Goal: Task Accomplishment & Management: Manage account settings

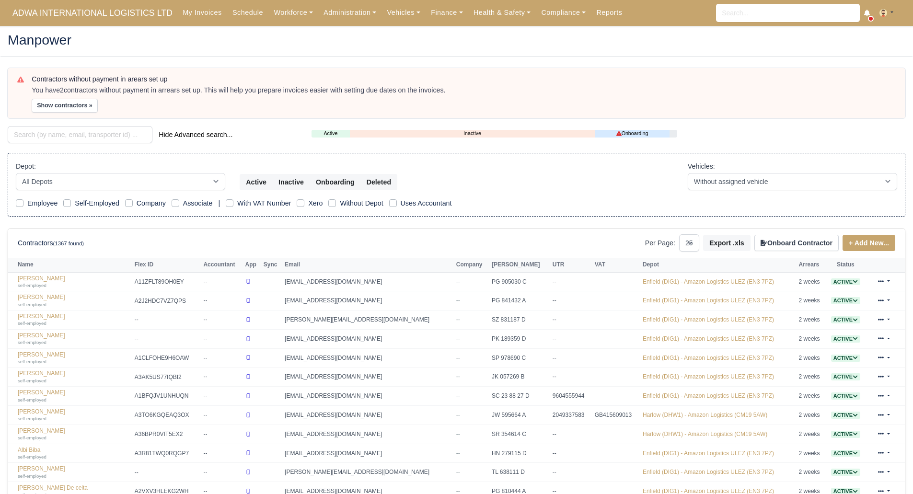
select select "25"
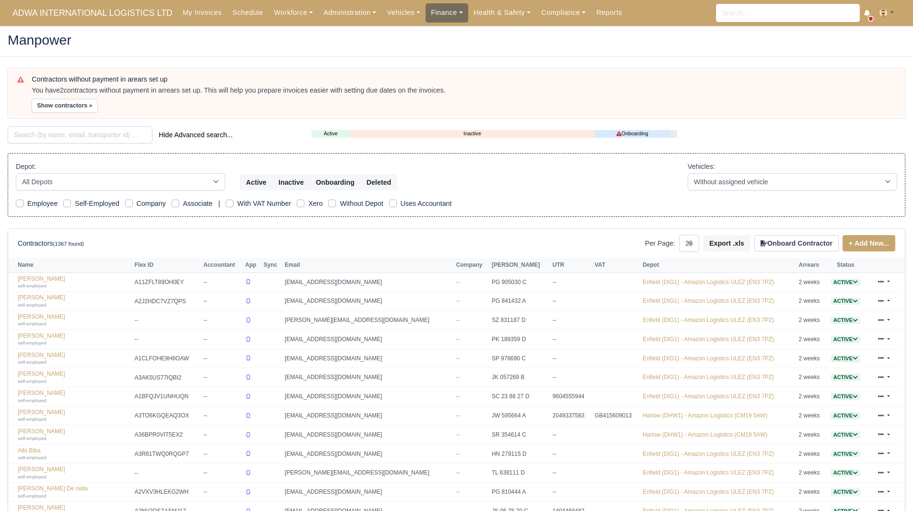
click at [426, 5] on link "Finance" at bounding box center [447, 12] width 43 height 19
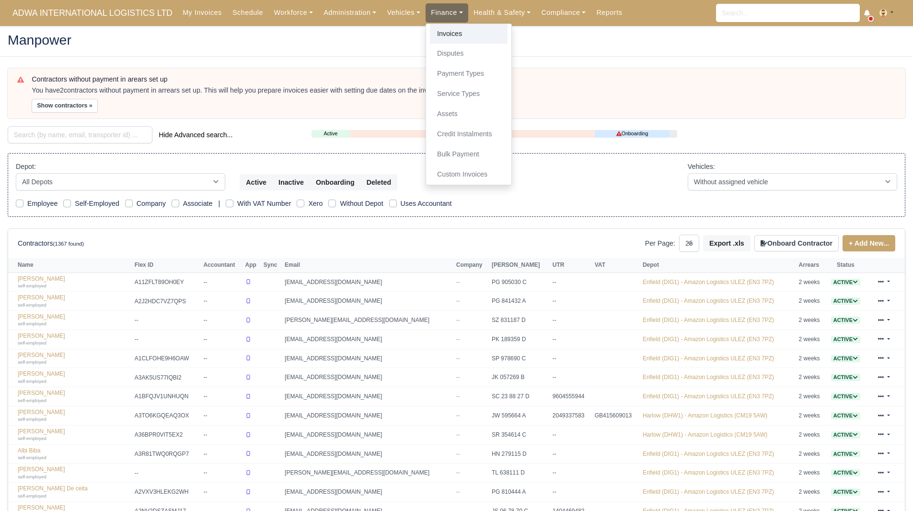
click at [434, 31] on link "Invoices" at bounding box center [469, 34] width 78 height 20
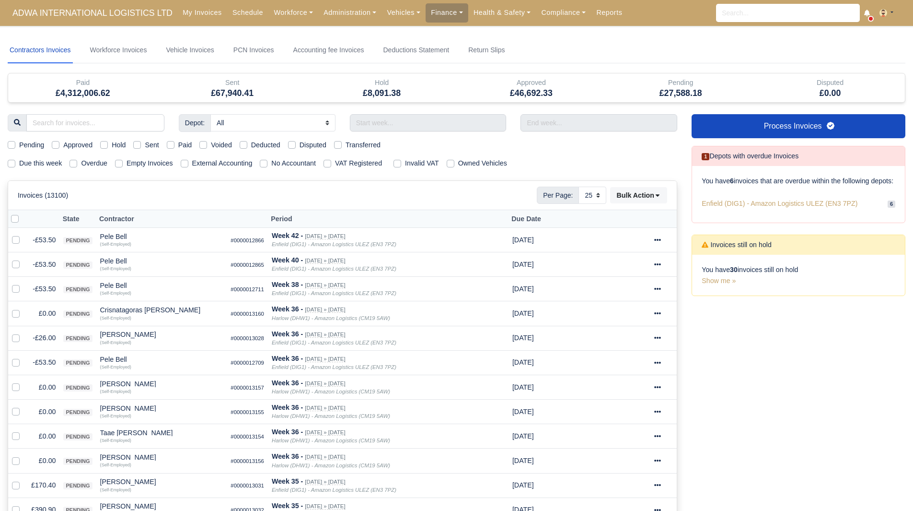
select select "25"
click at [48, 163] on label "Due this week" at bounding box center [40, 163] width 43 height 11
click at [15, 163] on input "Due this week" at bounding box center [12, 162] width 8 height 8
checkbox input "true"
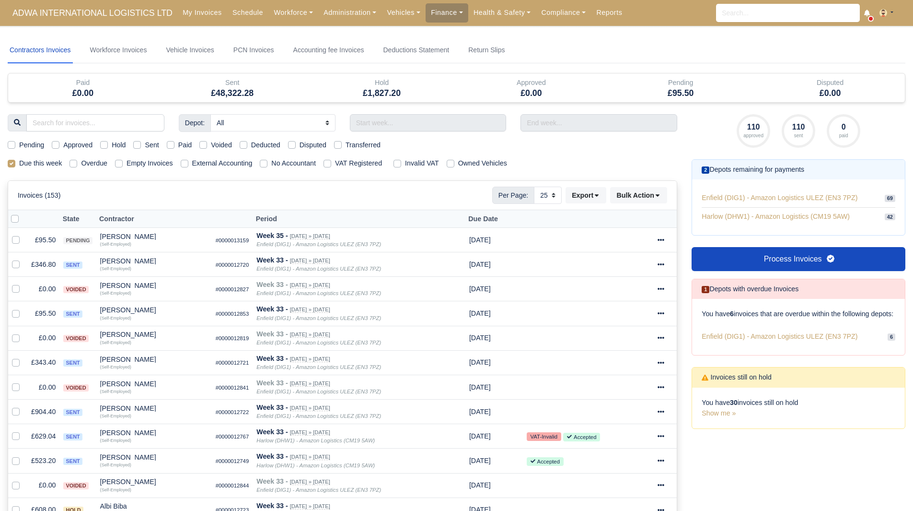
click at [55, 162] on label "Due this week" at bounding box center [40, 163] width 43 height 11
click at [15, 162] on input "Due this week" at bounding box center [12, 162] width 8 height 8
checkbox input "false"
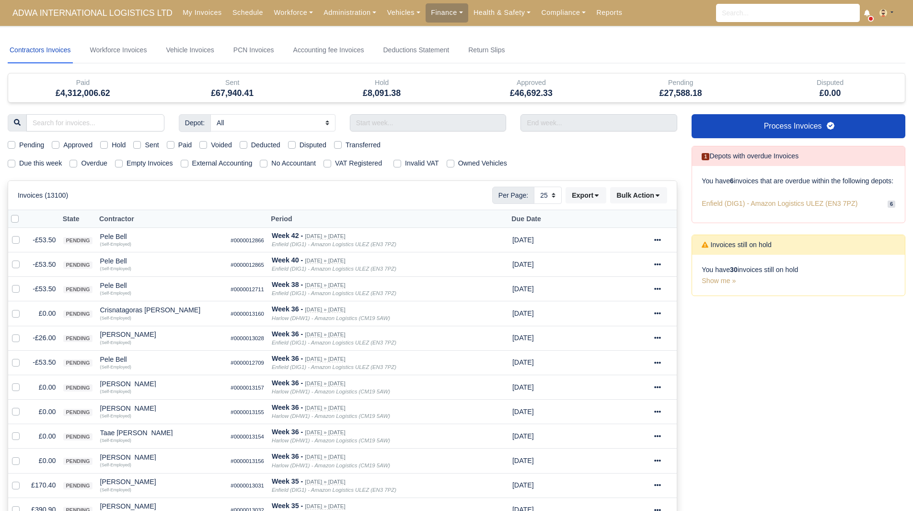
click at [28, 164] on label "Due this week" at bounding box center [40, 163] width 43 height 11
click at [15, 164] on input "Due this week" at bounding box center [12, 162] width 8 height 8
checkbox input "true"
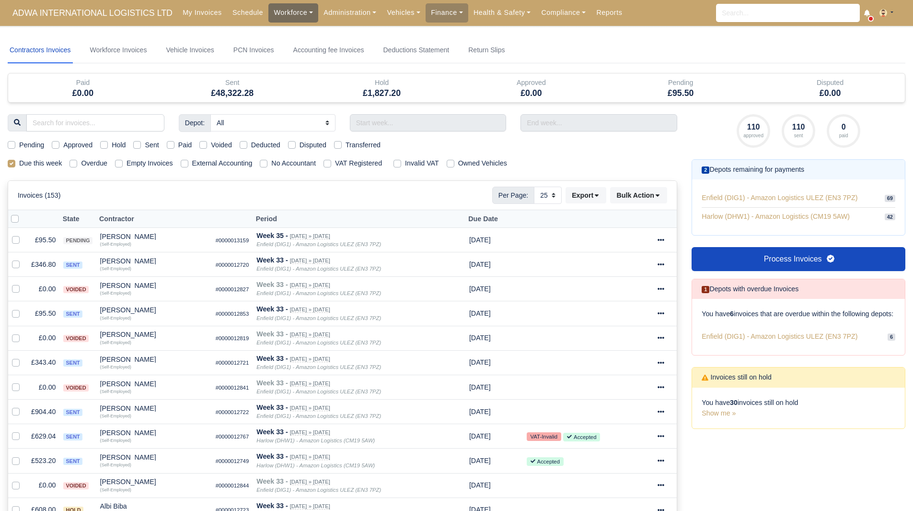
click at [281, 19] on link "Workforce" at bounding box center [294, 12] width 50 height 19
click at [281, 32] on link "Manpower" at bounding box center [312, 34] width 78 height 20
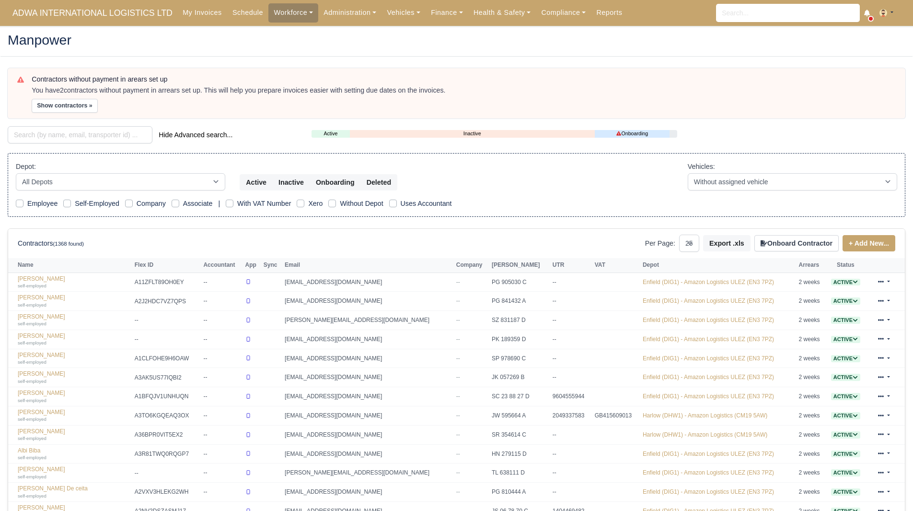
select select "25"
click at [72, 110] on button "Show contractors »" at bounding box center [65, 106] width 66 height 14
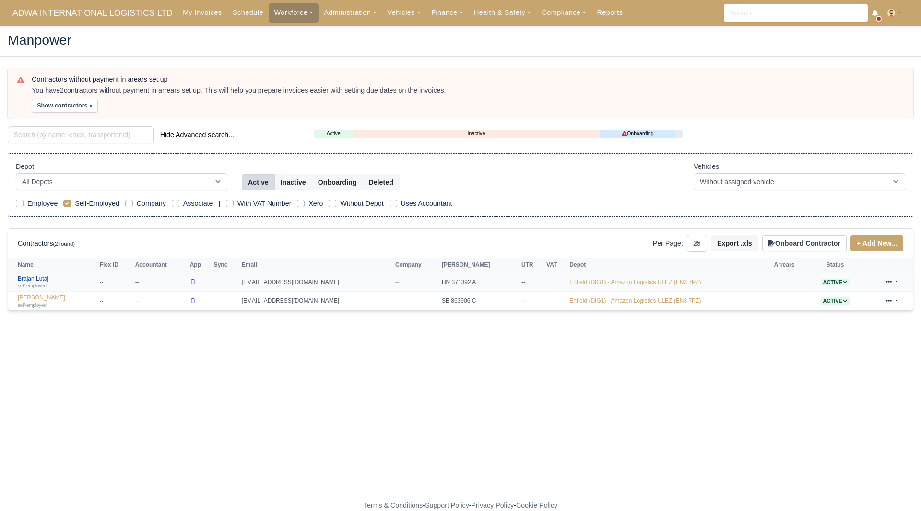
click at [36, 283] on small "self-employed" at bounding box center [32, 285] width 29 height 5
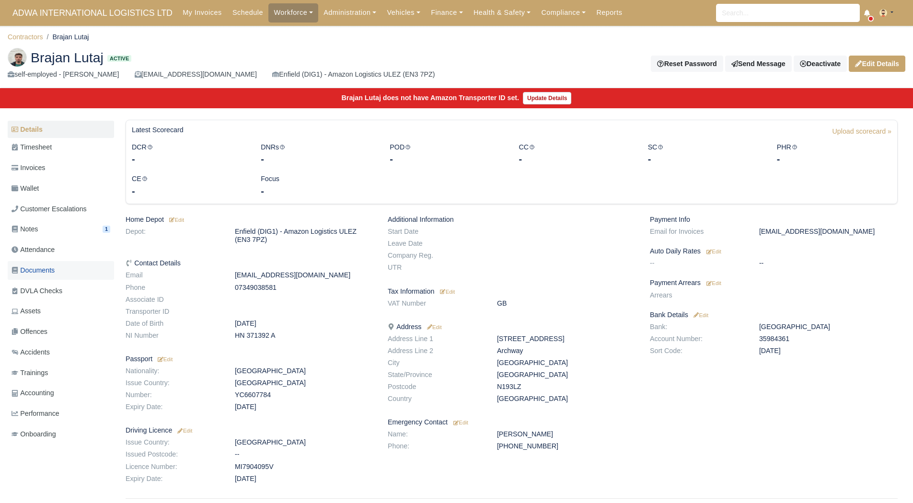
click at [66, 278] on link "Documents" at bounding box center [61, 270] width 106 height 19
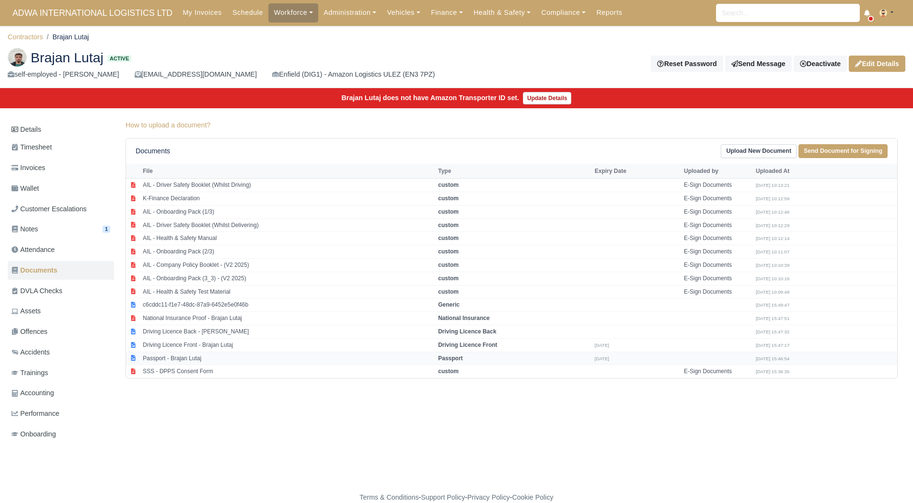
scroll to position [7, 0]
click at [192, 352] on td "Passport - Brajan Lutaj" at bounding box center [287, 358] width 295 height 13
select select "passport"
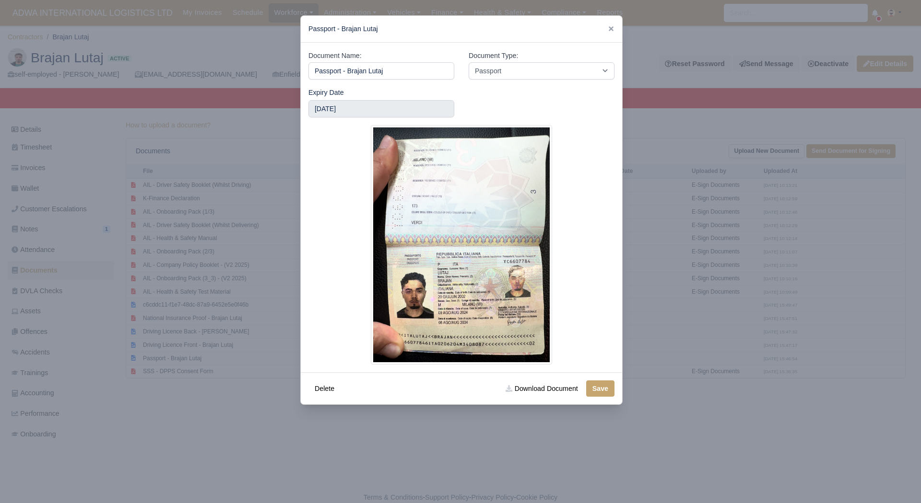
click at [248, 373] on div at bounding box center [460, 251] width 921 height 503
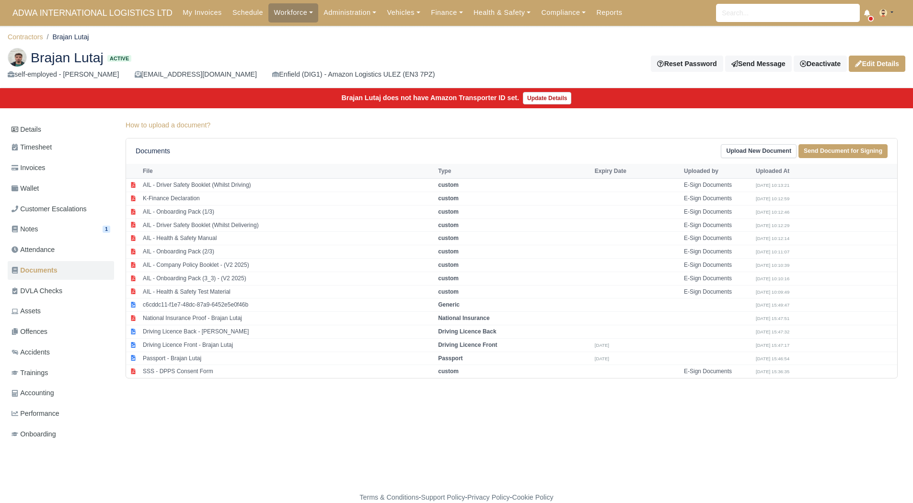
click at [589, 410] on div "Details Timesheet Invoices Wallet Customer Escalations Notes 1 Attendance" at bounding box center [457, 291] width 898 height 343
click at [300, 404] on div "Details Timesheet Invoices Wallet Customer Escalations Notes 1 Attendance" at bounding box center [457, 291] width 898 height 343
click at [225, 339] on td "Driving Licence Front - Brajan Lutaj" at bounding box center [287, 345] width 295 height 13
select select "driving-licence-front"
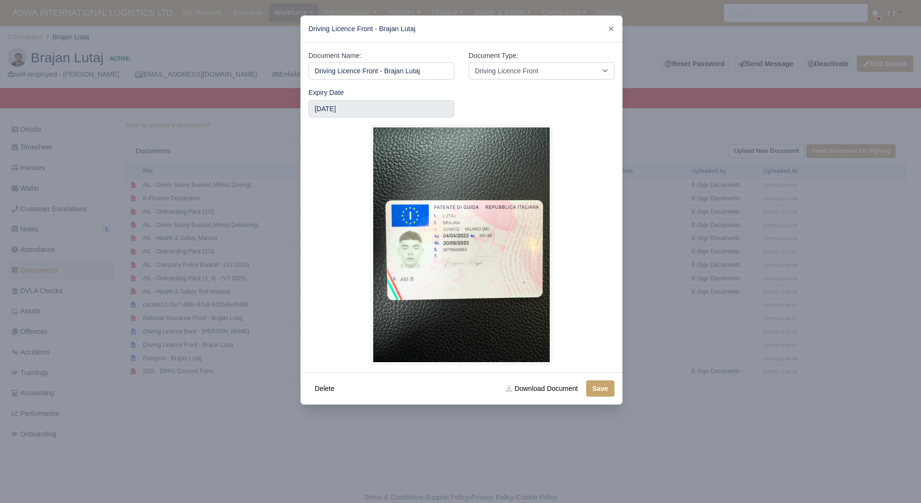
click at [242, 400] on div at bounding box center [460, 251] width 921 height 503
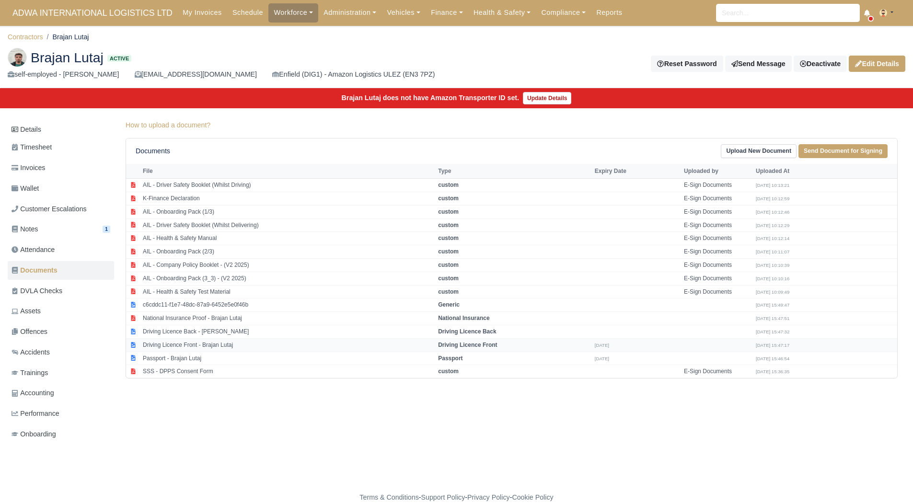
click at [259, 339] on td "Driving Licence Front - Brajan Lutaj" at bounding box center [287, 345] width 295 height 13
select select "driving-licence-front"
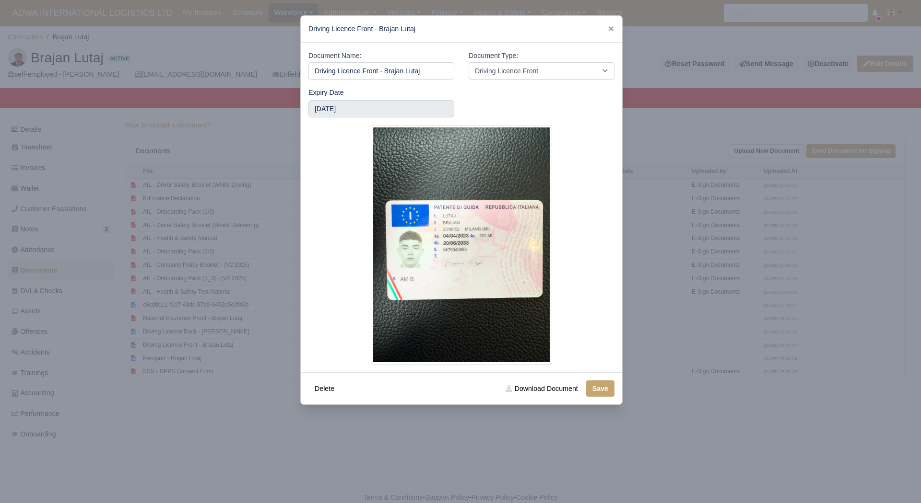
click at [240, 409] on div at bounding box center [460, 251] width 921 height 503
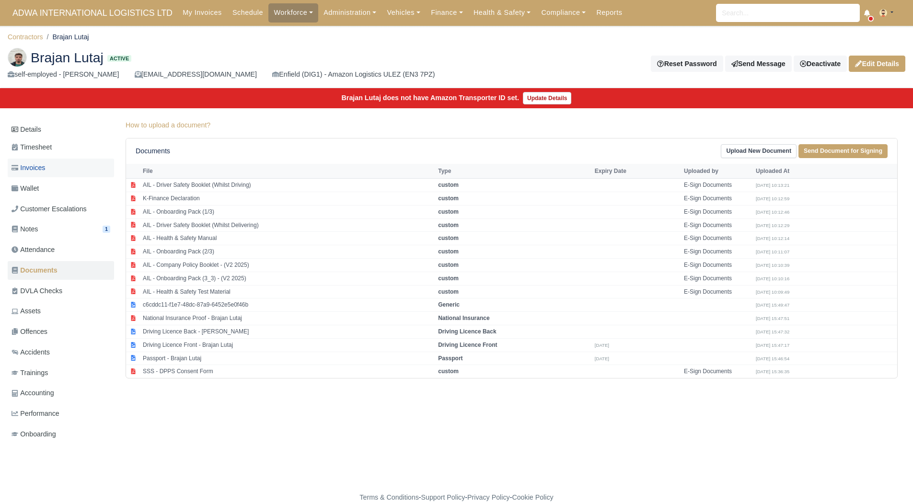
click at [39, 163] on span "Invoices" at bounding box center [29, 168] width 34 height 11
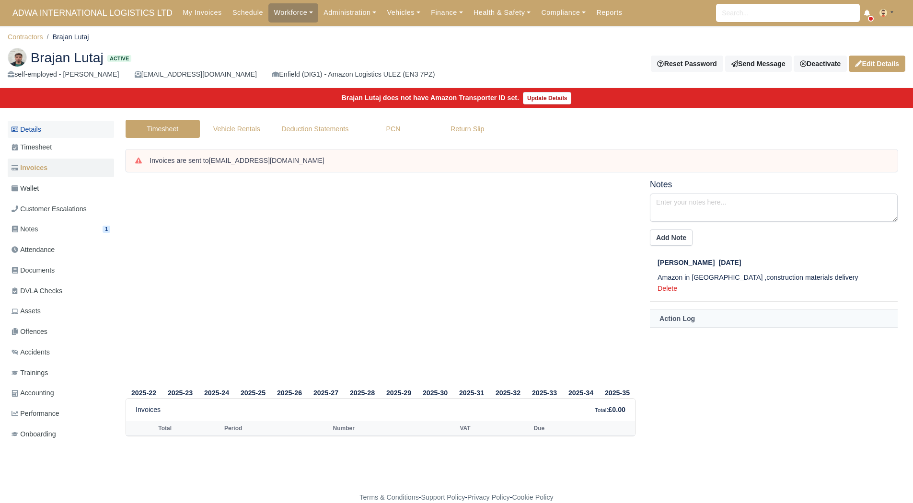
click at [46, 124] on link "Details" at bounding box center [61, 130] width 106 height 18
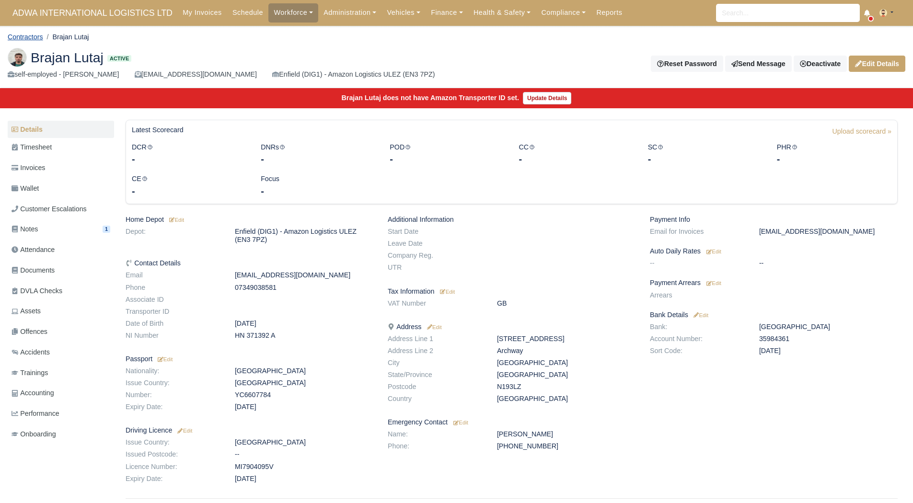
click at [26, 35] on link "Contractors" at bounding box center [25, 37] width 35 height 8
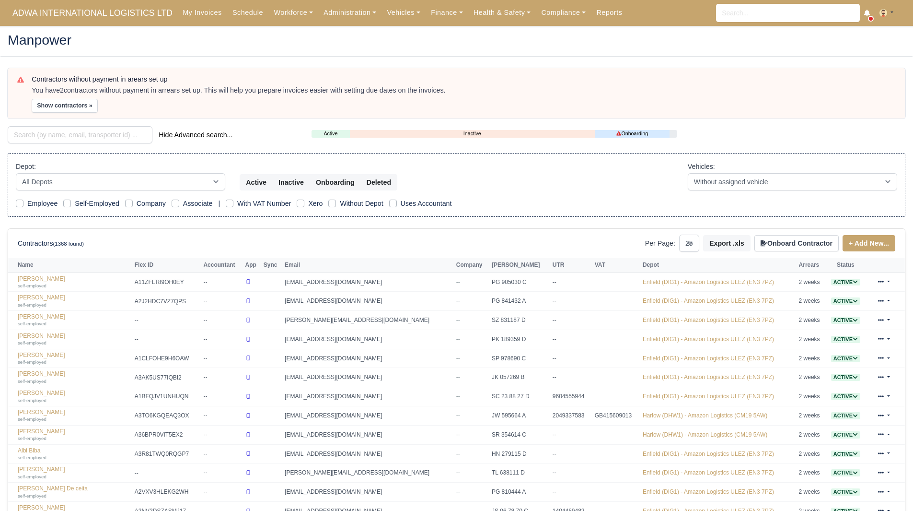
select select "25"
click at [77, 103] on button "Show contractors »" at bounding box center [65, 106] width 66 height 14
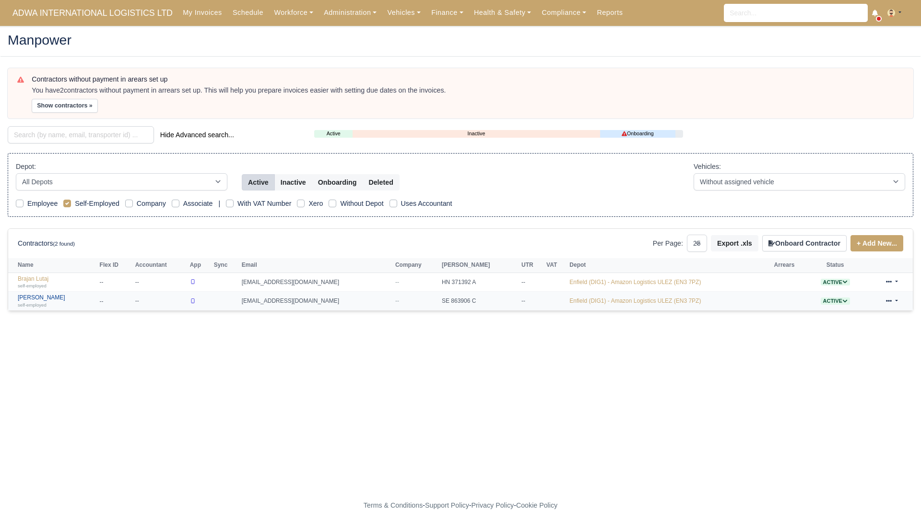
click at [51, 298] on link "Omar Mahamud self-employed" at bounding box center [56, 301] width 77 height 14
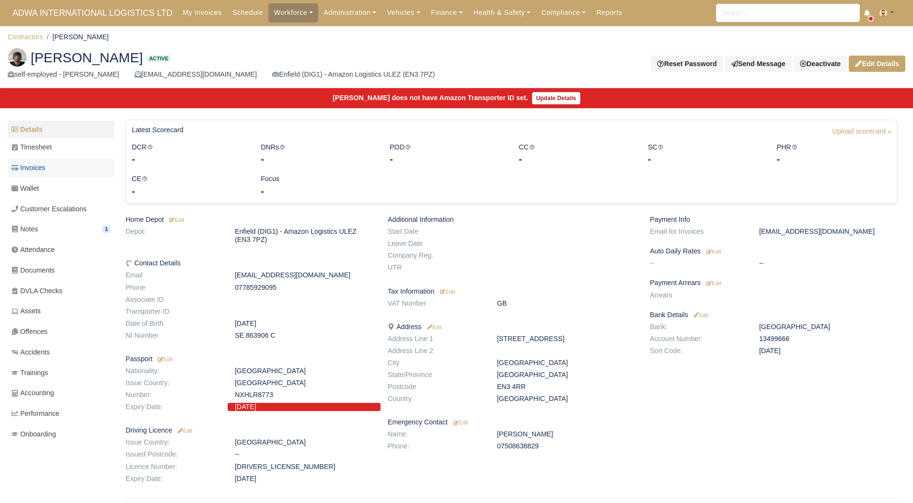
click at [63, 167] on link "Invoices" at bounding box center [61, 168] width 106 height 19
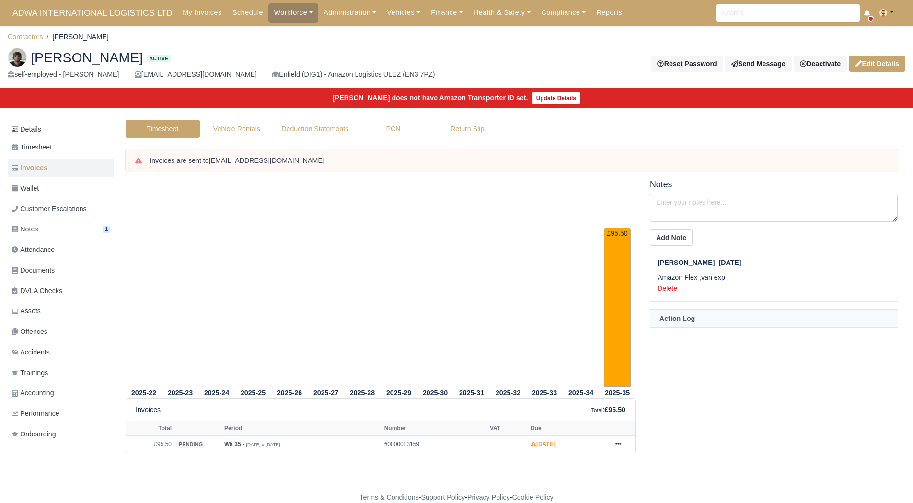
scroll to position [7, 0]
click at [71, 269] on link "Documents" at bounding box center [61, 270] width 106 height 19
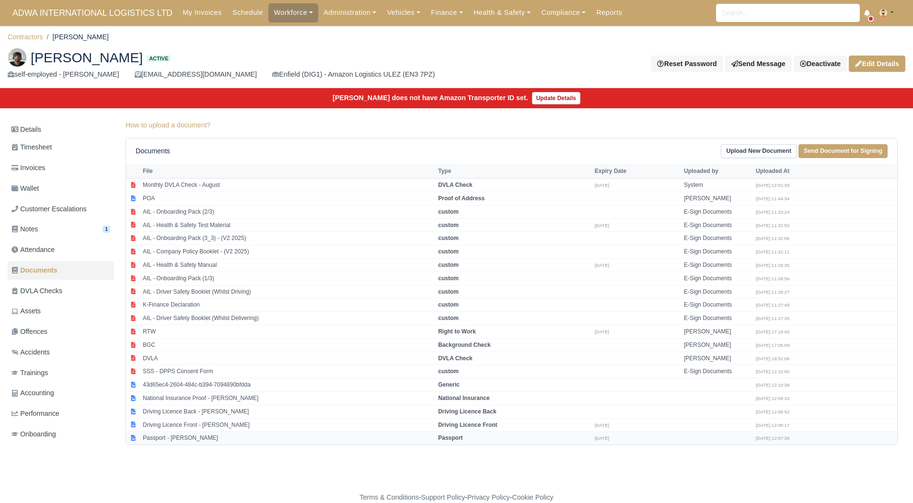
click at [168, 439] on td "Passport - [PERSON_NAME]" at bounding box center [287, 438] width 295 height 13
select select "passport"
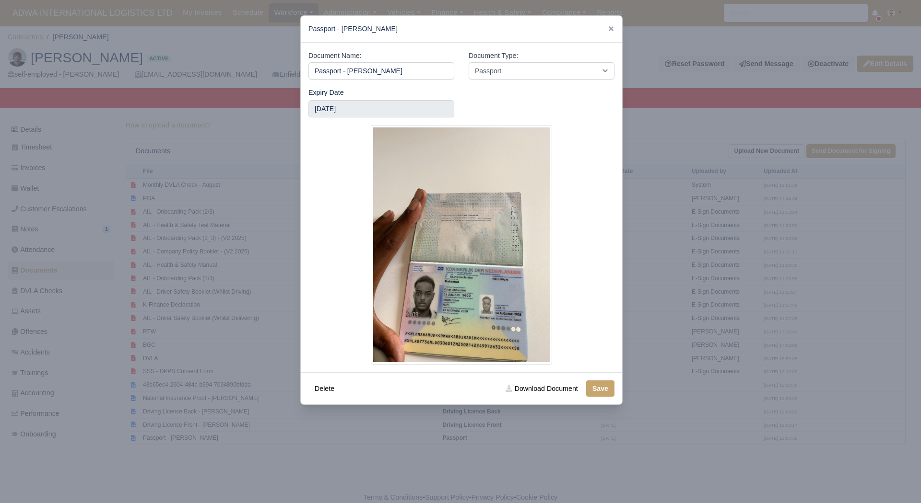
click at [359, 476] on div at bounding box center [460, 251] width 921 height 503
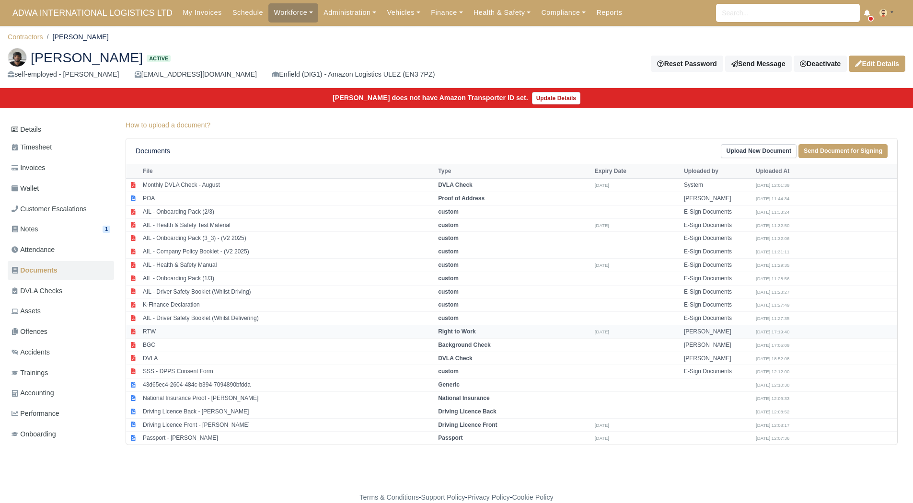
click at [228, 330] on td "RTW" at bounding box center [287, 331] width 295 height 13
select select "right-to-work"
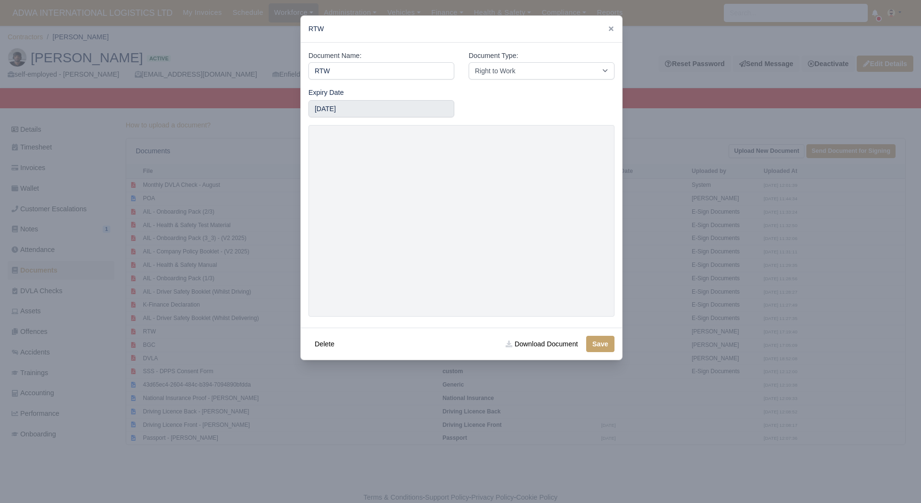
click at [378, 464] on div at bounding box center [460, 251] width 921 height 503
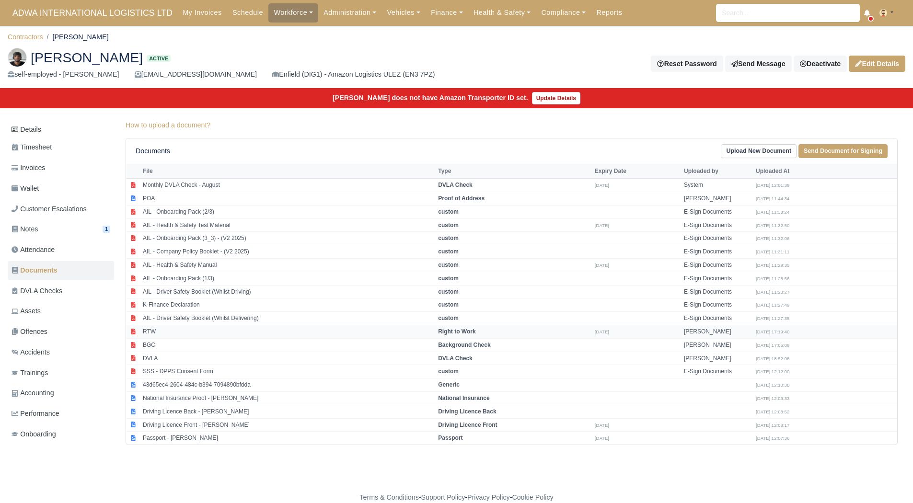
click at [175, 335] on td "RTW" at bounding box center [287, 331] width 295 height 13
select select "right-to-work"
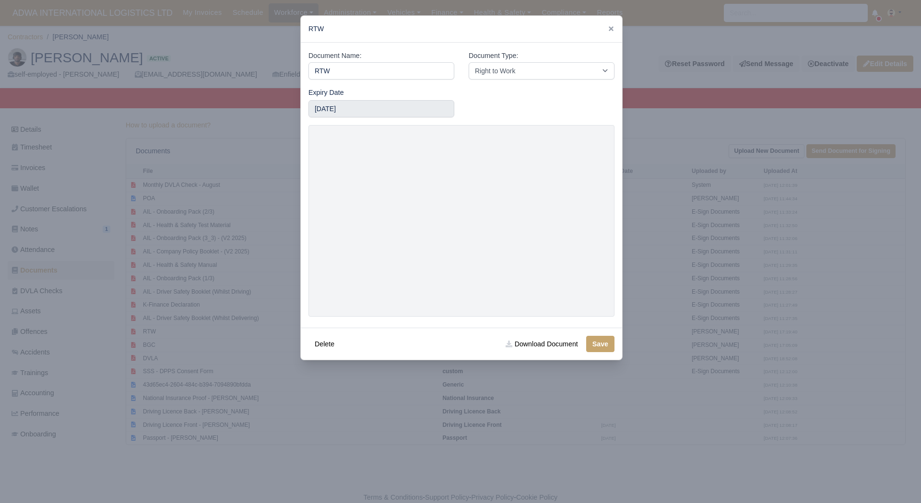
click at [633, 257] on div at bounding box center [460, 251] width 921 height 503
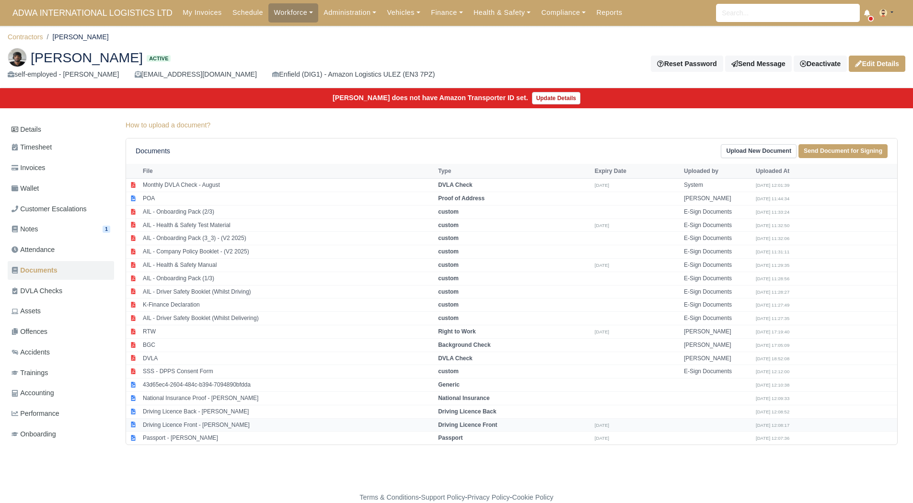
click at [222, 427] on td "Driving Licence Front - Omar Mahamud" at bounding box center [287, 425] width 295 height 13
select select "driving-licence-front"
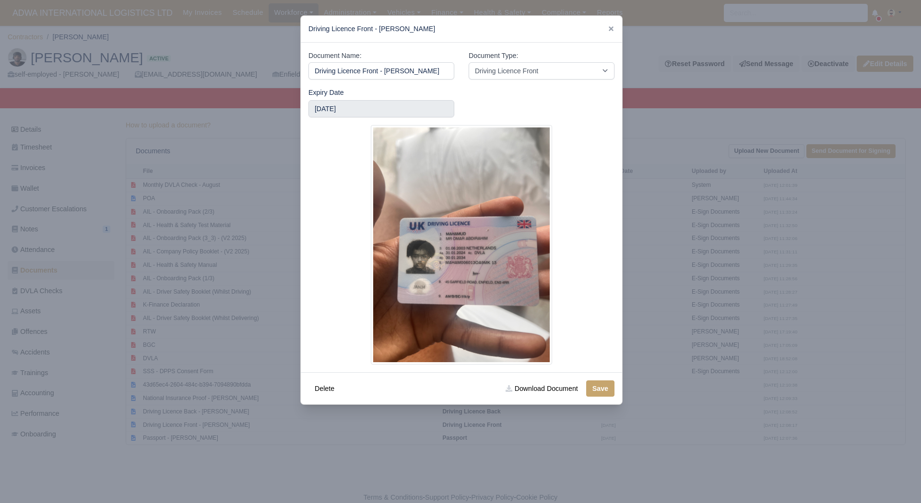
click at [308, 484] on div at bounding box center [460, 251] width 921 height 503
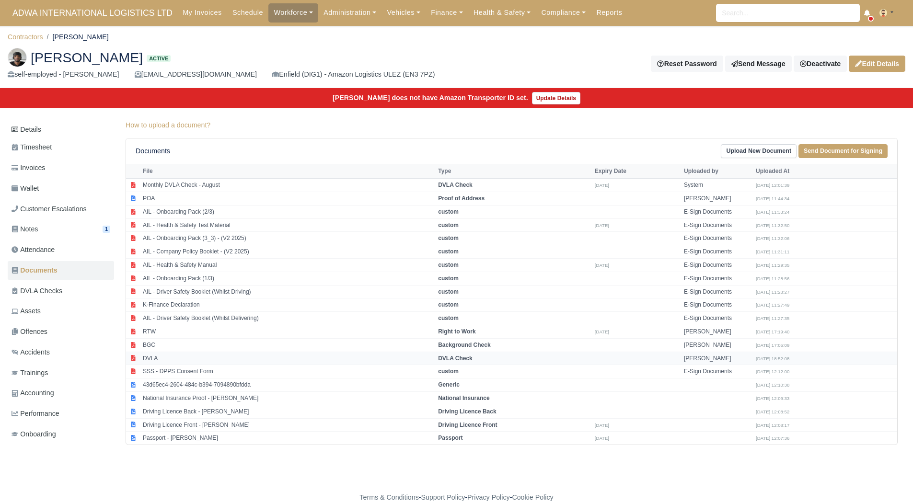
click at [183, 357] on td "DVLA" at bounding box center [287, 358] width 295 height 13
select select "dvla-check"
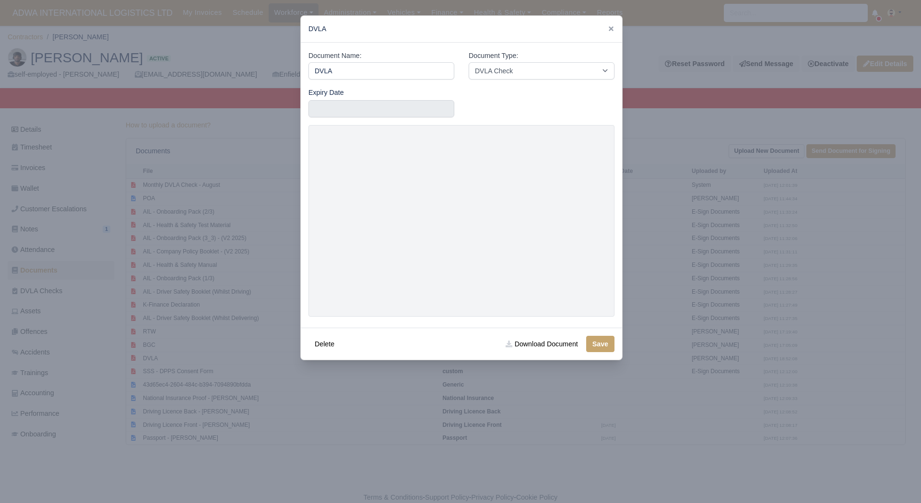
click at [683, 149] on div at bounding box center [460, 251] width 921 height 503
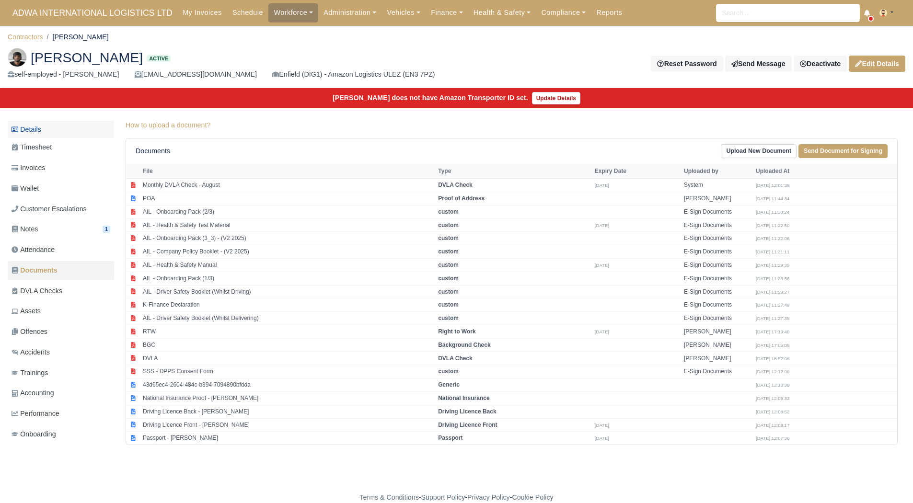
click at [50, 128] on link "Details" at bounding box center [61, 130] width 106 height 18
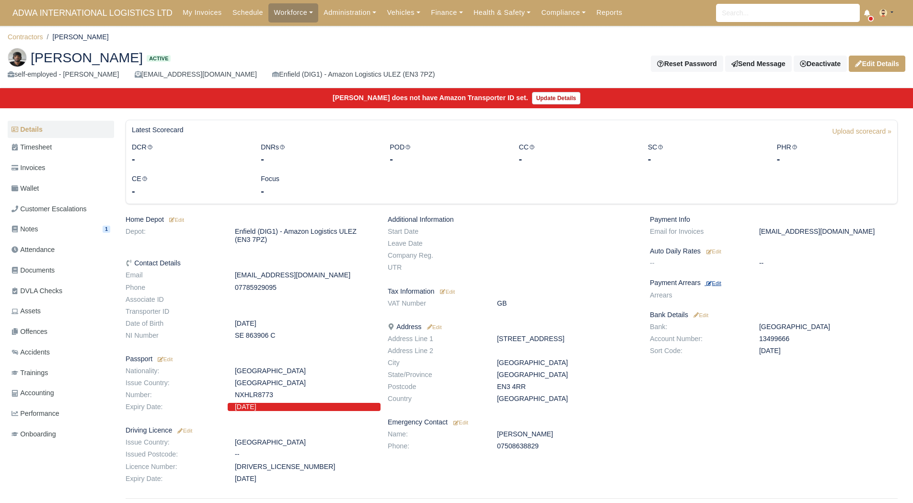
click at [711, 281] on small "Edit" at bounding box center [714, 284] width 15 height 6
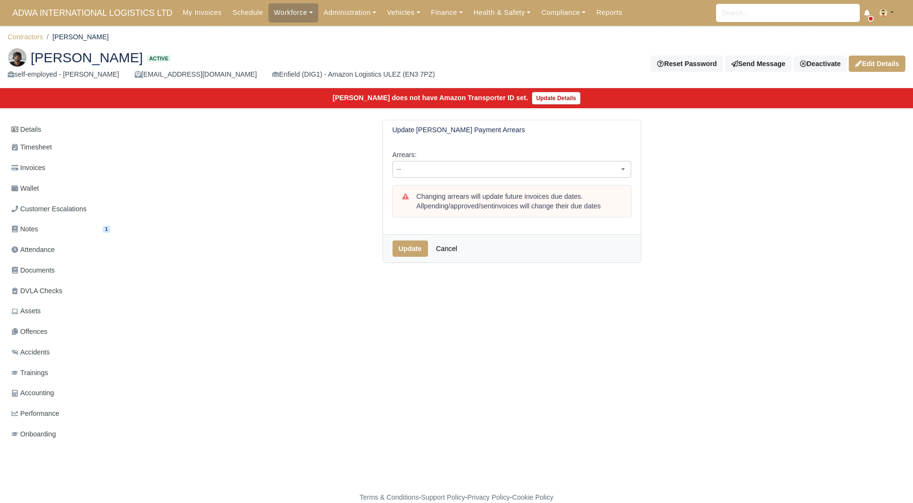
click at [476, 174] on span "--" at bounding box center [512, 170] width 238 height 12
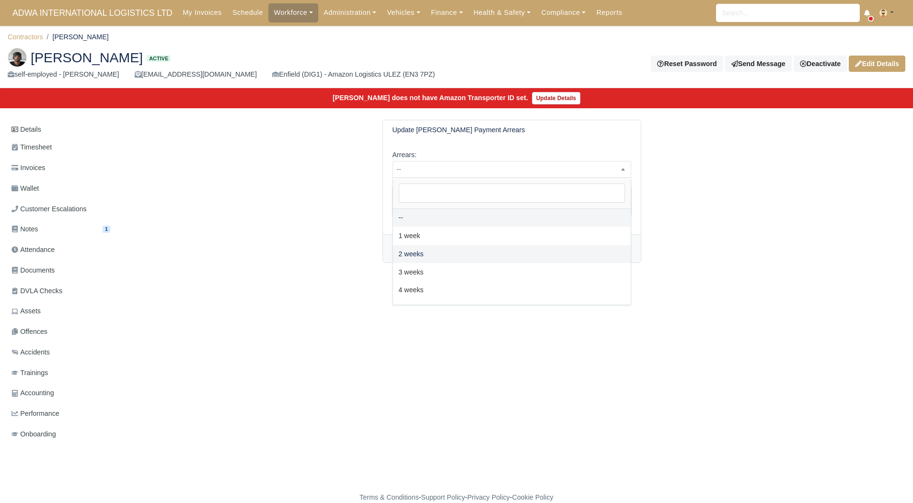
select select "2W"
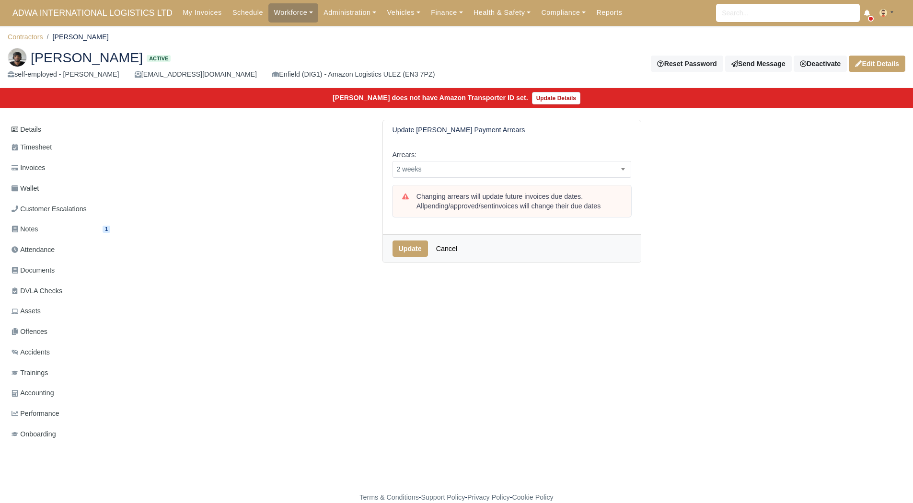
click at [403, 238] on div "Update Cancel" at bounding box center [512, 248] width 258 height 28
click at [405, 244] on button "Update" at bounding box center [410, 249] width 35 height 16
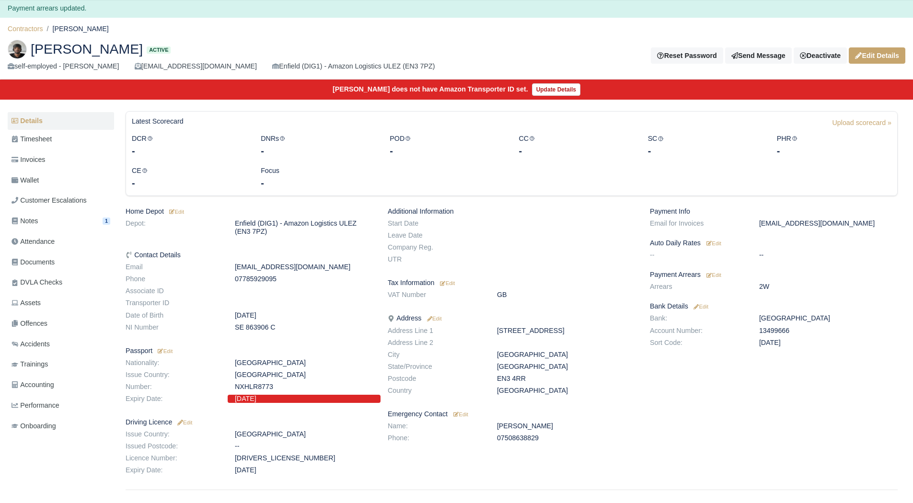
scroll to position [27, 0]
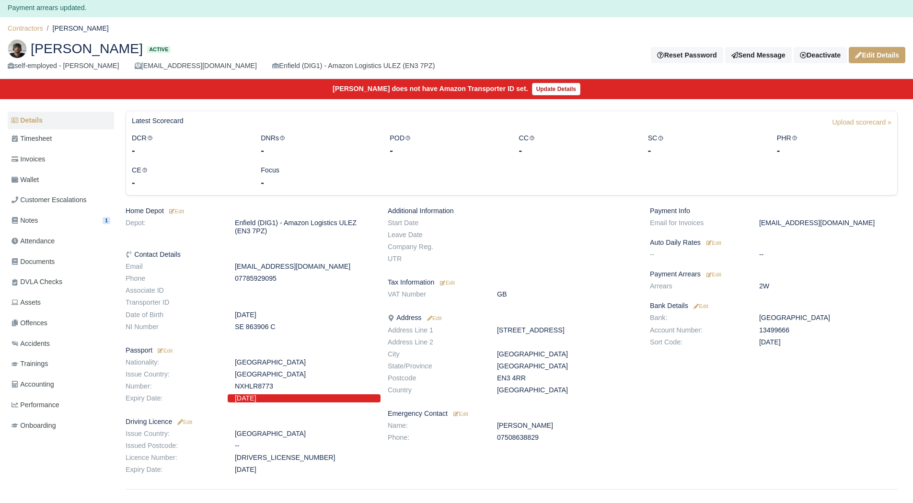
drag, startPoint x: 238, startPoint y: 397, endPoint x: 299, endPoint y: 398, distance: 60.4
click at [299, 398] on dd "[DATE]" at bounding box center [304, 399] width 153 height 8
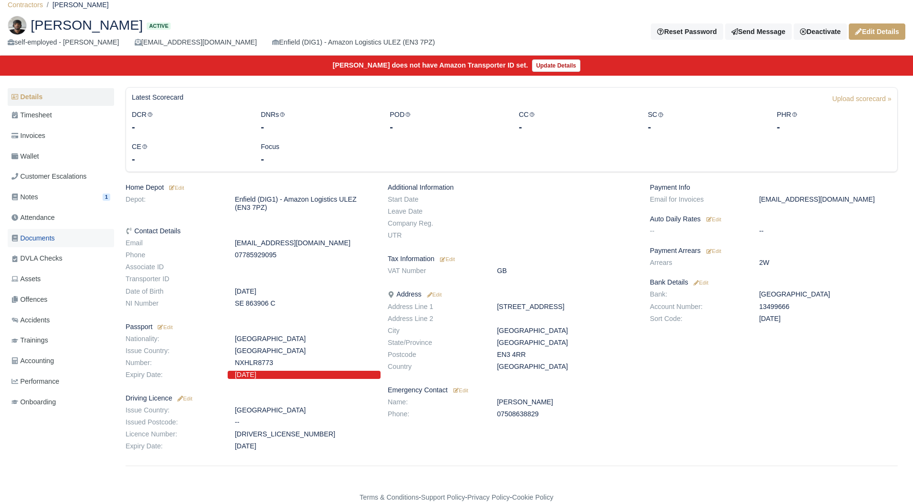
click at [76, 239] on link "Documents" at bounding box center [61, 238] width 106 height 19
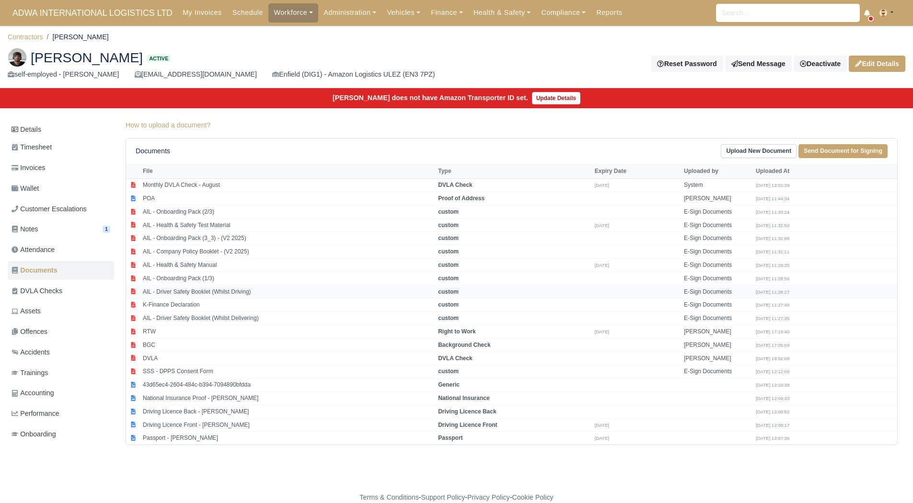
scroll to position [7, 0]
click at [232, 419] on td "Driving Licence Front - [PERSON_NAME]" at bounding box center [287, 425] width 295 height 13
select select "driving-licence-front"
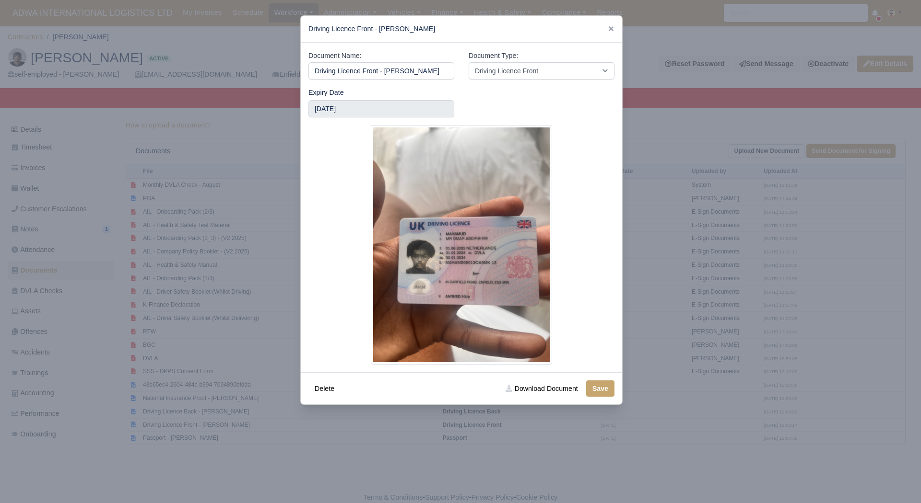
click at [503, 297] on img at bounding box center [461, 245] width 181 height 240
click at [702, 358] on div at bounding box center [460, 251] width 921 height 503
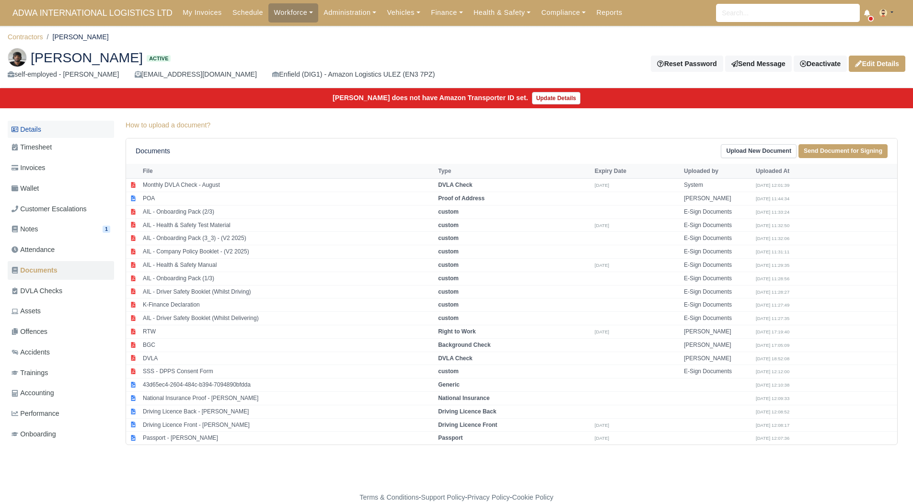
click at [52, 123] on link "Details" at bounding box center [61, 130] width 106 height 18
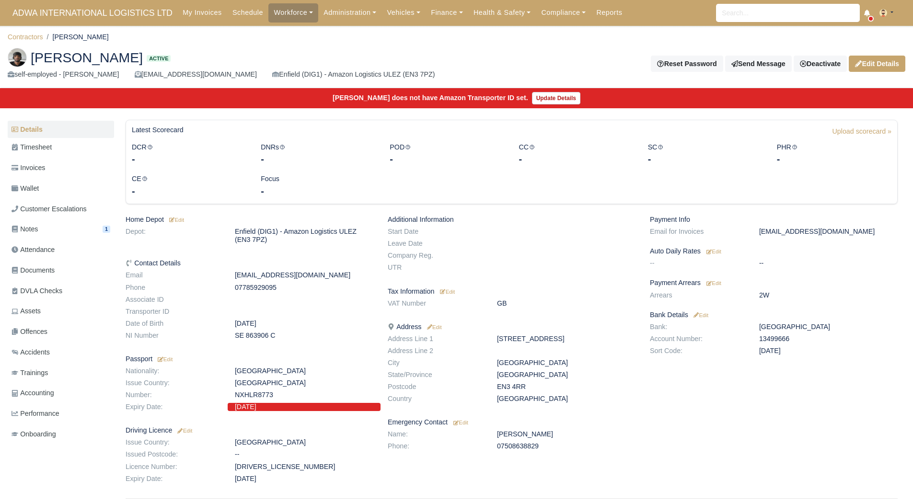
scroll to position [32, 0]
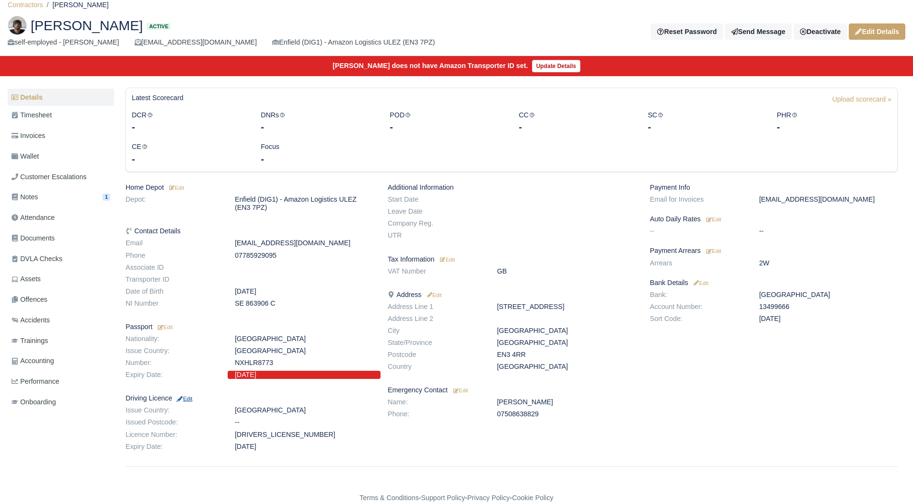
click at [190, 400] on small "Edit" at bounding box center [184, 399] width 16 height 6
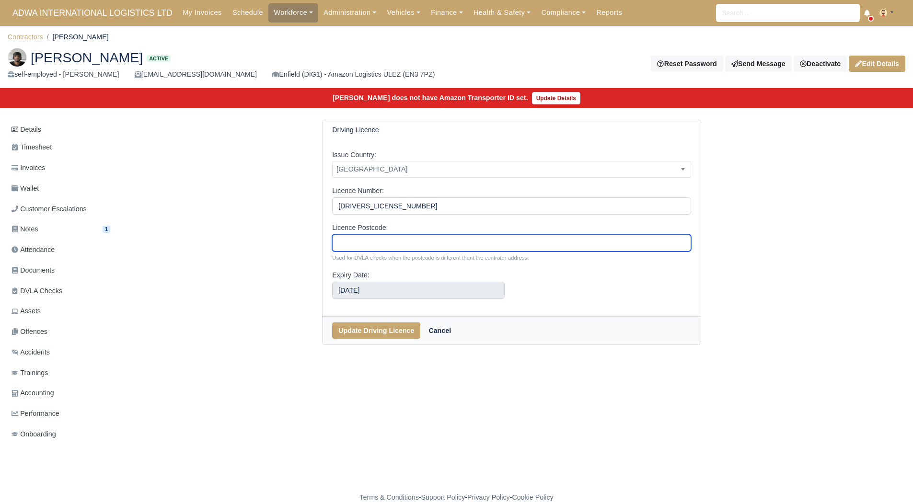
click at [383, 241] on input "Licence Postcode:" at bounding box center [511, 242] width 359 height 17
type input "EN34RR"
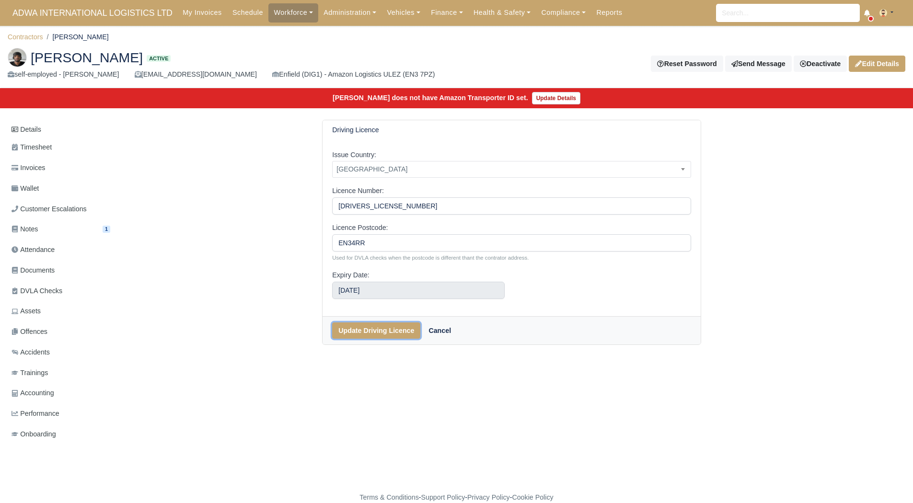
click at [374, 335] on button "Update Driving Licence" at bounding box center [376, 331] width 88 height 16
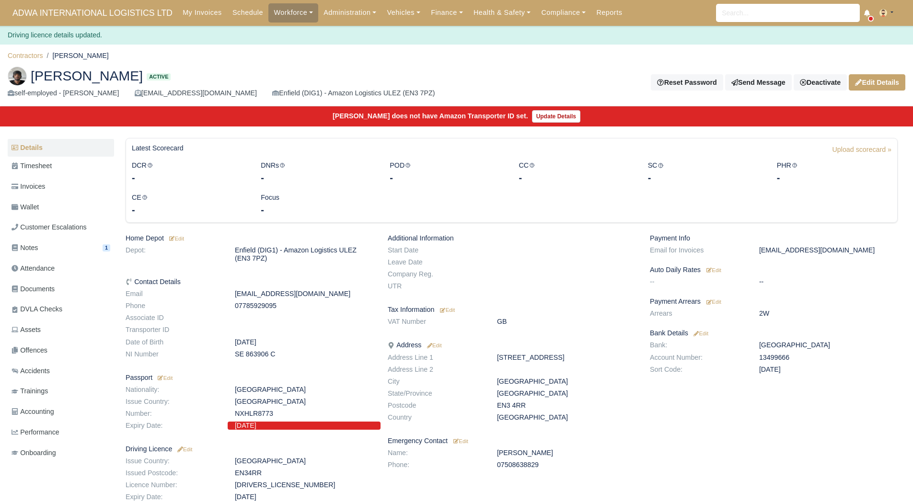
scroll to position [51, 0]
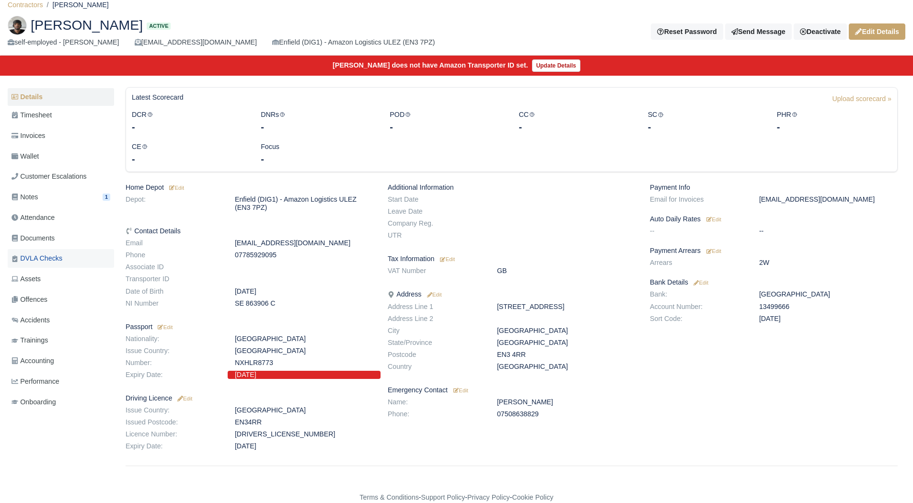
click at [57, 253] on span "DVLA Checks" at bounding box center [37, 258] width 51 height 11
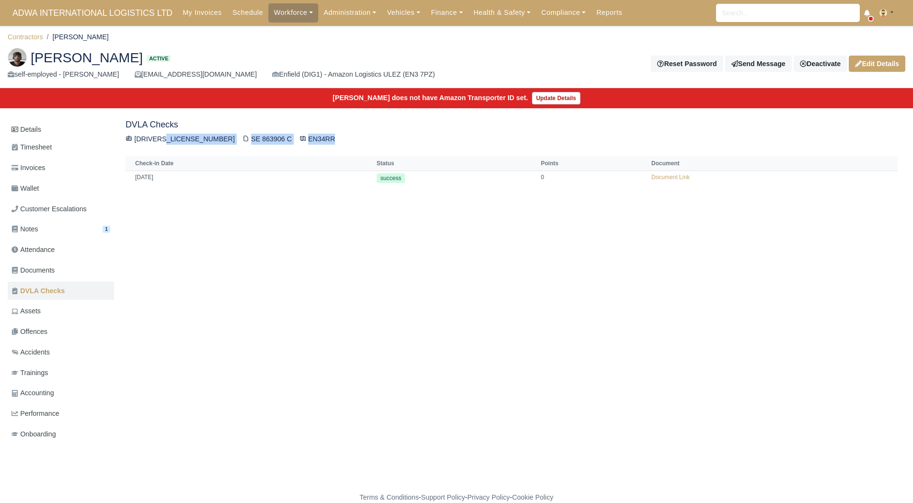
drag, startPoint x: 173, startPoint y: 138, endPoint x: 304, endPoint y: 146, distance: 131.6
click at [304, 146] on div "DVLA Checks [DRIVERS_LICENSE_NUMBER] SE 863906 C EN34RR Check-in Date Status Po…" at bounding box center [512, 153] width 788 height 66
click at [262, 282] on div "Details Timesheet Invoices Wallet Customer Escalations Notes 1 Attendance" at bounding box center [457, 291] width 898 height 343
click at [436, 8] on link "Finance" at bounding box center [447, 12] width 43 height 19
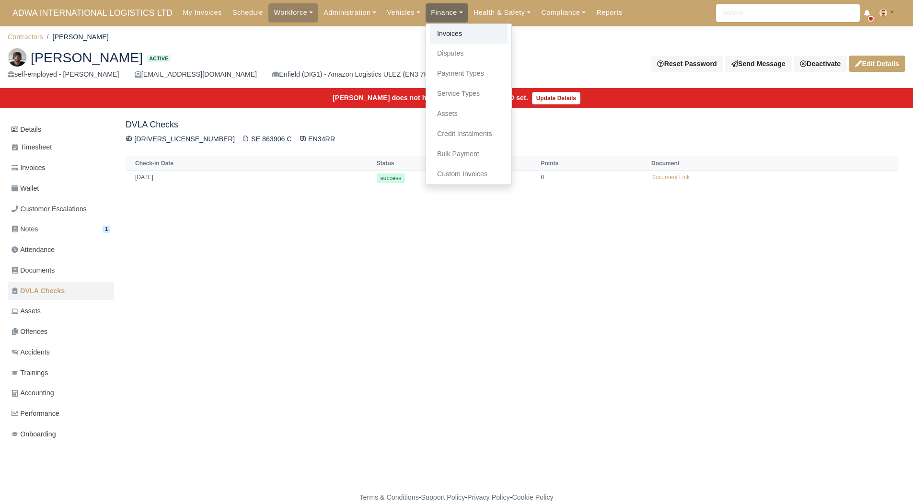
click at [443, 35] on link "Invoices" at bounding box center [469, 34] width 78 height 20
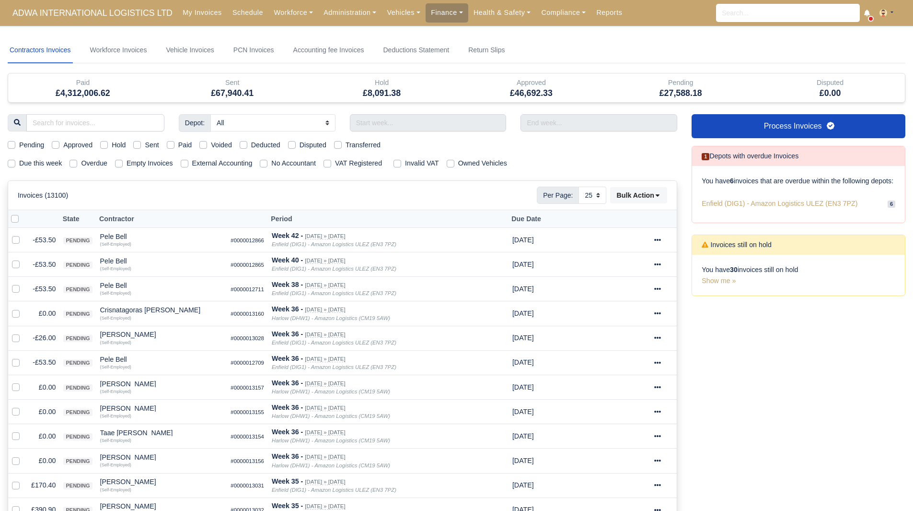
select select "25"
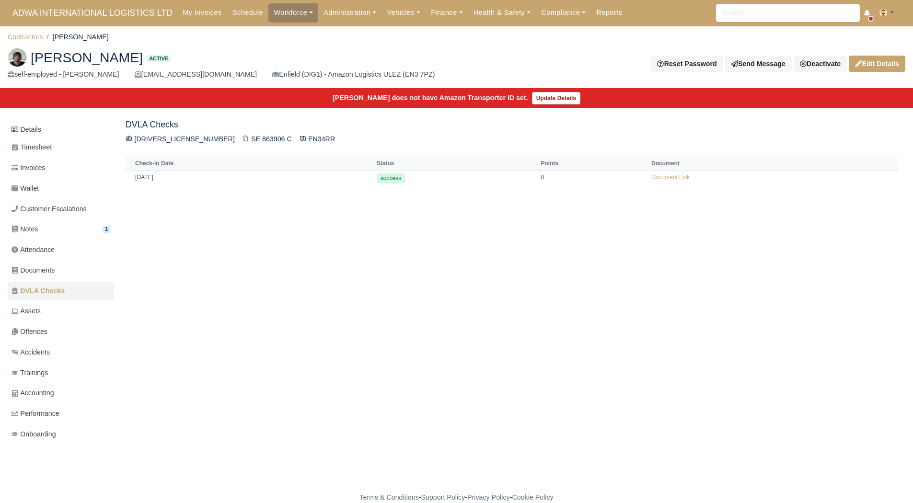
drag, startPoint x: 0, startPoint y: 0, endPoint x: 505, endPoint y: 289, distance: 582.2
click at [505, 289] on div "Details Timesheet Invoices Wallet Customer Escalations Notes 1 Attendance" at bounding box center [457, 291] width 898 height 343
click at [656, 178] on link "Document Link" at bounding box center [671, 177] width 38 height 7
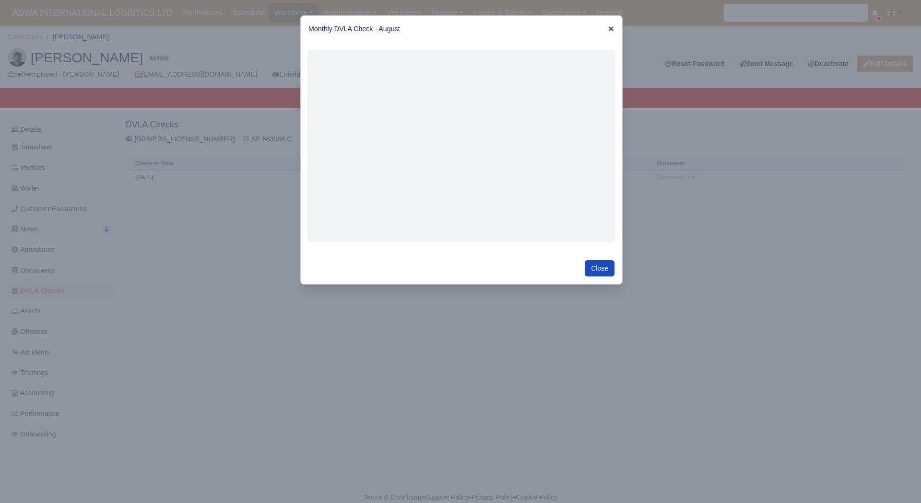
click at [608, 29] on icon at bounding box center [610, 28] width 5 height 5
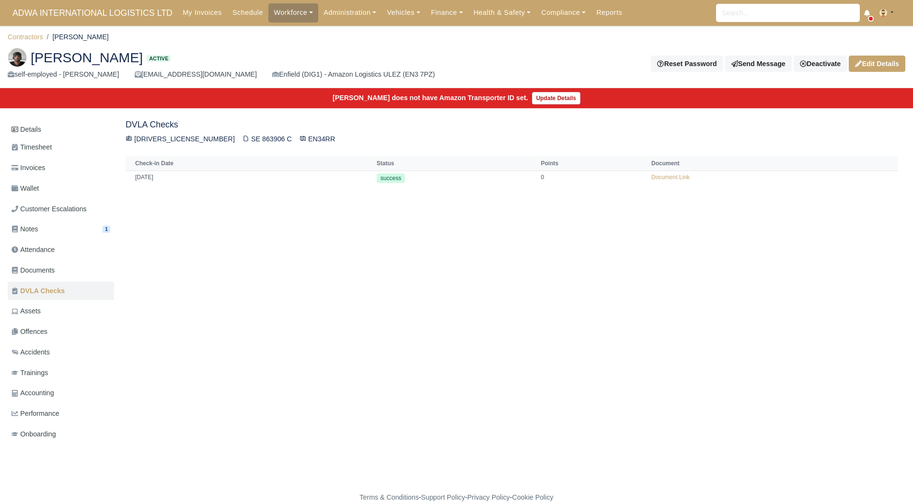
click at [374, 302] on div "Details Timesheet Invoices Wallet Customer Escalations Notes 1 Attendance" at bounding box center [457, 291] width 898 height 343
click at [56, 169] on link "Invoices" at bounding box center [61, 168] width 106 height 19
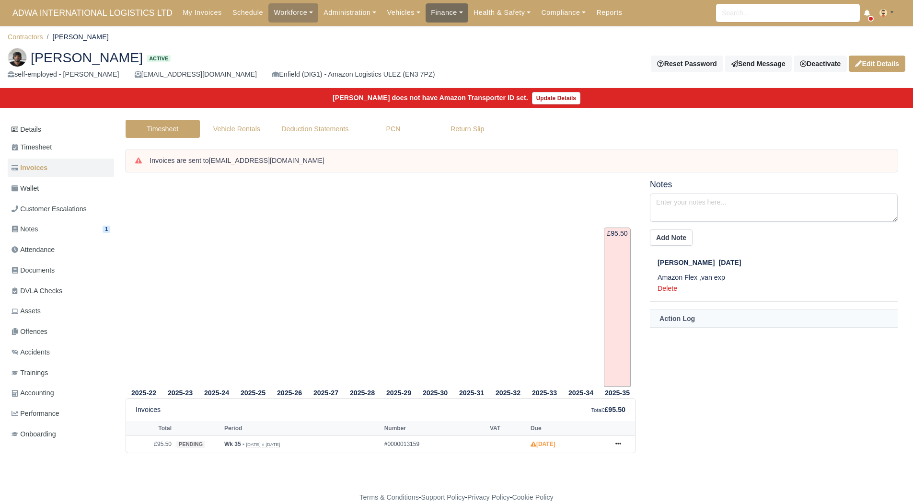
click at [426, 18] on link "Finance" at bounding box center [447, 12] width 43 height 19
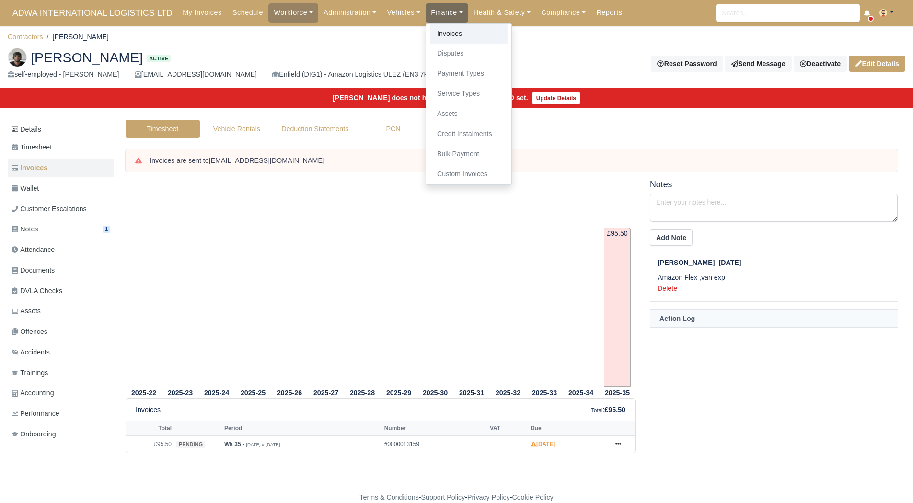
click at [435, 33] on link "Invoices" at bounding box center [469, 34] width 78 height 20
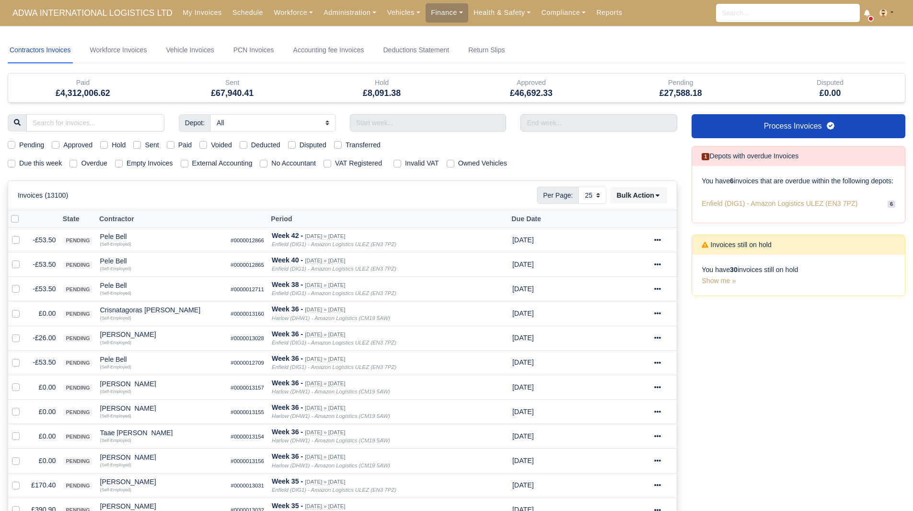
select select "25"
click at [39, 162] on label "Due this week" at bounding box center [40, 163] width 43 height 11
click at [15, 162] on input "Due this week" at bounding box center [12, 162] width 8 height 8
checkbox input "true"
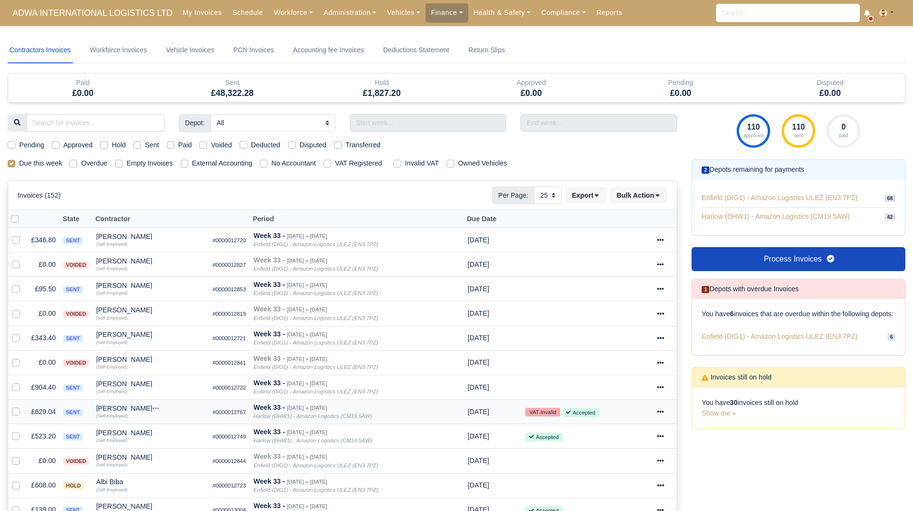
click at [658, 413] on icon at bounding box center [660, 411] width 7 height 7
click at [705, 451] on div "110 approved 110 sent 0 paid 2 Depots remaining for payments 68 42 6" at bounding box center [799, 495] width 228 height 763
click at [38, 144] on label "Pending" at bounding box center [31, 145] width 25 height 11
click at [15, 144] on input "Pending" at bounding box center [12, 144] width 8 height 8
checkbox input "true"
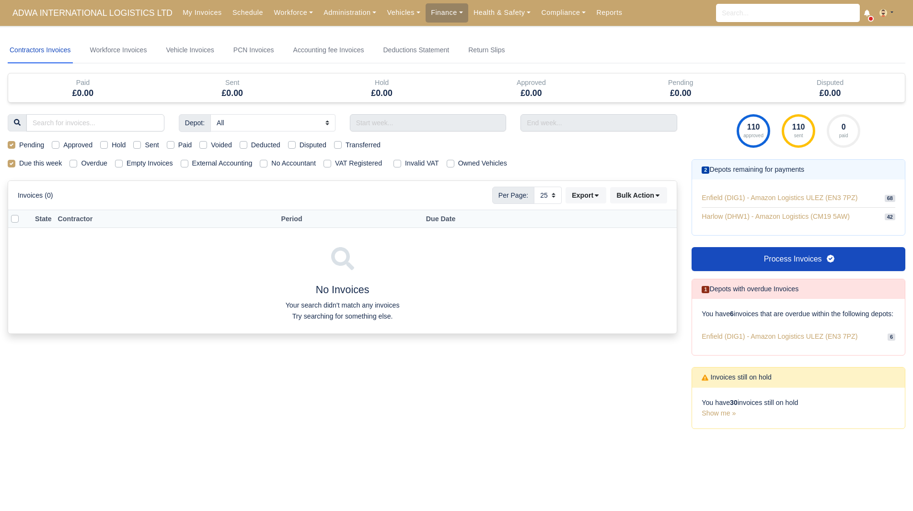
click at [21, 138] on div "Depot: All Enfield (DIG1) - Amazon Logistics ULEZ (EN3 7PZ) Harlow (DHW1) - Ama…" at bounding box center [342, 277] width 684 height 326
click at [29, 148] on label "Pending" at bounding box center [31, 145] width 25 height 11
click at [15, 147] on input "Pending" at bounding box center [12, 144] width 8 height 8
checkbox input "false"
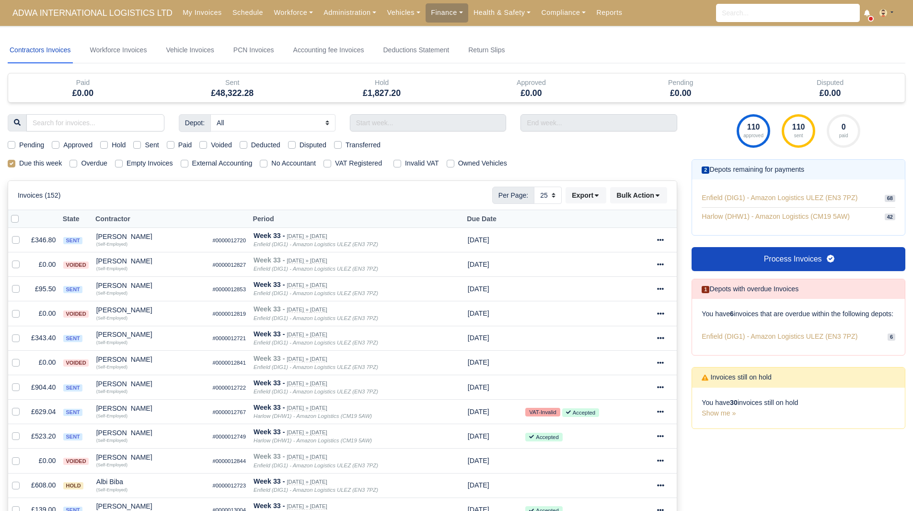
click at [60, 146] on div "Approved" at bounding box center [72, 145] width 41 height 11
click at [22, 147] on label "Pending" at bounding box center [31, 145] width 25 height 11
click at [15, 147] on input "Pending" at bounding box center [12, 144] width 8 height 8
checkbox input "true"
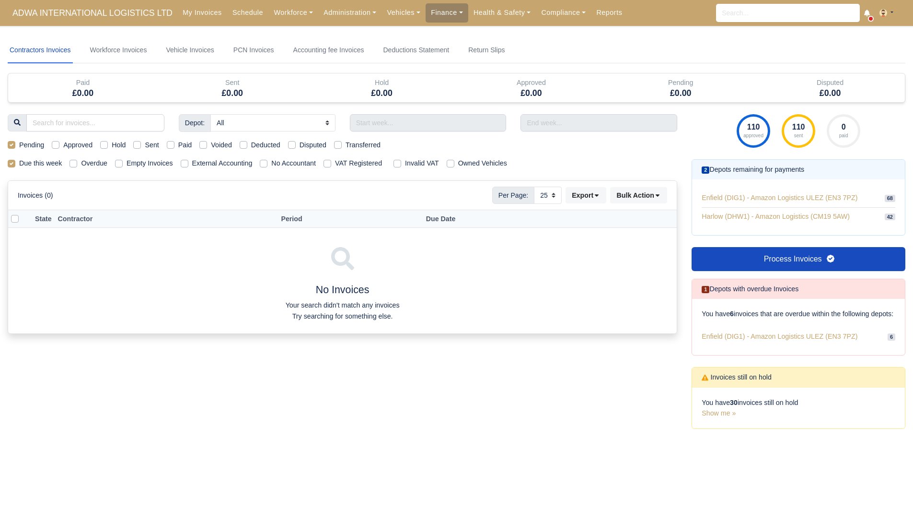
click at [22, 147] on label "Pending" at bounding box center [31, 145] width 25 height 11
click at [15, 147] on input "Pending" at bounding box center [12, 144] width 8 height 8
checkbox input "false"
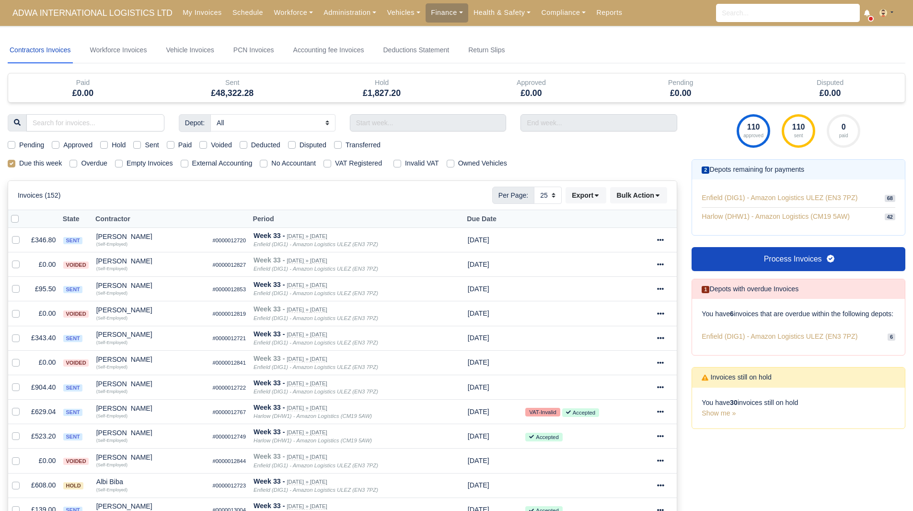
click at [63, 146] on label "Approved" at bounding box center [77, 145] width 29 height 11
click at [56, 146] on input "Approved" at bounding box center [56, 144] width 8 height 8
checkbox input "true"
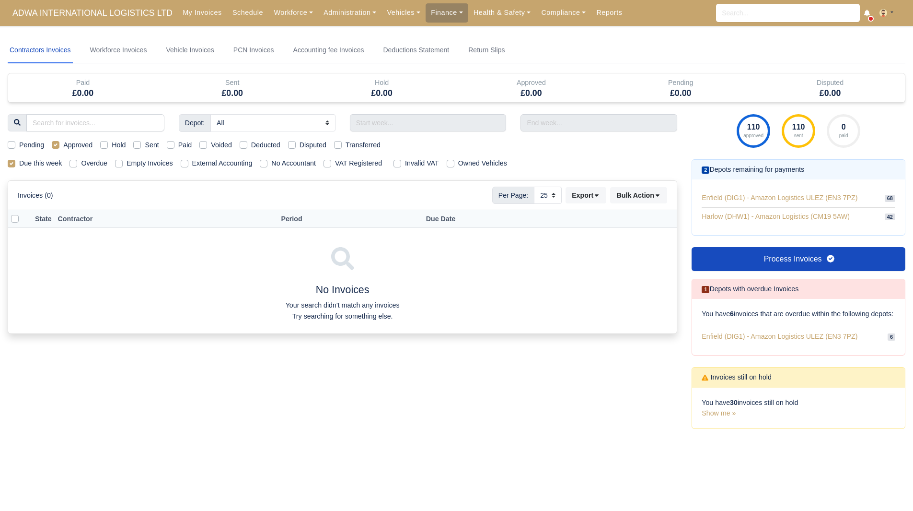
click at [63, 146] on label "Approved" at bounding box center [77, 145] width 29 height 11
click at [56, 146] on input "Approved" at bounding box center [56, 144] width 8 height 8
checkbox input "false"
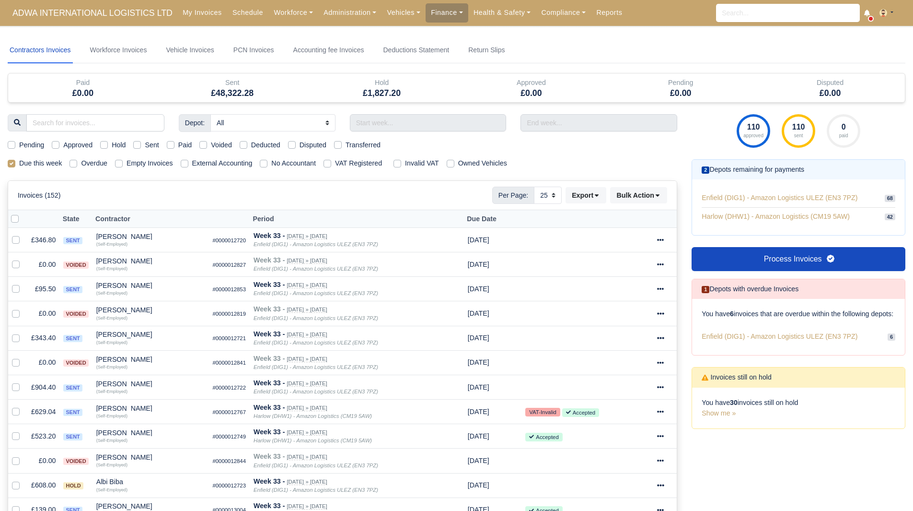
click at [112, 146] on label "Hold" at bounding box center [119, 145] width 14 height 11
click at [104, 146] on input "Hold" at bounding box center [104, 144] width 8 height 8
checkbox input "true"
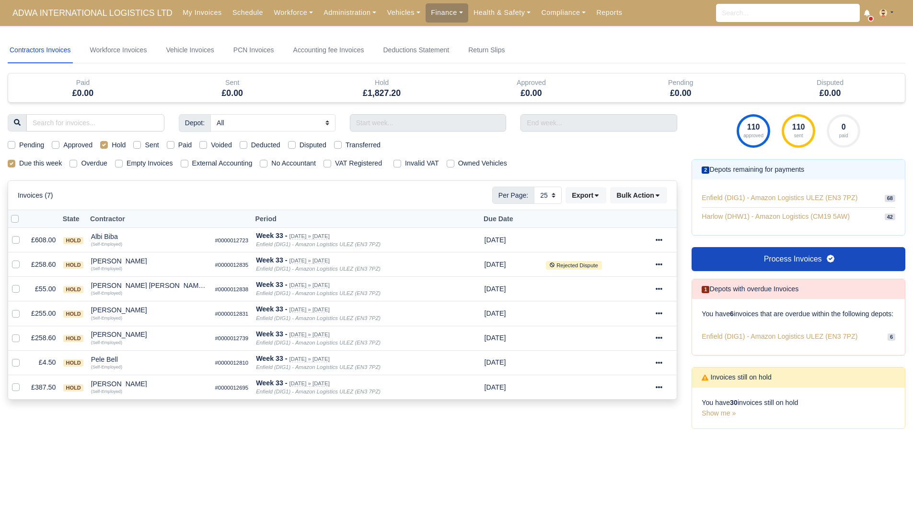
click at [110, 144] on div "Hold" at bounding box center [112, 145] width 25 height 11
click at [112, 143] on label "Hold" at bounding box center [119, 145] width 14 height 11
click at [103, 143] on input "Hold" at bounding box center [104, 144] width 8 height 8
checkbox input "false"
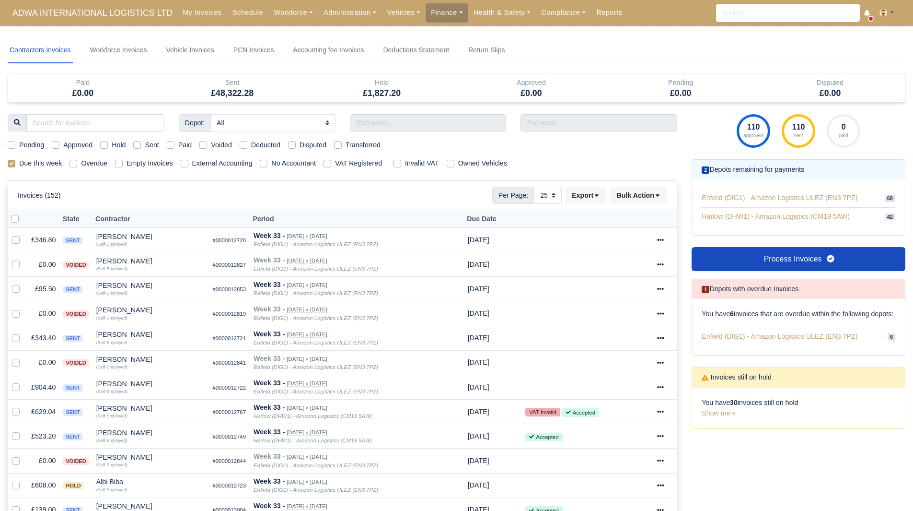
click at [142, 146] on div "Sent" at bounding box center [145, 145] width 25 height 11
click at [145, 145] on label "Sent" at bounding box center [152, 145] width 14 height 11
click at [135, 145] on input "Sent" at bounding box center [137, 144] width 8 height 8
checkbox input "true"
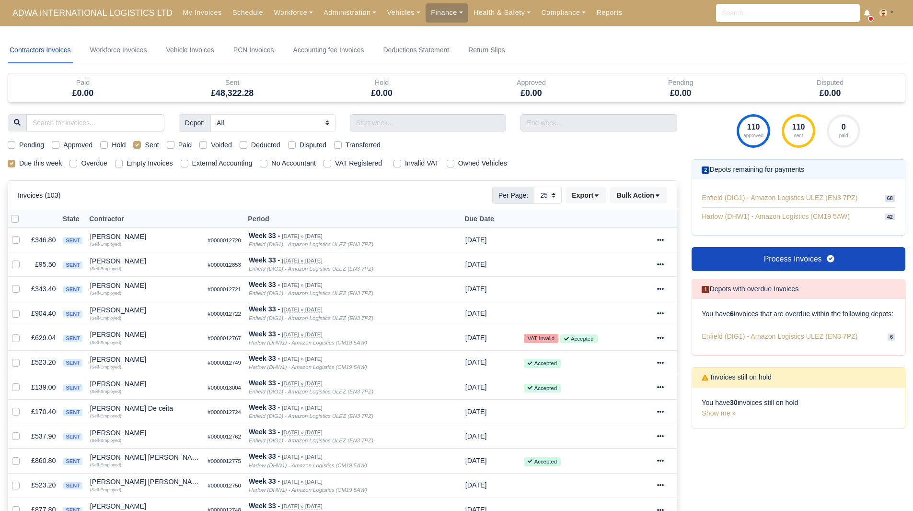
click at [145, 145] on label "Sent" at bounding box center [152, 145] width 14 height 11
click at [135, 145] on input "Sent" at bounding box center [137, 144] width 8 height 8
checkbox input "false"
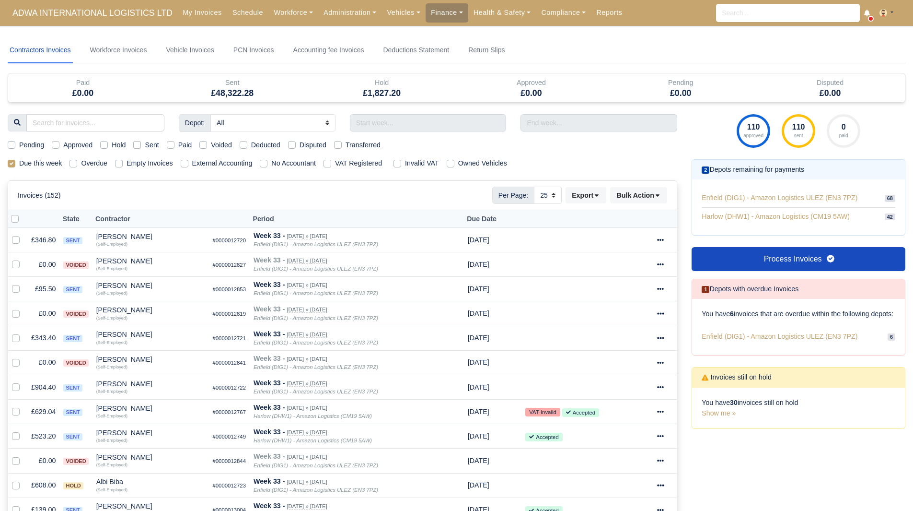
click at [178, 143] on label "Paid" at bounding box center [185, 145] width 14 height 11
click at [169, 143] on input "Paid" at bounding box center [171, 144] width 8 height 8
checkbox input "true"
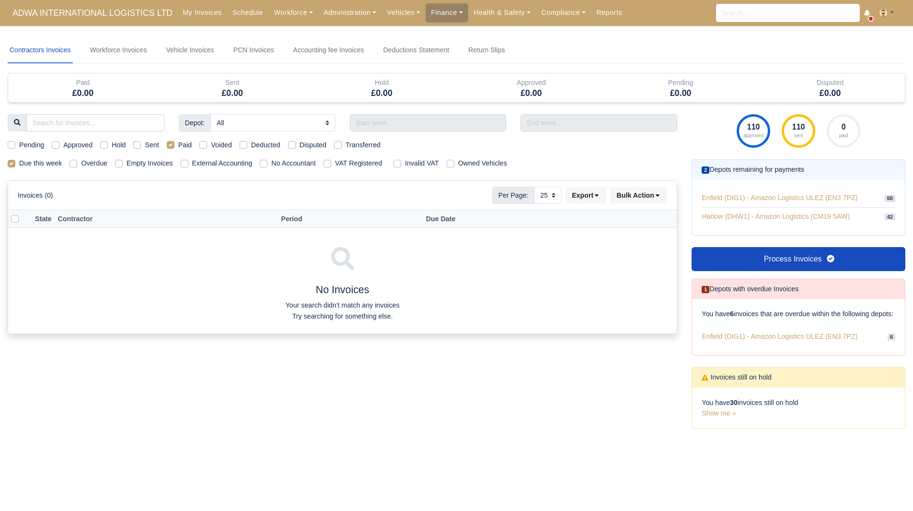
click at [178, 143] on label "Paid" at bounding box center [185, 145] width 14 height 11
click at [169, 143] on input "Paid" at bounding box center [171, 144] width 8 height 8
checkbox input "false"
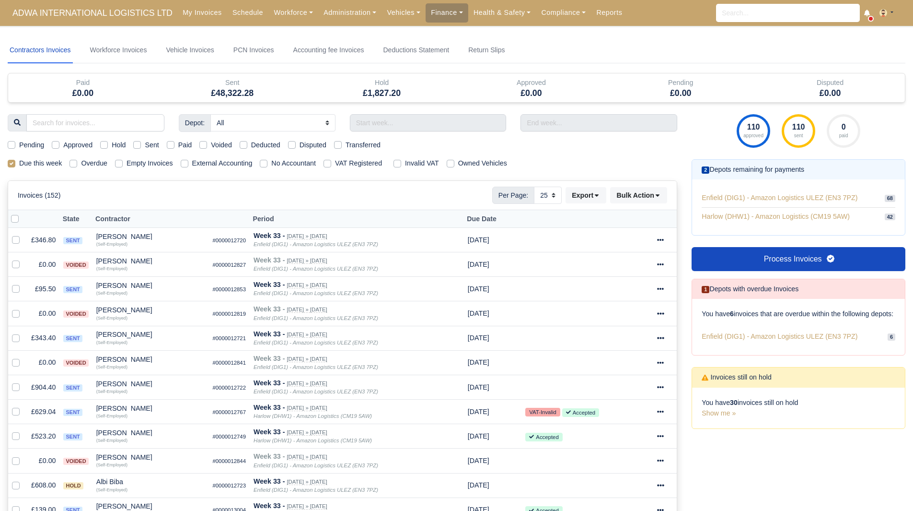
click at [211, 144] on label "Voided" at bounding box center [221, 145] width 21 height 11
click at [203, 144] on input "Voided" at bounding box center [203, 144] width 8 height 8
checkbox input "true"
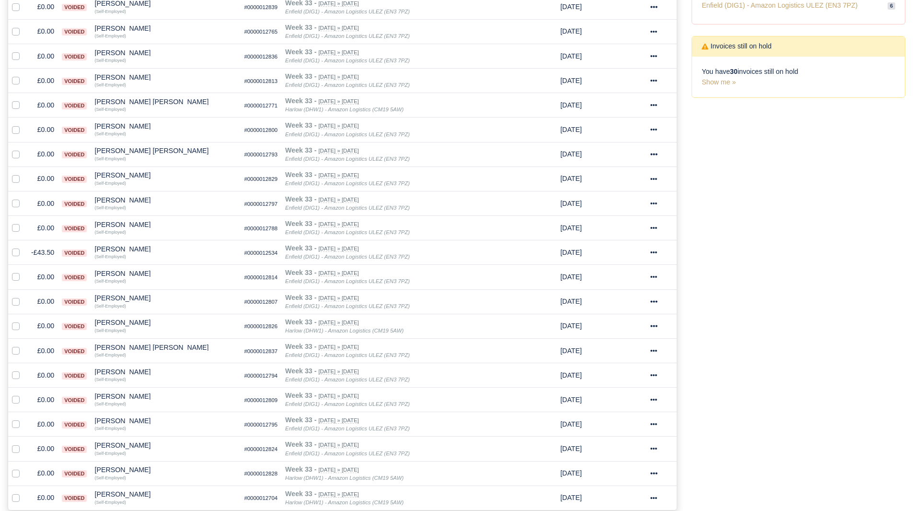
scroll to position [397, 0]
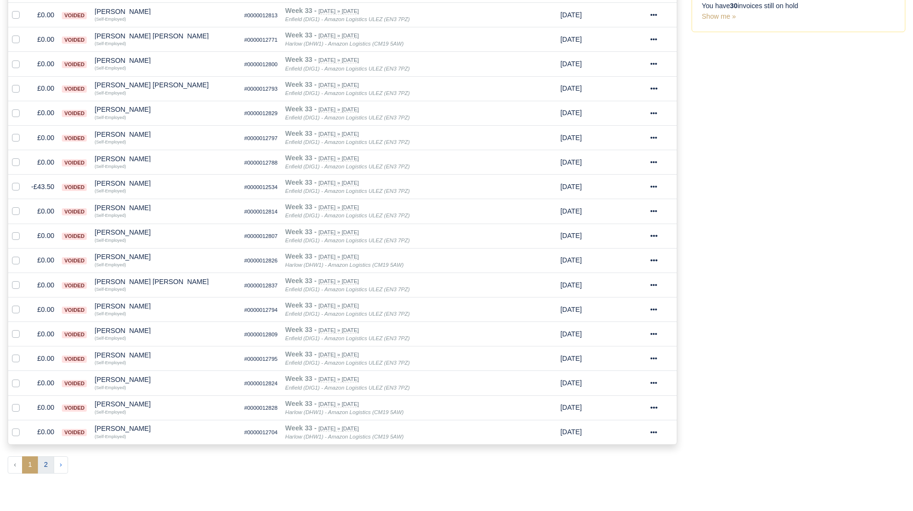
click at [40, 461] on button "2" at bounding box center [46, 464] width 16 height 17
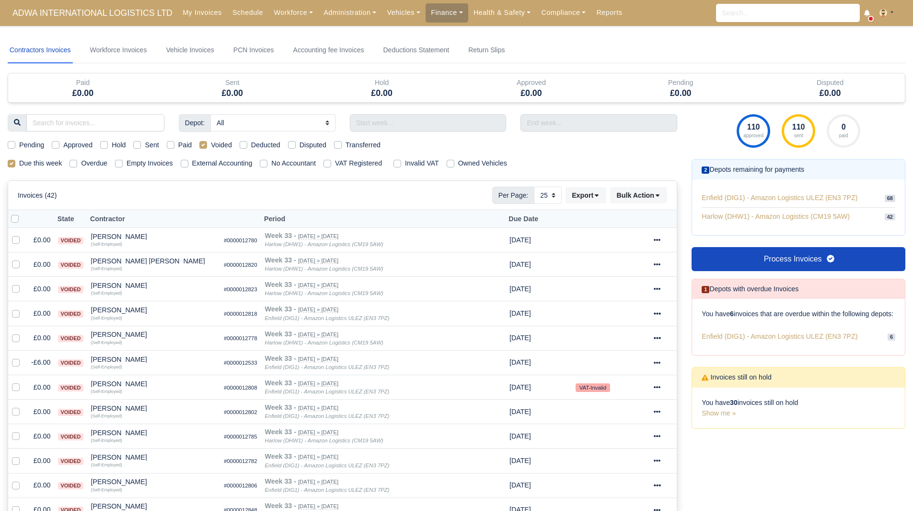
click at [251, 145] on label "Deducted" at bounding box center [265, 145] width 29 height 11
click at [241, 145] on input "Deducted" at bounding box center [244, 144] width 8 height 8
checkbox input "true"
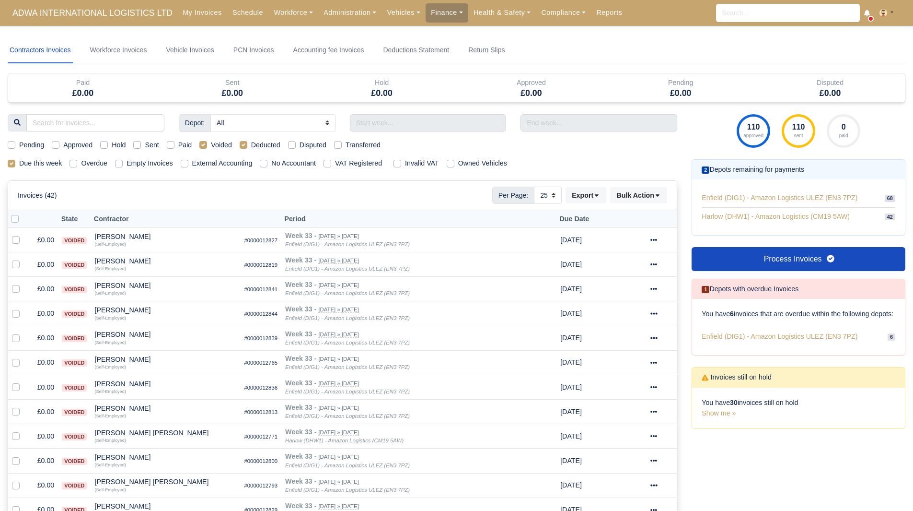
click at [209, 141] on div "Voided" at bounding box center [215, 145] width 33 height 11
click at [211, 142] on label "Voided" at bounding box center [221, 145] width 21 height 11
click at [204, 142] on input "Voided" at bounding box center [203, 144] width 8 height 8
checkbox input "false"
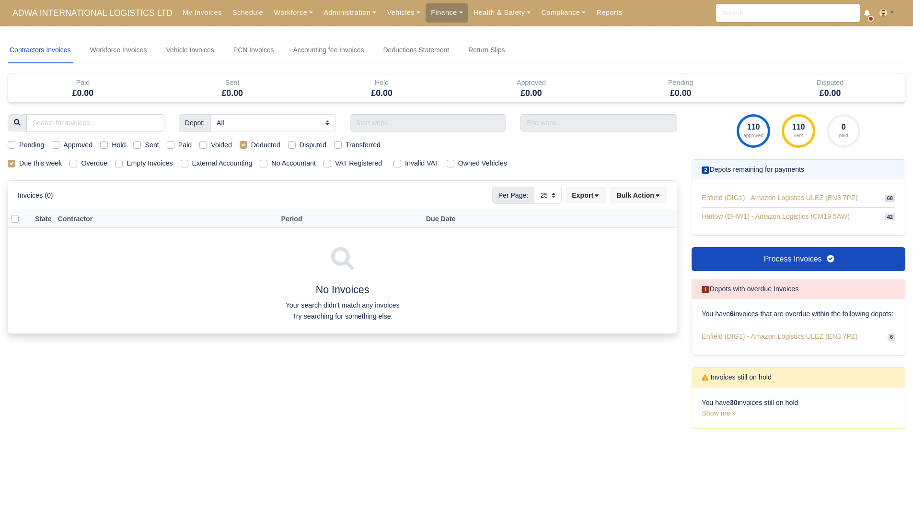
click at [300, 145] on label "Disputed" at bounding box center [313, 145] width 27 height 11
click at [293, 145] on input "Disputed" at bounding box center [292, 144] width 8 height 8
checkbox input "true"
click at [346, 146] on label "Transferred" at bounding box center [363, 145] width 35 height 11
click at [340, 146] on input "Transferred" at bounding box center [338, 144] width 8 height 8
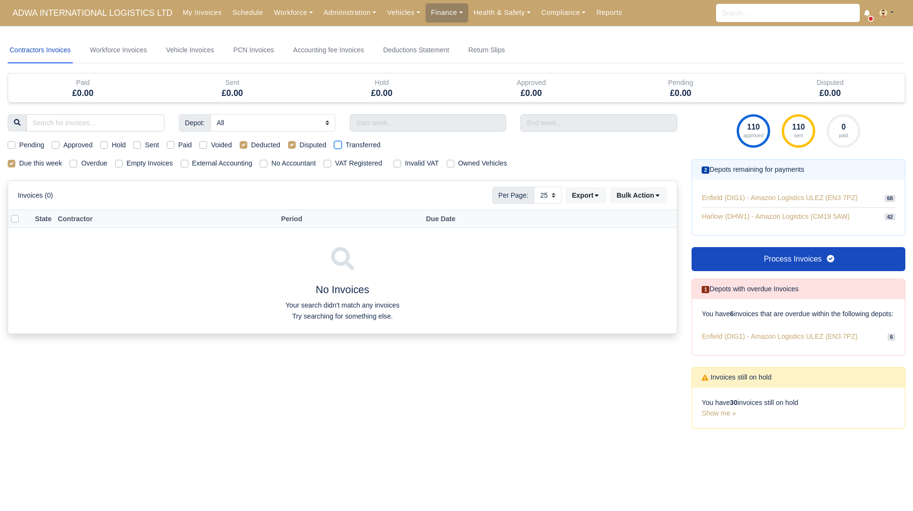
checkbox input "true"
click at [251, 143] on label "Deducted" at bounding box center [265, 145] width 29 height 11
click at [241, 143] on input "Deducted" at bounding box center [244, 144] width 8 height 8
checkbox input "false"
click at [300, 145] on label "Disputed" at bounding box center [313, 145] width 27 height 11
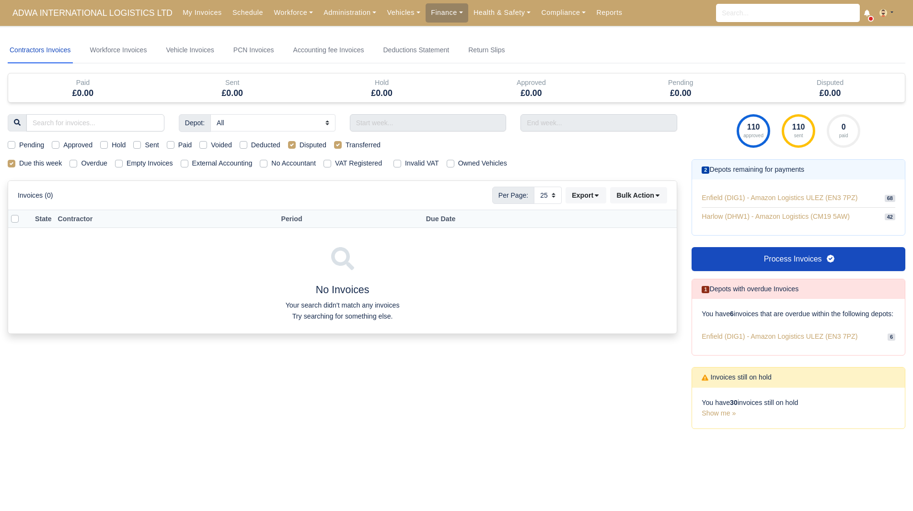
click at [293, 145] on input "Disputed" at bounding box center [292, 144] width 8 height 8
checkbox input "false"
click at [346, 145] on label "Transferred" at bounding box center [363, 145] width 35 height 11
click at [336, 145] on input "Transferred" at bounding box center [338, 144] width 8 height 8
checkbox input "false"
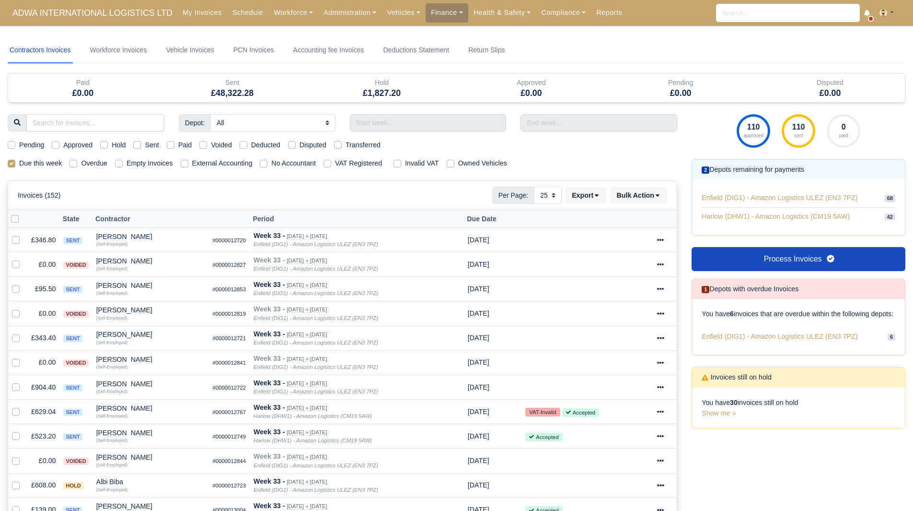
click at [116, 145] on label "Hold" at bounding box center [119, 145] width 14 height 11
click at [108, 145] on input "Hold" at bounding box center [104, 144] width 8 height 8
checkbox input "true"
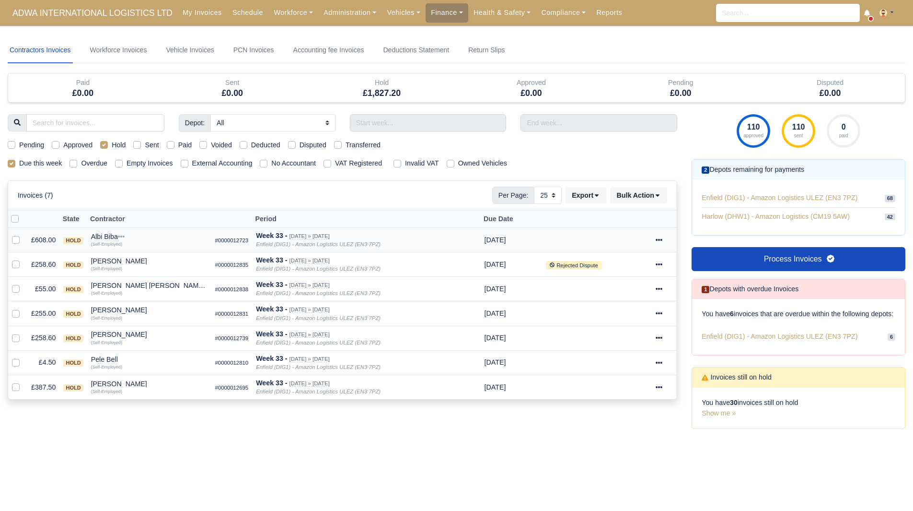
click at [109, 236] on div "Albi Biba" at bounding box center [149, 236] width 117 height 7
click at [155, 262] on button "Other Invoices" at bounding box center [179, 264] width 116 height 14
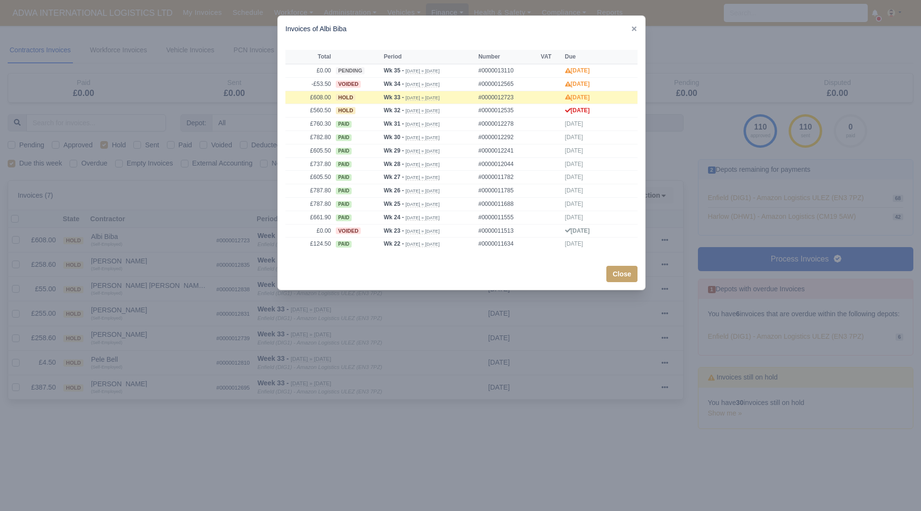
click at [209, 188] on div at bounding box center [460, 255] width 921 height 511
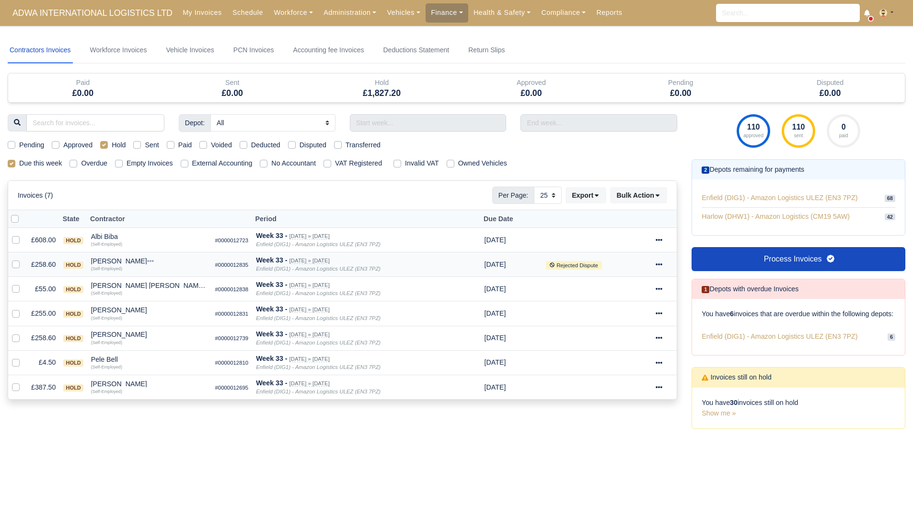
click at [107, 261] on div "Inglezu Vasile" at bounding box center [149, 260] width 117 height 7
click at [172, 287] on button "Other Invoices" at bounding box center [179, 288] width 116 height 14
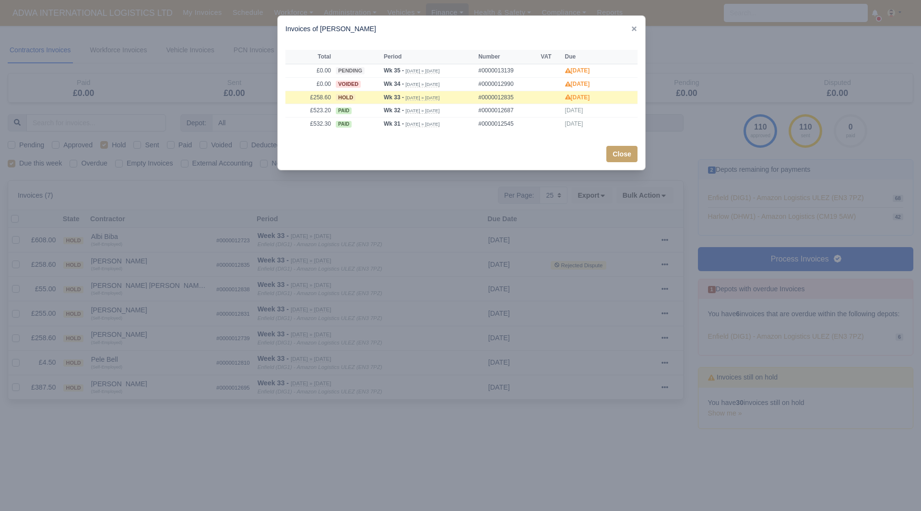
click at [191, 238] on div at bounding box center [460, 255] width 921 height 511
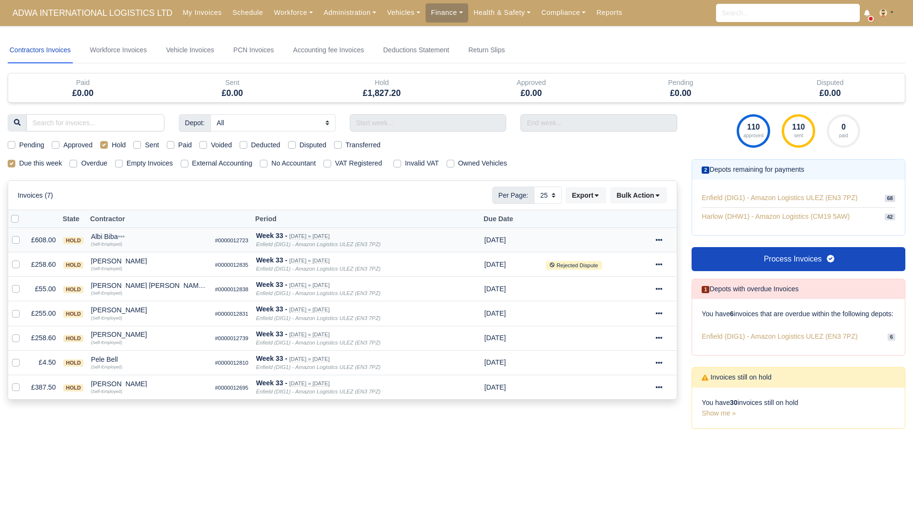
click at [105, 234] on div "Albi Biba" at bounding box center [149, 236] width 117 height 7
click at [94, 262] on div "Inglezu Vasile" at bounding box center [149, 260] width 117 height 7
click at [135, 302] on button "Wallet" at bounding box center [179, 302] width 116 height 14
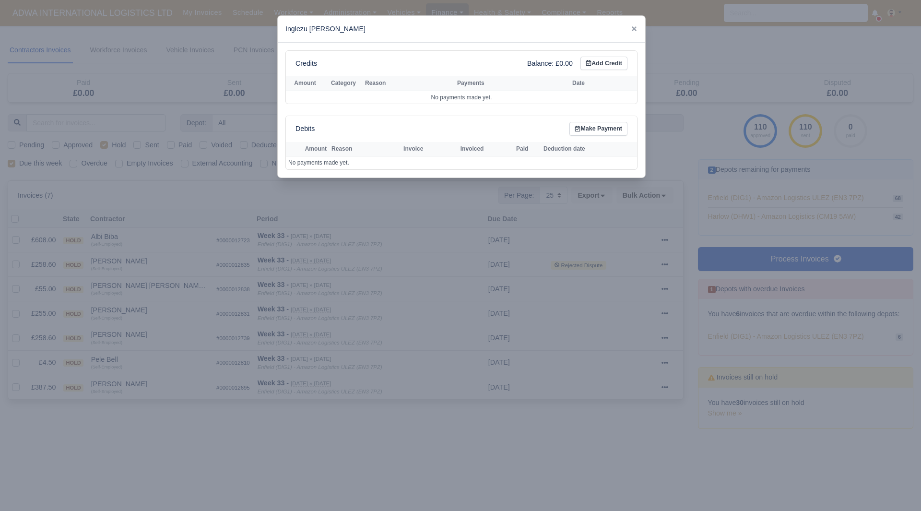
click at [121, 292] on div at bounding box center [460, 255] width 921 height 511
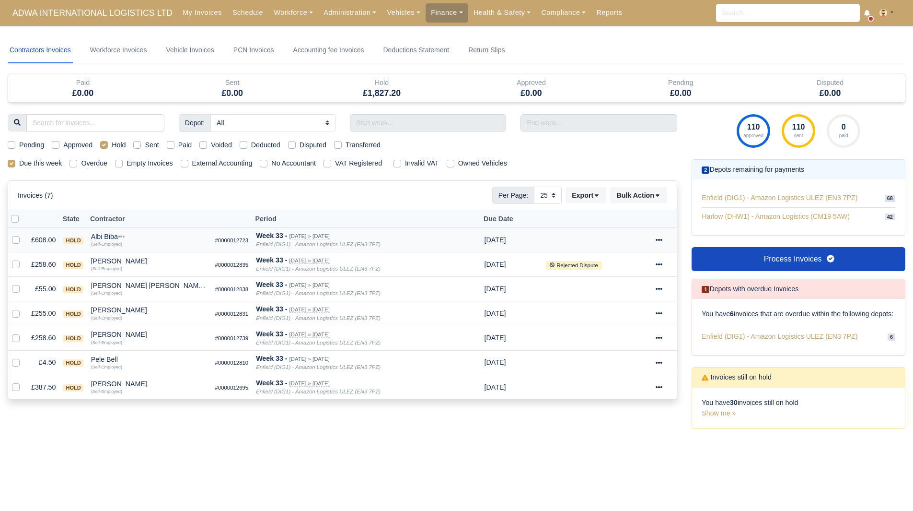
click at [114, 234] on div "Albi Biba" at bounding box center [149, 236] width 117 height 7
click at [140, 281] on button "Wallet" at bounding box center [179, 278] width 116 height 14
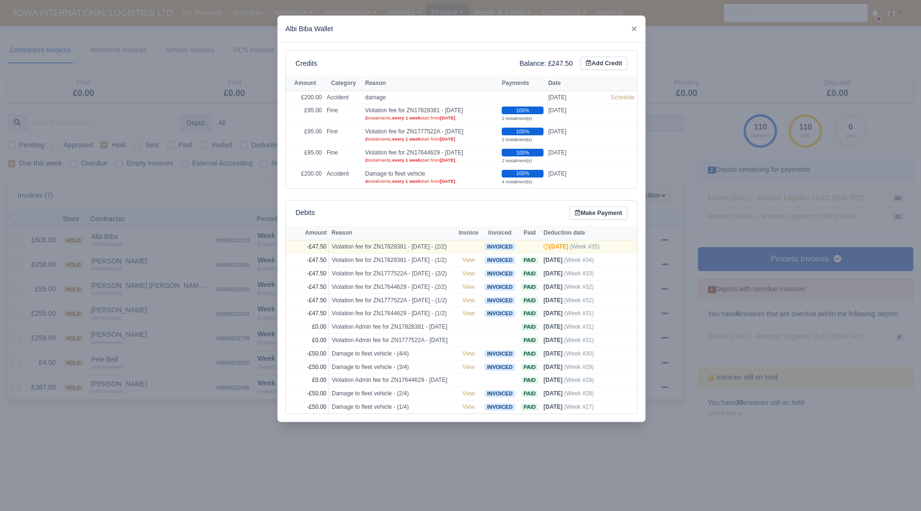
click at [182, 222] on div at bounding box center [460, 255] width 921 height 511
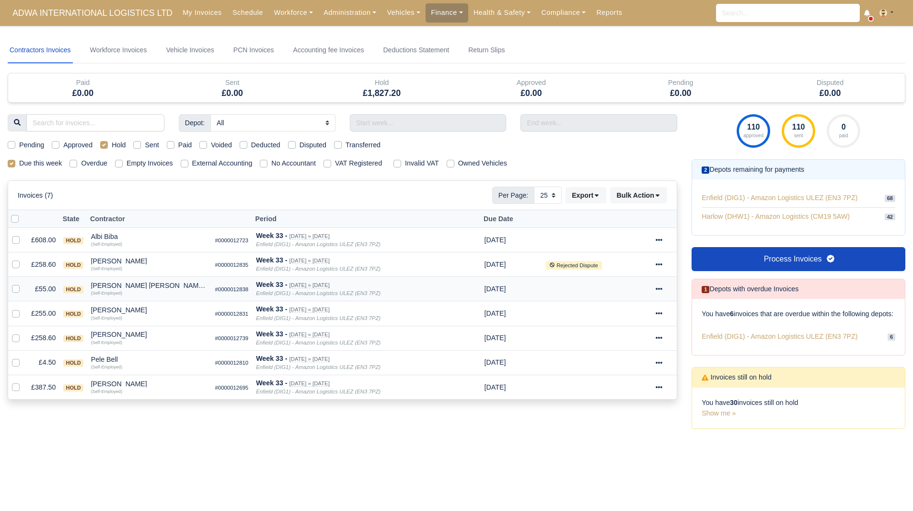
click at [109, 283] on div "Mohammed Abubakr Hussain" at bounding box center [149, 285] width 117 height 7
click at [153, 316] on button "Other Invoices" at bounding box center [179, 312] width 116 height 14
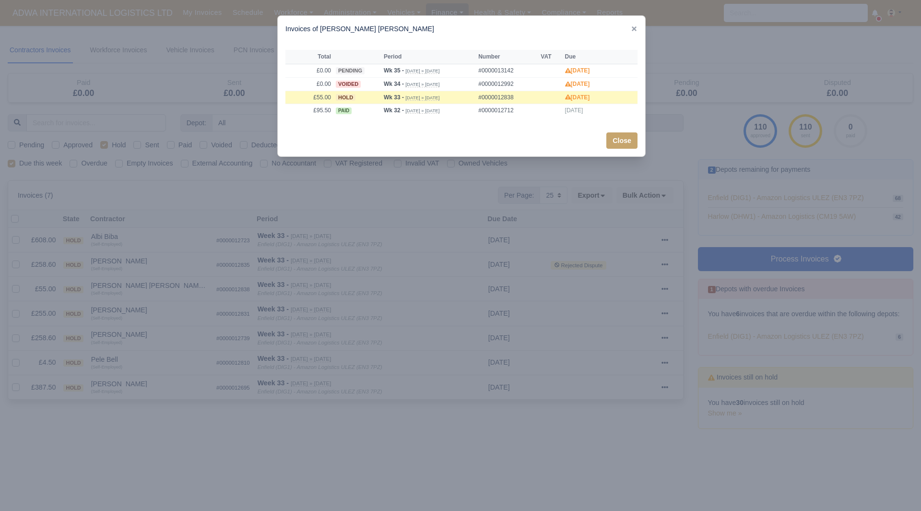
click at [220, 234] on div at bounding box center [460, 255] width 921 height 511
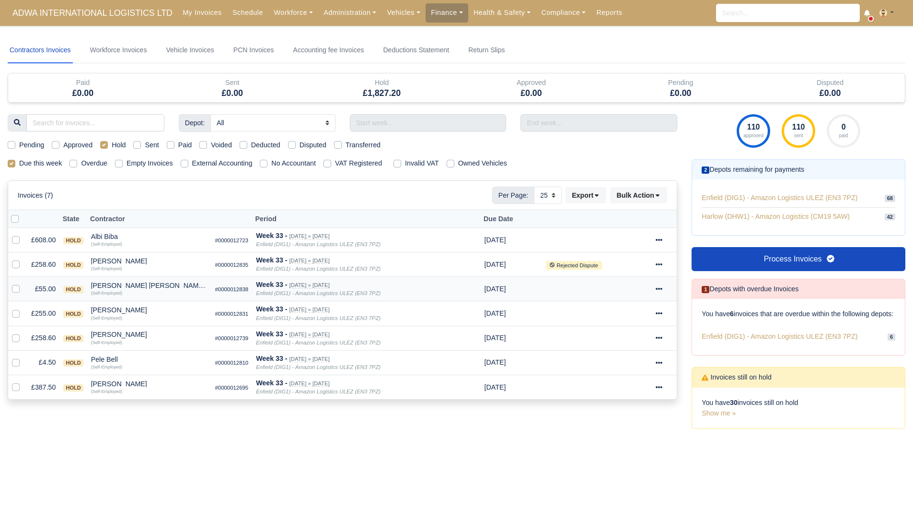
click at [115, 285] on div "Mohammed Abubakr Hussain" at bounding box center [149, 285] width 117 height 7
click at [140, 327] on button "Wallet" at bounding box center [179, 327] width 116 height 14
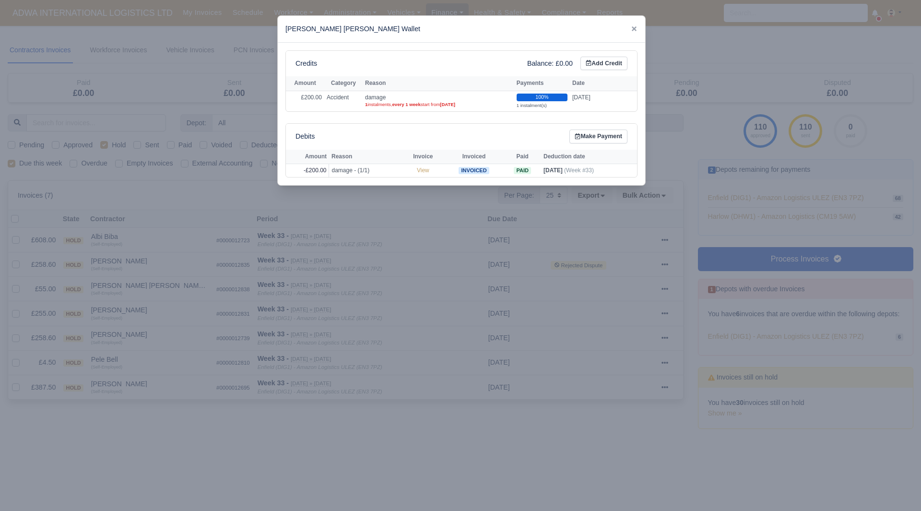
click at [139, 314] on div at bounding box center [460, 255] width 921 height 511
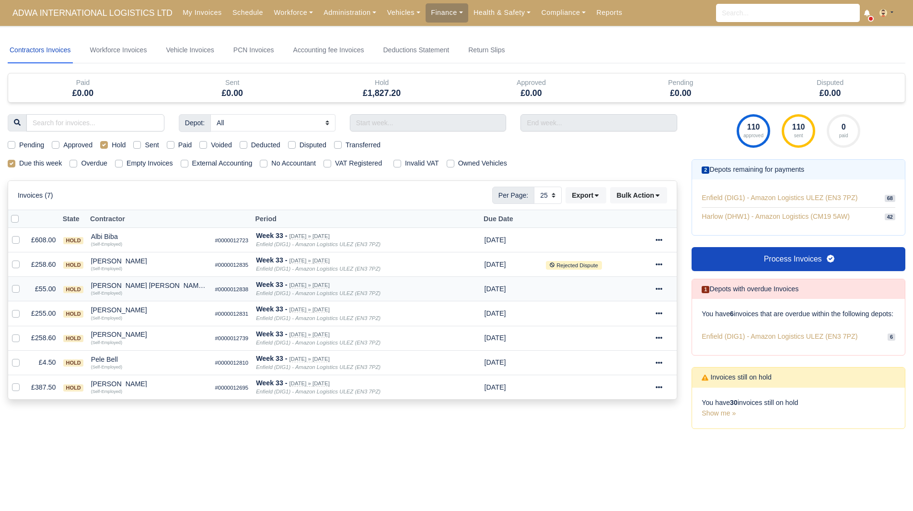
click at [41, 282] on td "£55.00" at bounding box center [43, 289] width 32 height 24
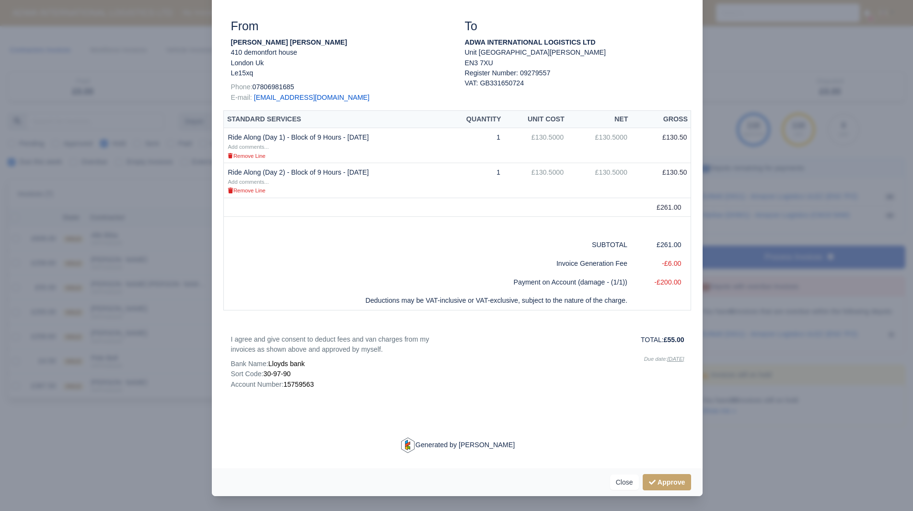
scroll to position [126, 0]
click at [767, 393] on div at bounding box center [456, 255] width 913 height 511
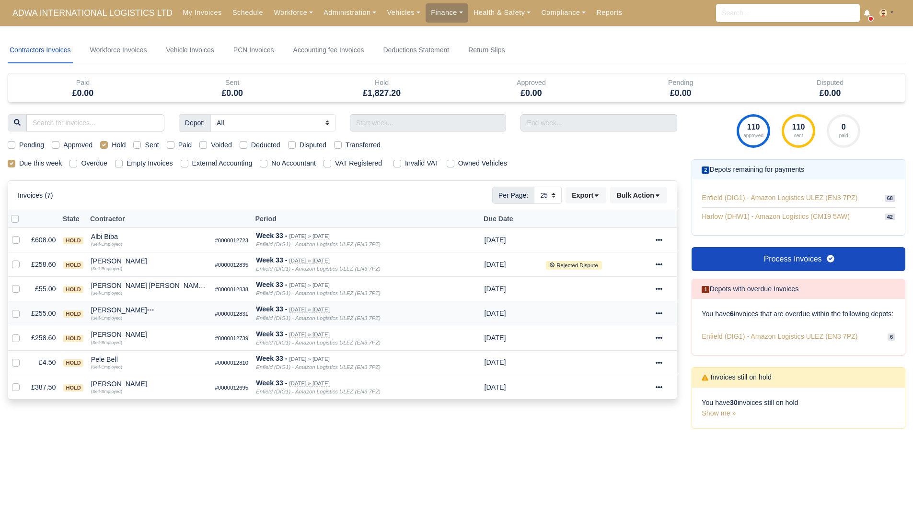
click at [134, 311] on div "Muhammad Yunus Bin Kalam" at bounding box center [149, 309] width 117 height 7
click at [156, 333] on button "Other Invoices" at bounding box center [179, 337] width 116 height 14
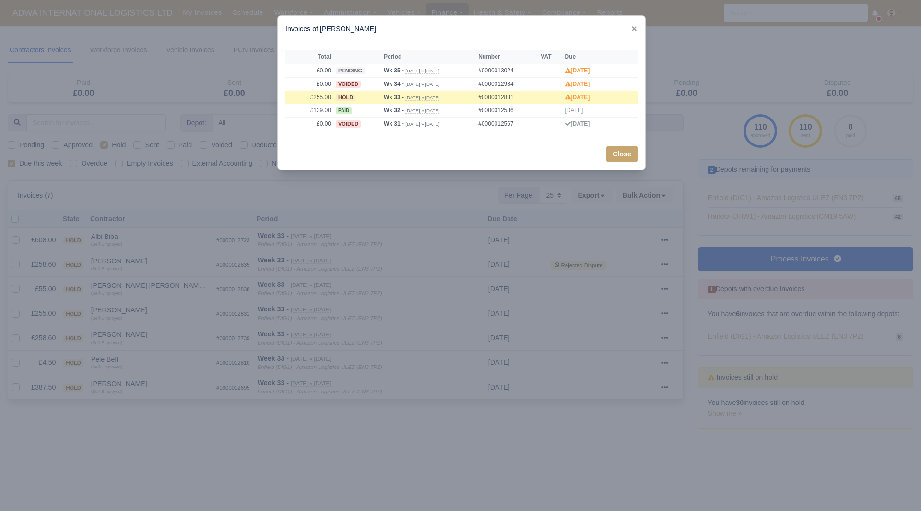
click at [144, 316] on div at bounding box center [460, 255] width 921 height 511
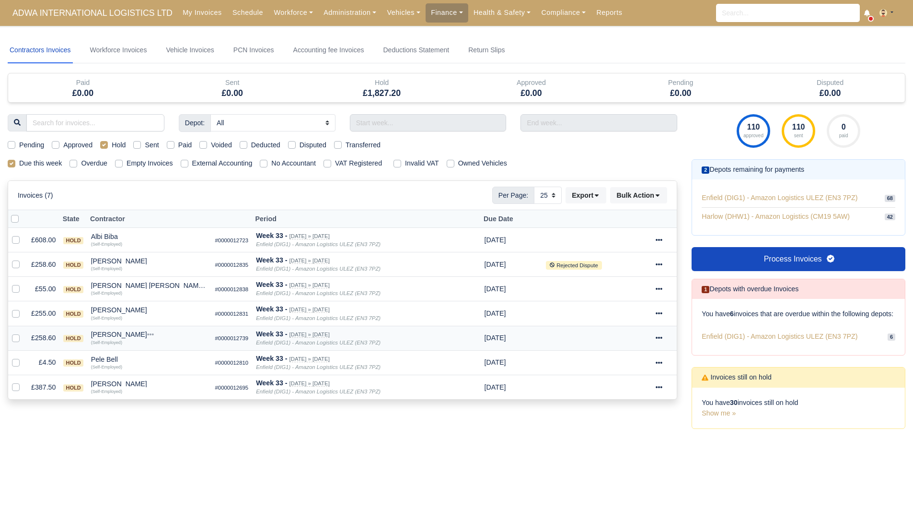
click at [108, 335] on div "Olayinka Afolabi" at bounding box center [149, 334] width 117 height 7
click at [171, 362] on button "Other Invoices" at bounding box center [179, 361] width 116 height 14
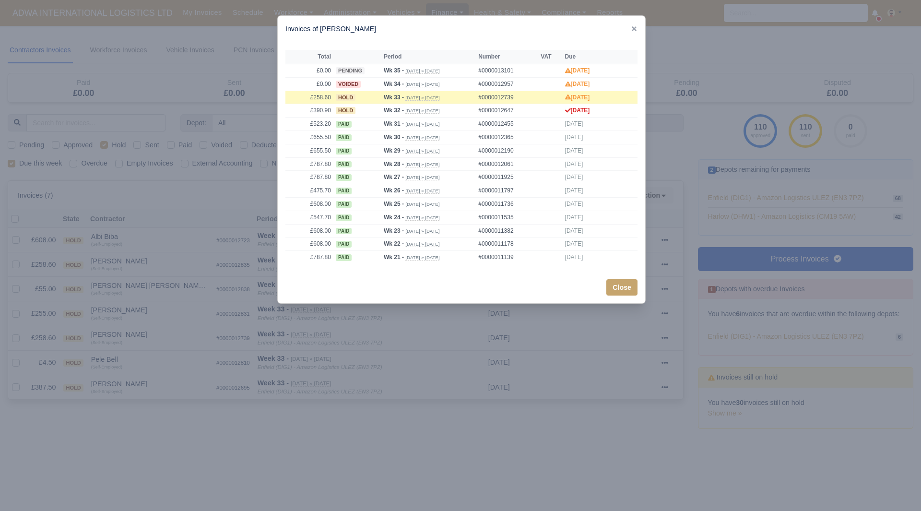
click at [120, 336] on div at bounding box center [460, 255] width 921 height 511
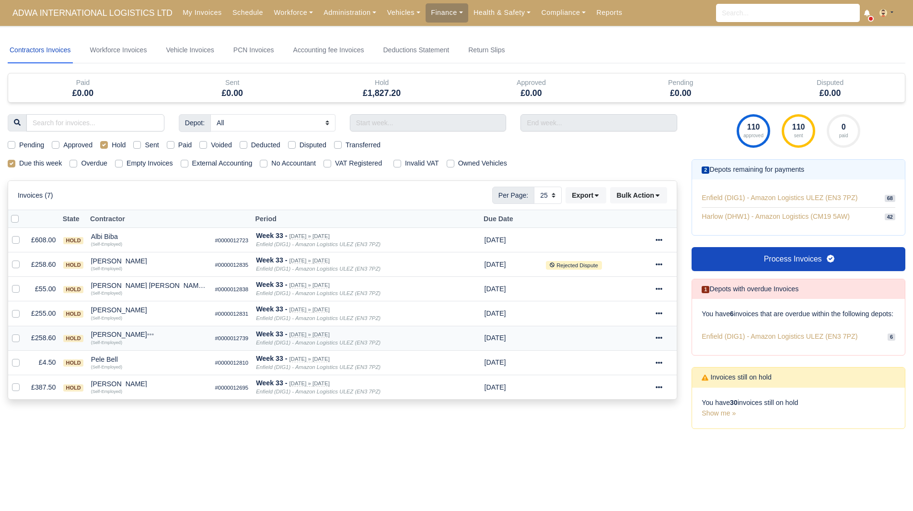
click at [112, 334] on div "Olayinka Afolabi" at bounding box center [149, 334] width 117 height 7
click at [141, 374] on button "Wallet" at bounding box center [179, 376] width 116 height 14
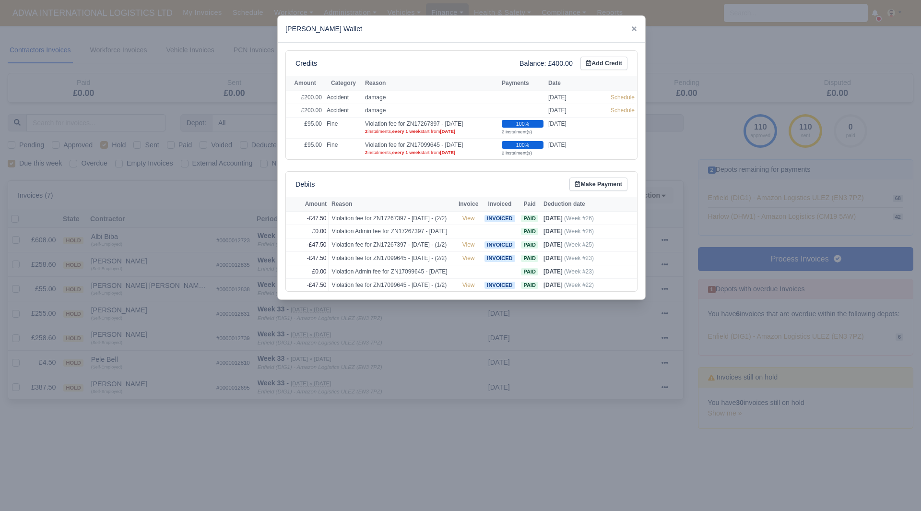
click at [94, 338] on div at bounding box center [460, 255] width 921 height 511
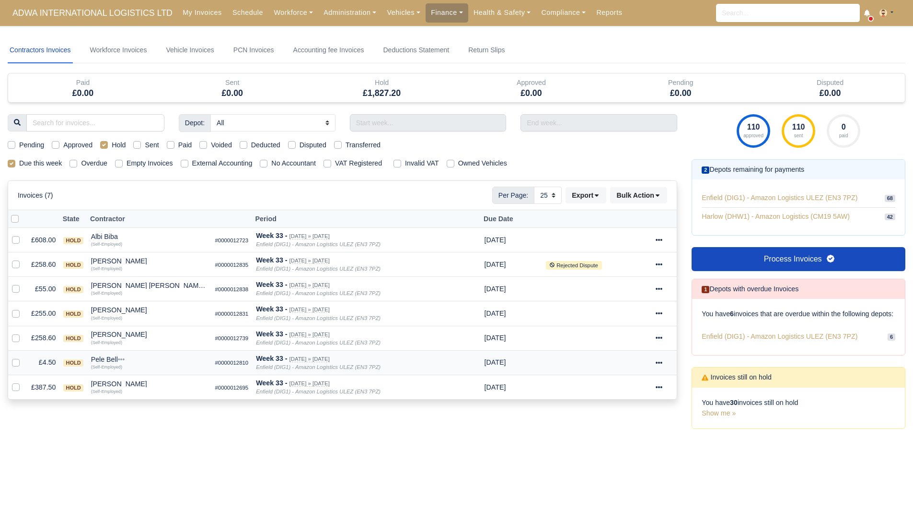
click at [103, 360] on div "Pele Bell" at bounding box center [149, 359] width 117 height 7
click at [152, 385] on button "Other Invoices" at bounding box center [179, 386] width 116 height 14
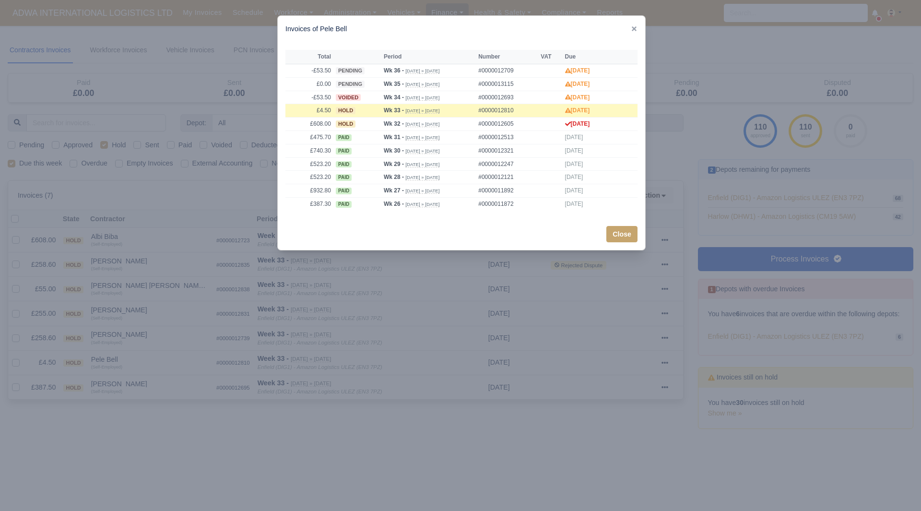
click at [165, 330] on div at bounding box center [460, 255] width 921 height 511
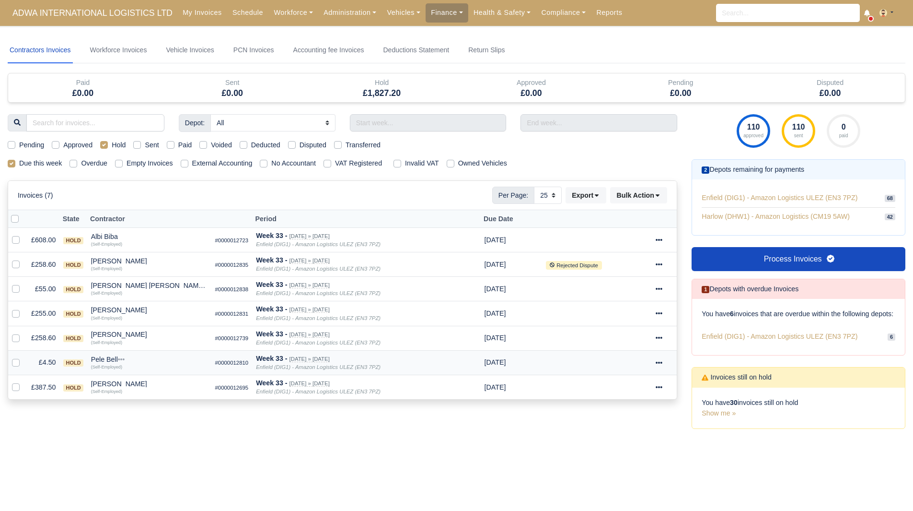
click at [99, 359] on div "Pele Bell" at bounding box center [149, 359] width 117 height 7
click at [136, 400] on button "Wallet" at bounding box center [179, 401] width 116 height 14
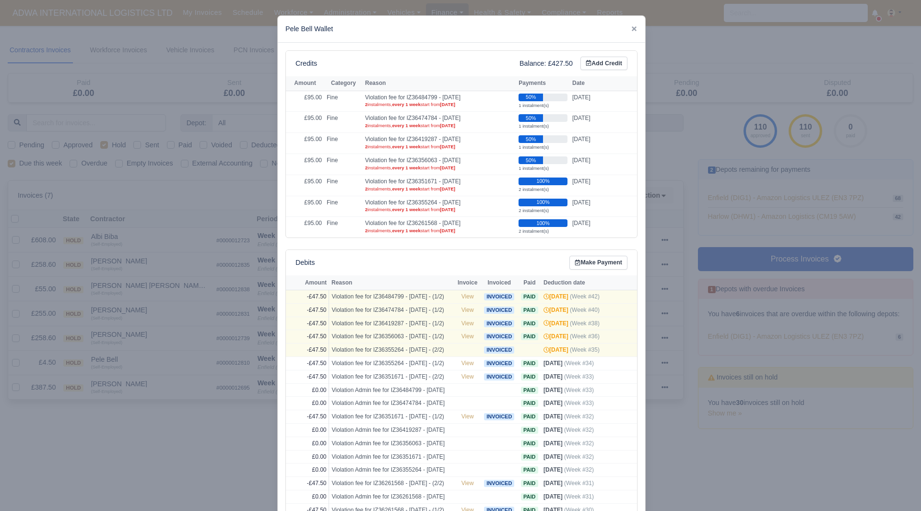
click at [109, 384] on div at bounding box center [460, 255] width 921 height 511
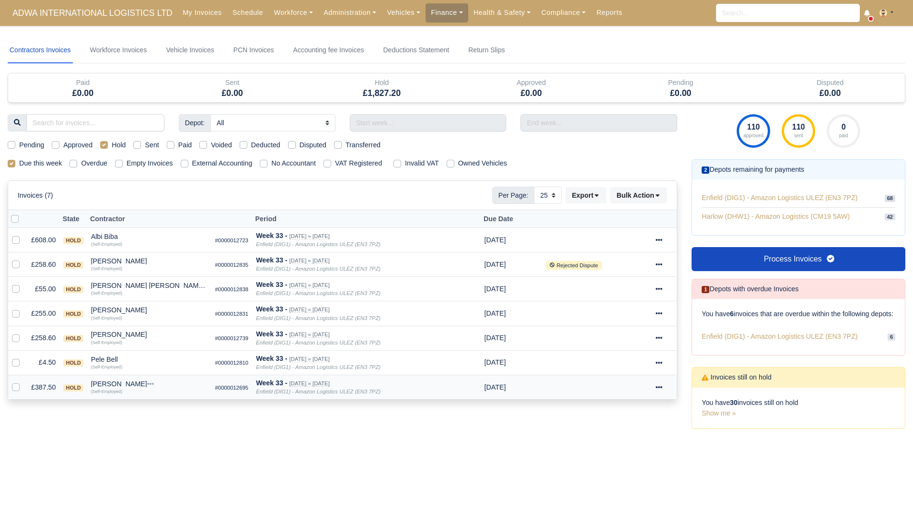
click at [117, 384] on div "Tomas Abraham" at bounding box center [149, 383] width 117 height 7
click at [149, 412] on button "Other Invoices" at bounding box center [179, 411] width 116 height 14
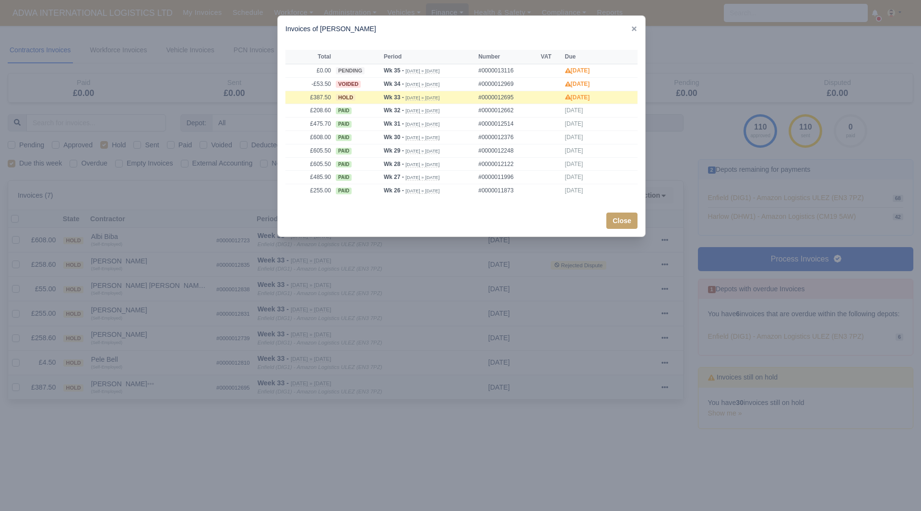
click at [149, 412] on div at bounding box center [460, 255] width 921 height 511
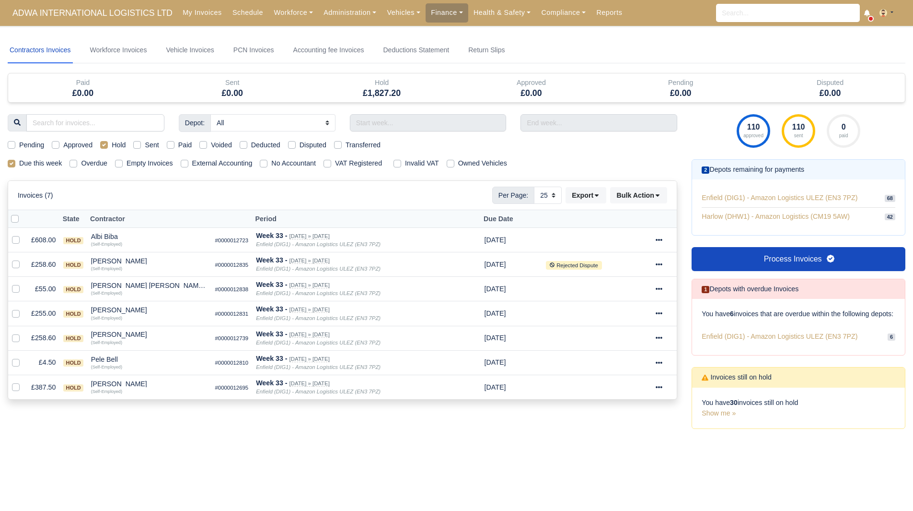
click at [112, 144] on label "Hold" at bounding box center [119, 145] width 14 height 11
click at [104, 144] on input "Hold" at bounding box center [104, 144] width 8 height 8
checkbox input "false"
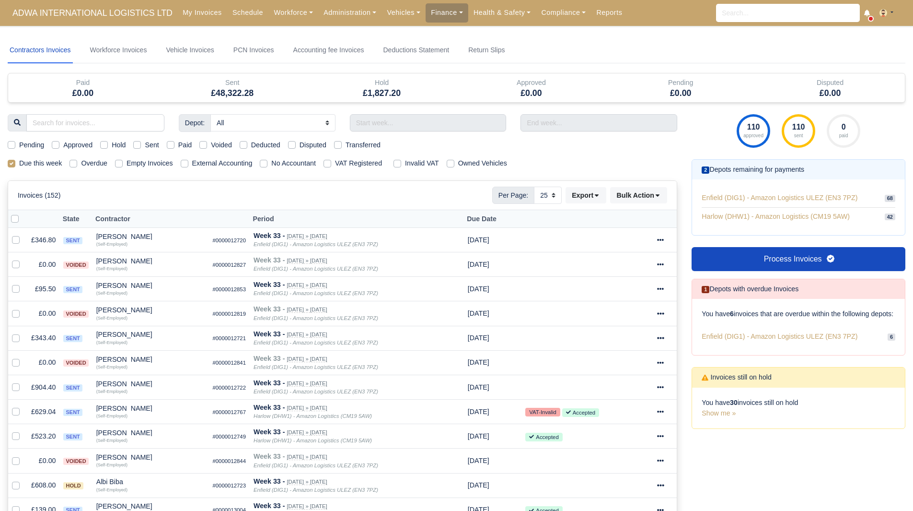
click at [145, 145] on label "Sent" at bounding box center [152, 145] width 14 height 11
click at [138, 145] on input "Sent" at bounding box center [137, 144] width 8 height 8
checkbox input "true"
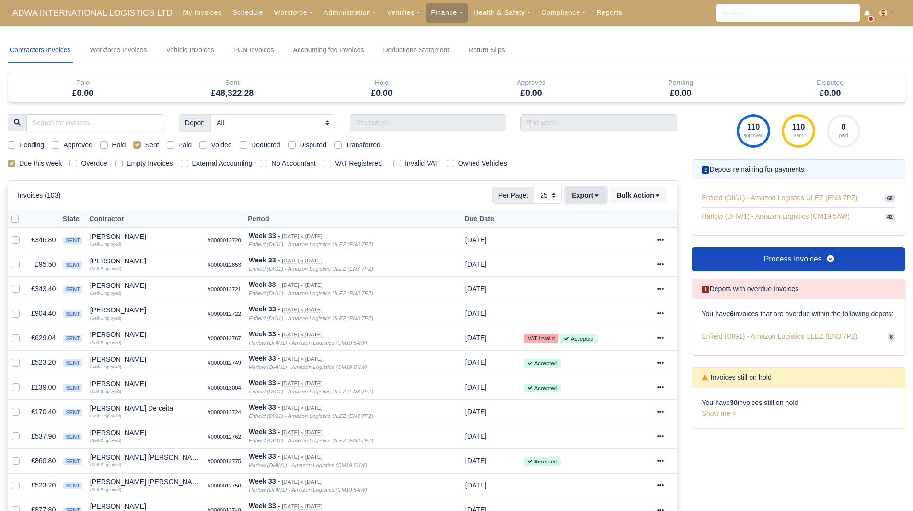
click at [588, 197] on button "Export" at bounding box center [586, 195] width 41 height 16
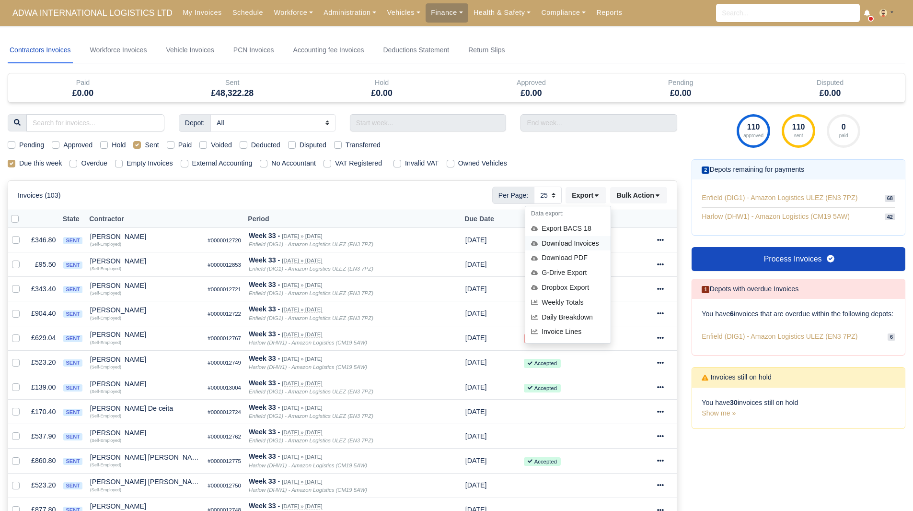
click at [587, 240] on div "Download Invoices" at bounding box center [568, 243] width 85 height 15
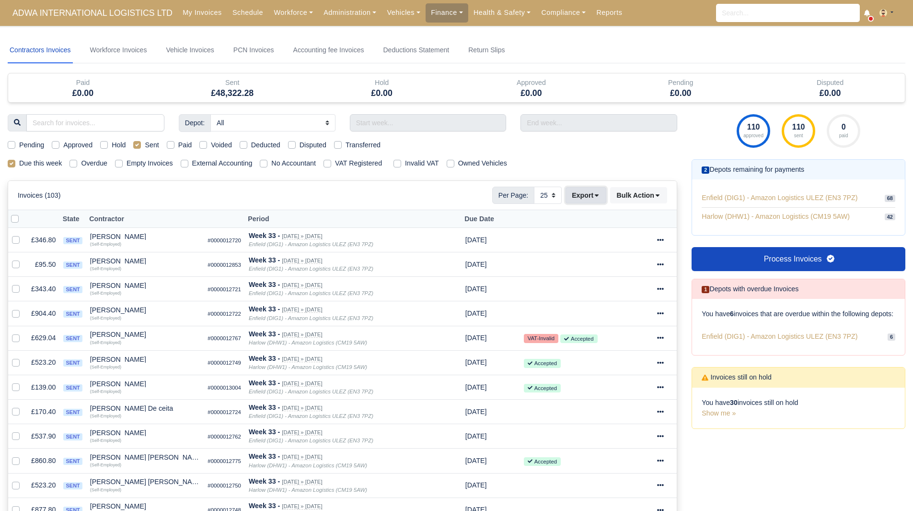
click at [587, 189] on button "Export" at bounding box center [586, 195] width 41 height 16
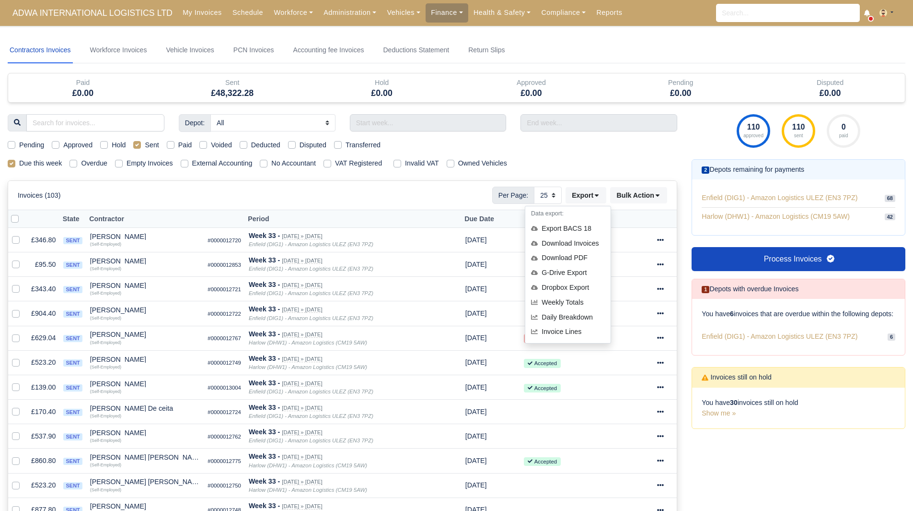
click at [249, 189] on div "Invoices (103) Per Page: 10 25 50 Export Data export: Export BACS 18 Download I…" at bounding box center [343, 195] width 650 height 17
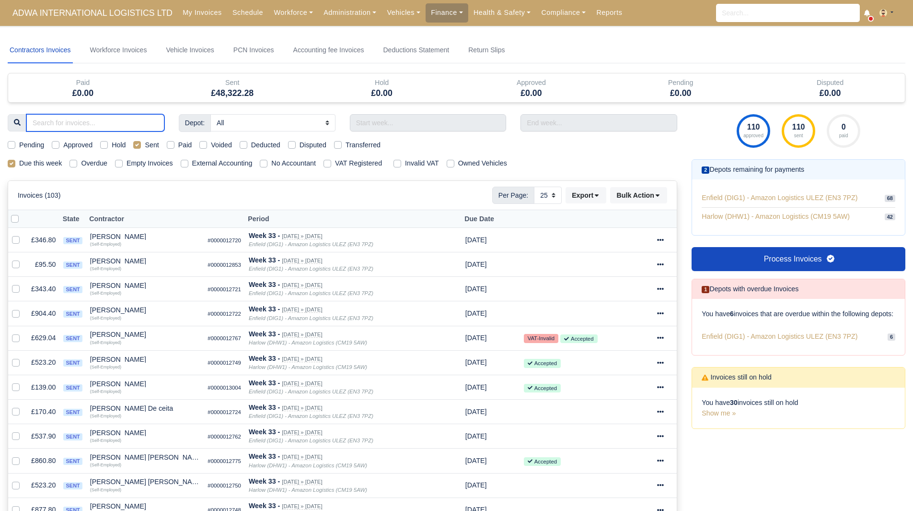
click at [83, 125] on input "search" at bounding box center [95, 122] width 138 height 17
type input "D"
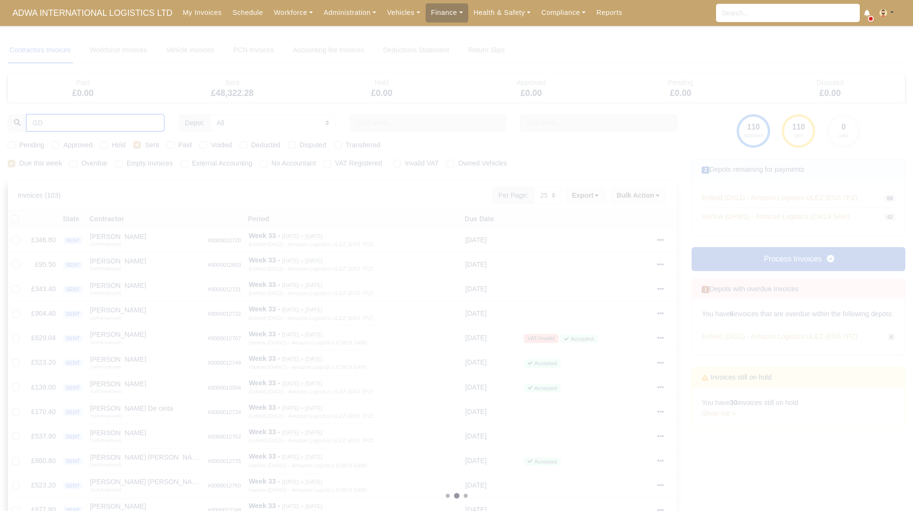
type input "GDE"
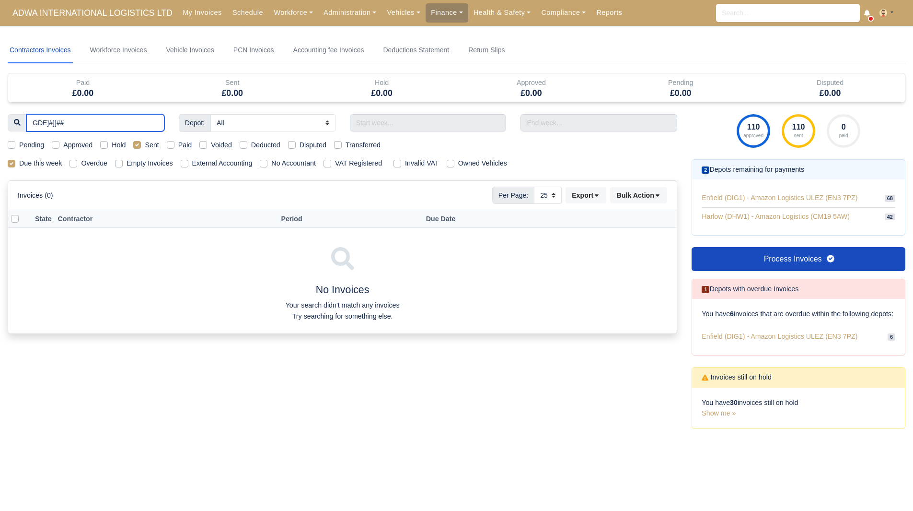
type input "GDE]#]]###"
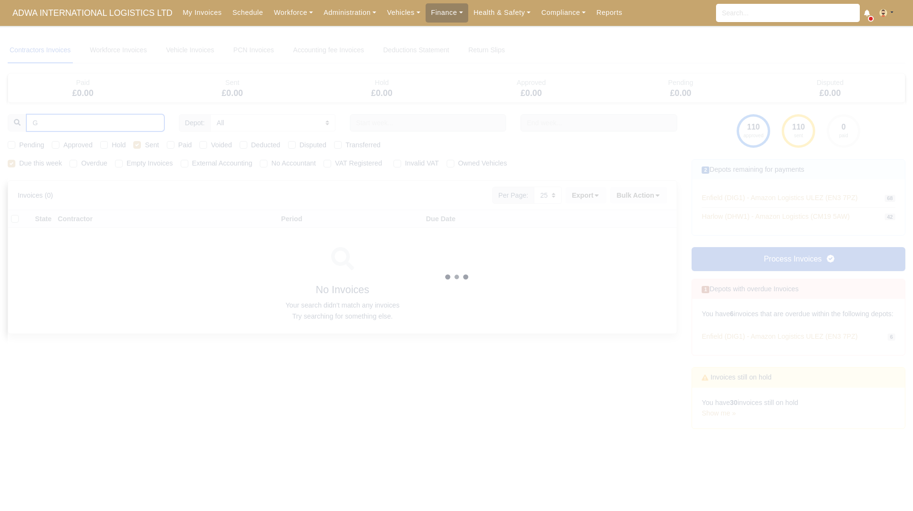
type input "GI"
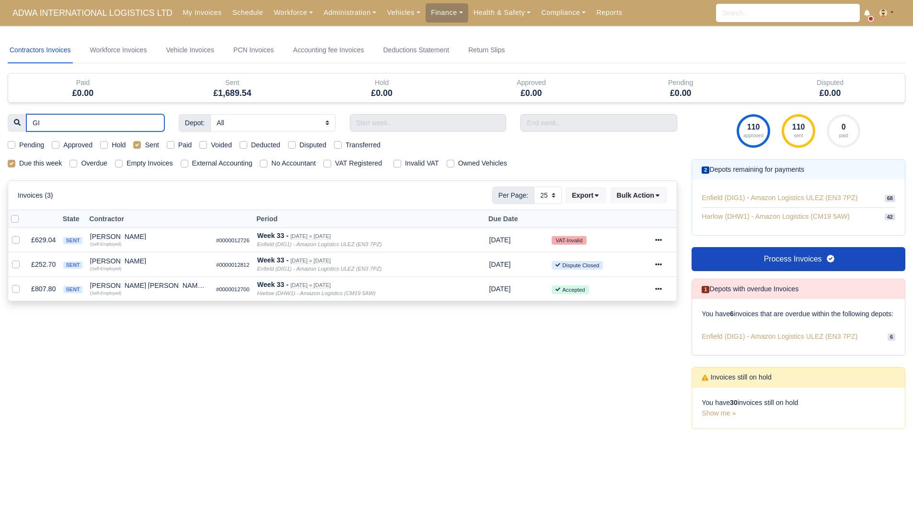
type input "GID"
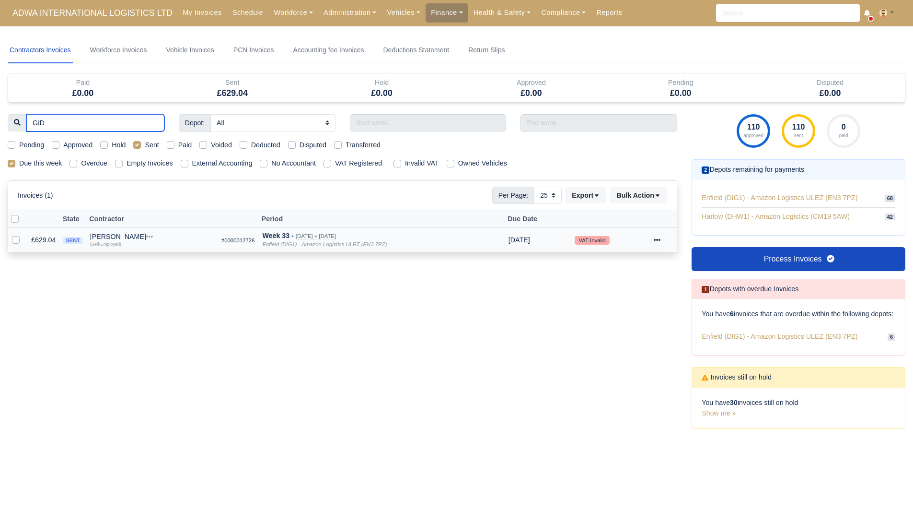
type input "GID"
click at [658, 239] on icon at bounding box center [657, 239] width 7 height 7
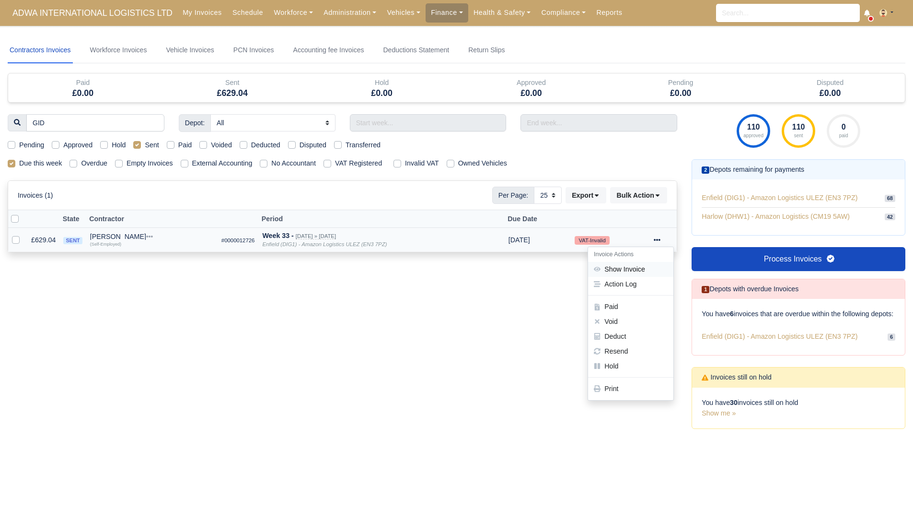
click at [627, 270] on link "Show Invoice" at bounding box center [630, 269] width 85 height 15
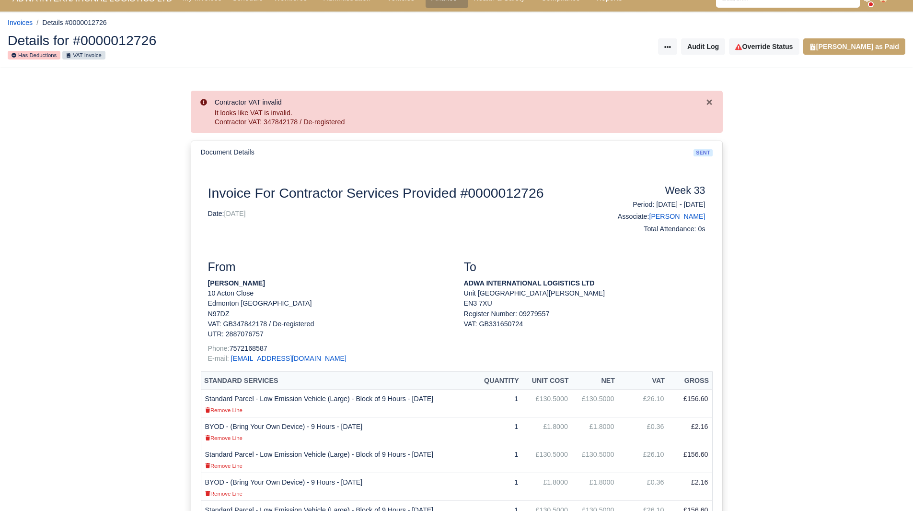
scroll to position [15, 0]
click at [159, 95] on div "Contractor VAT invalid It looks like VAT is invalid. Contractor VAT: 347842178 …" at bounding box center [456, 515] width 913 height 895
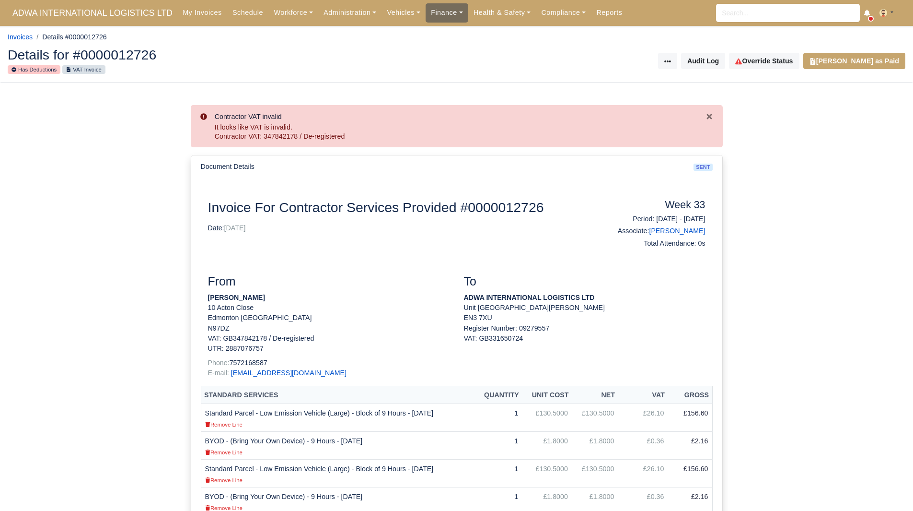
click at [428, 15] on link "Finance" at bounding box center [447, 12] width 43 height 19
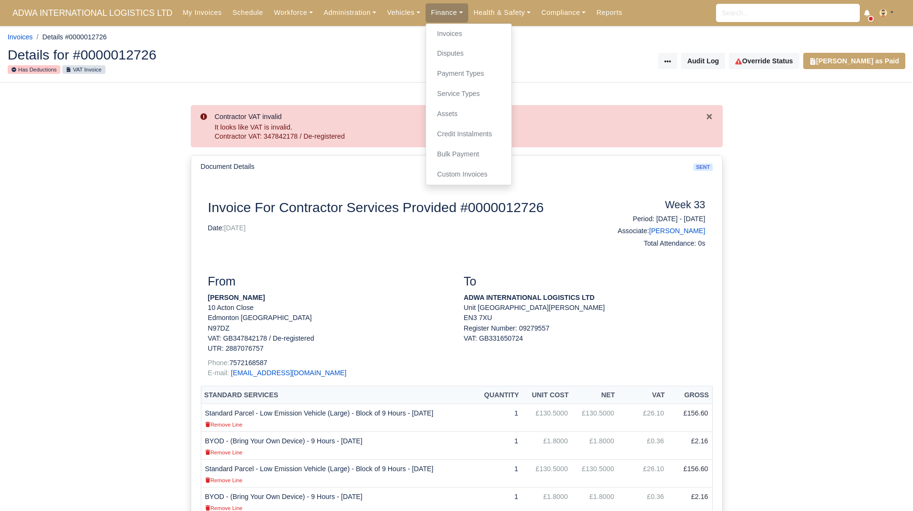
click at [315, 45] on div "Details for #0000012726 Has Deductions VAT Invoice Invoice Actions Put on Hold …" at bounding box center [456, 61] width 912 height 42
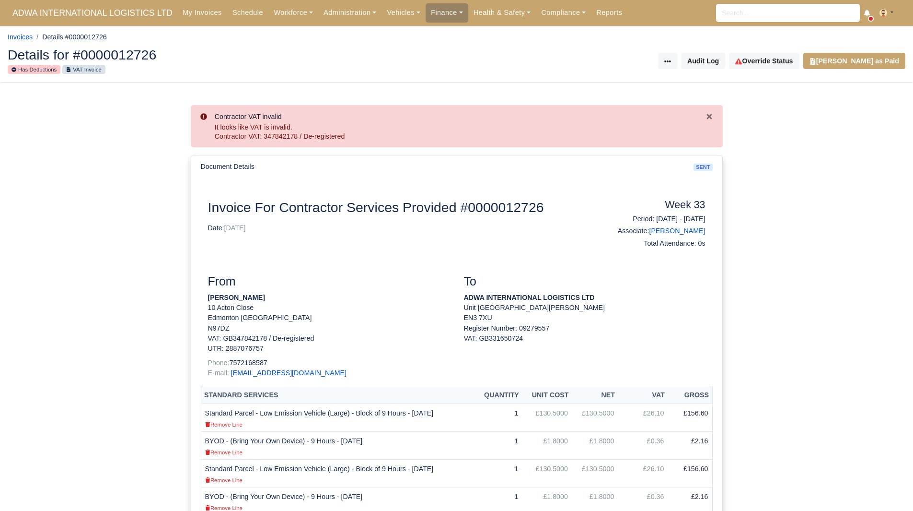
click at [464, 71] on div "Details for #0000012726 Has Deductions VAT Invoice Invoice Actions Put on Hold …" at bounding box center [456, 61] width 912 height 42
click at [426, 9] on link "Finance" at bounding box center [447, 12] width 43 height 19
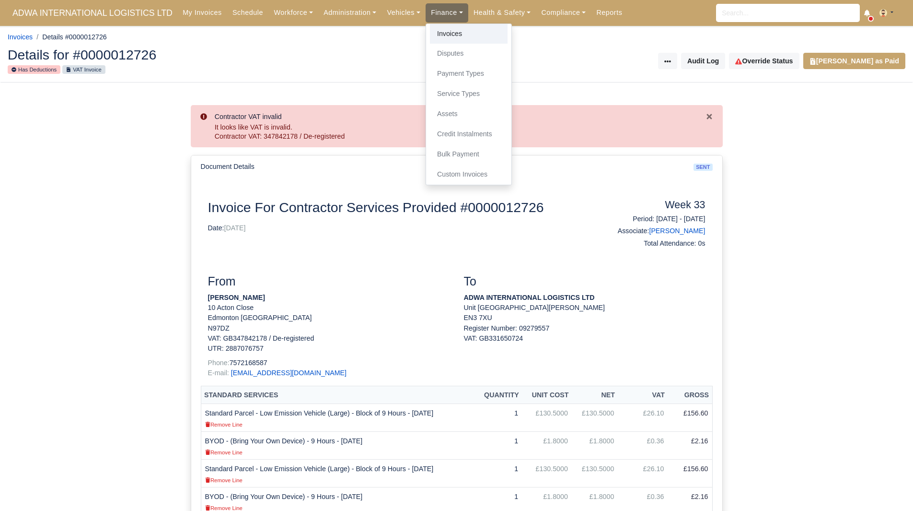
click at [436, 31] on link "Invoices" at bounding box center [469, 34] width 78 height 20
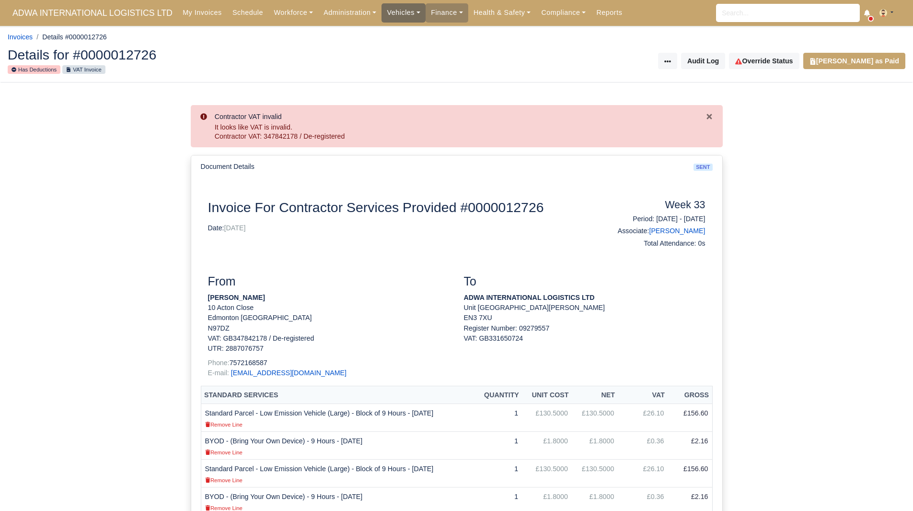
click at [383, 10] on link "Vehicles" at bounding box center [404, 12] width 44 height 19
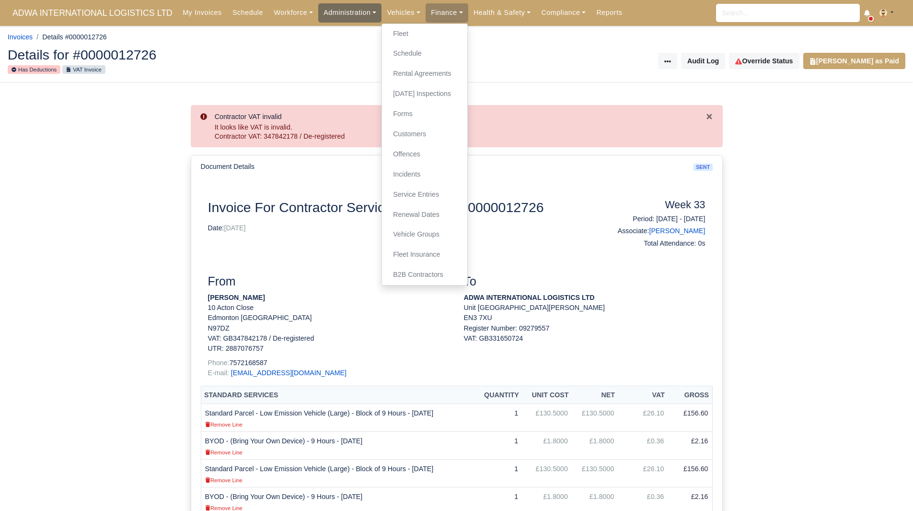
click at [323, 15] on link "Administration" at bounding box center [349, 12] width 63 height 19
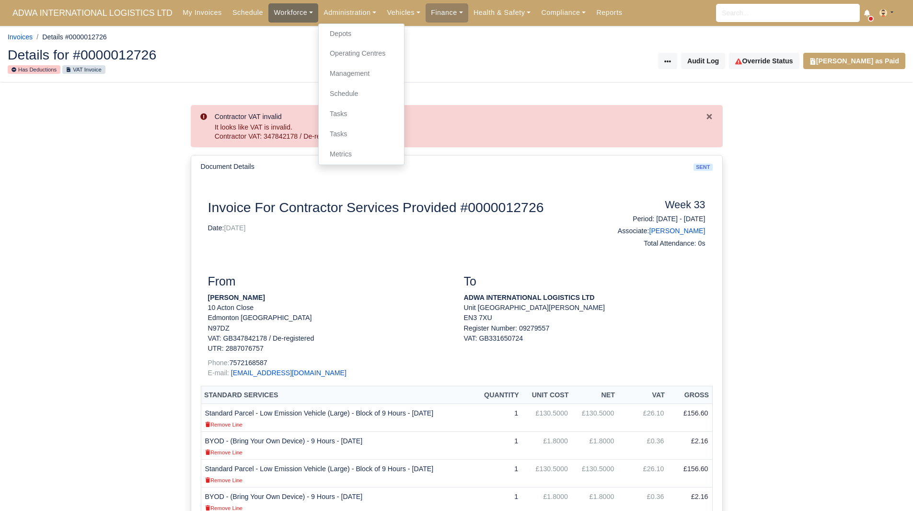
click at [276, 15] on link "Workforce" at bounding box center [294, 12] width 50 height 19
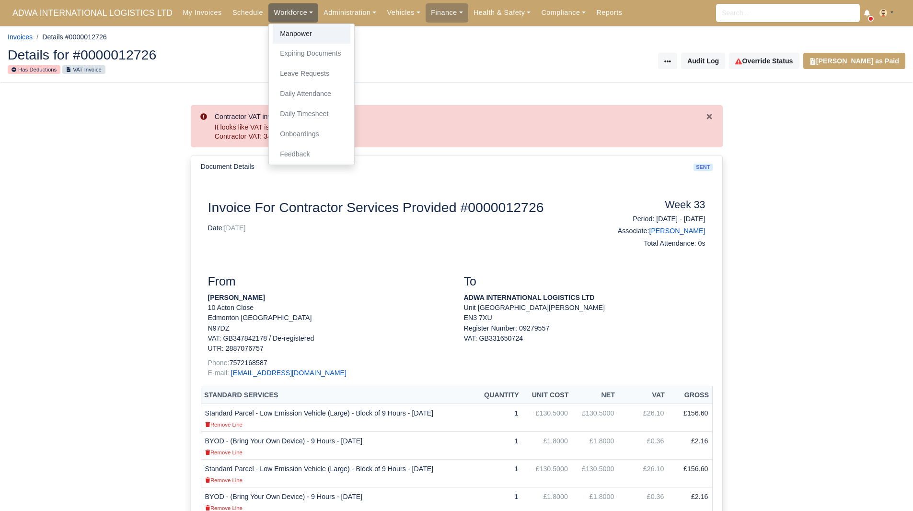
click at [281, 29] on link "Manpower" at bounding box center [312, 34] width 78 height 20
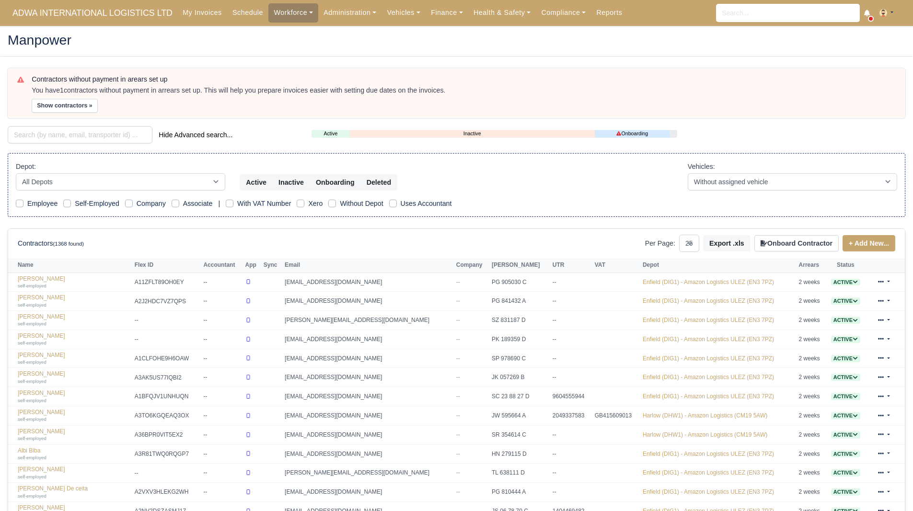
select select "25"
click at [72, 134] on input "search" at bounding box center [80, 134] width 145 height 17
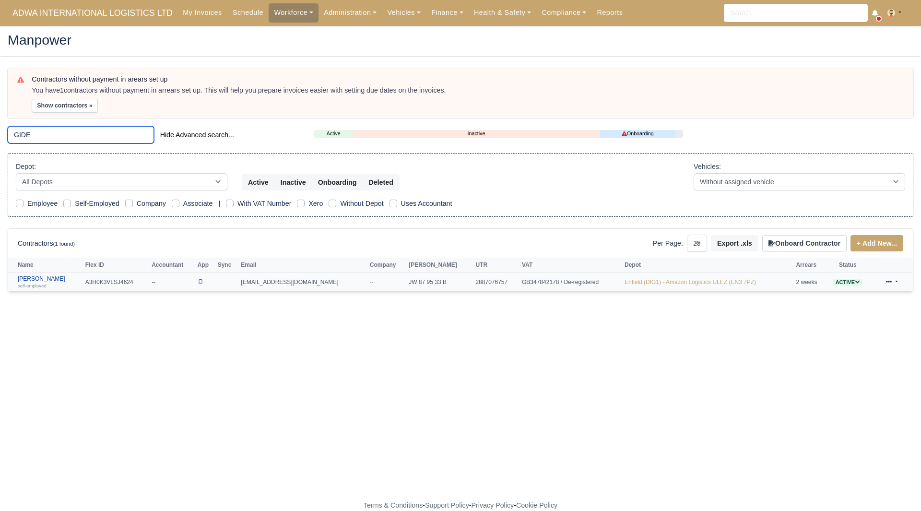
type input "GIDE"
click at [46, 280] on link "Gideon Antwi self-employed" at bounding box center [49, 282] width 63 height 14
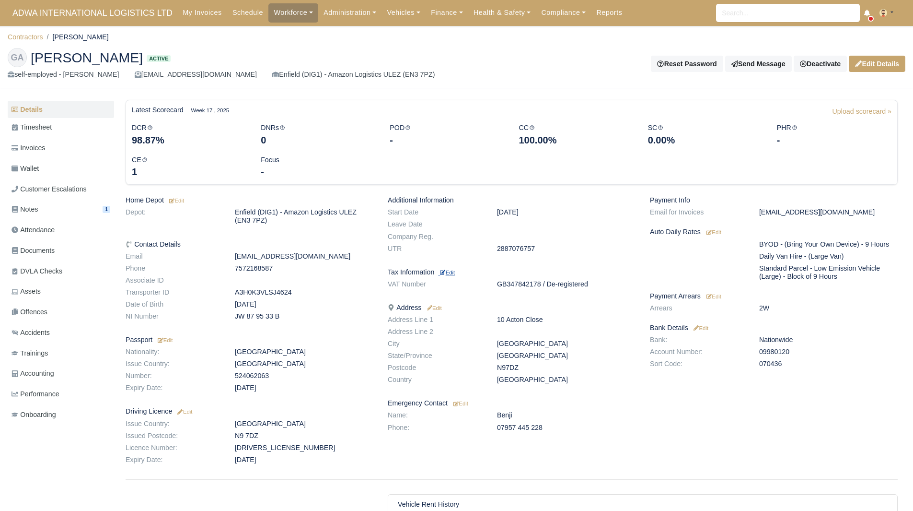
click at [455, 271] on small "Edit" at bounding box center [447, 272] width 15 height 6
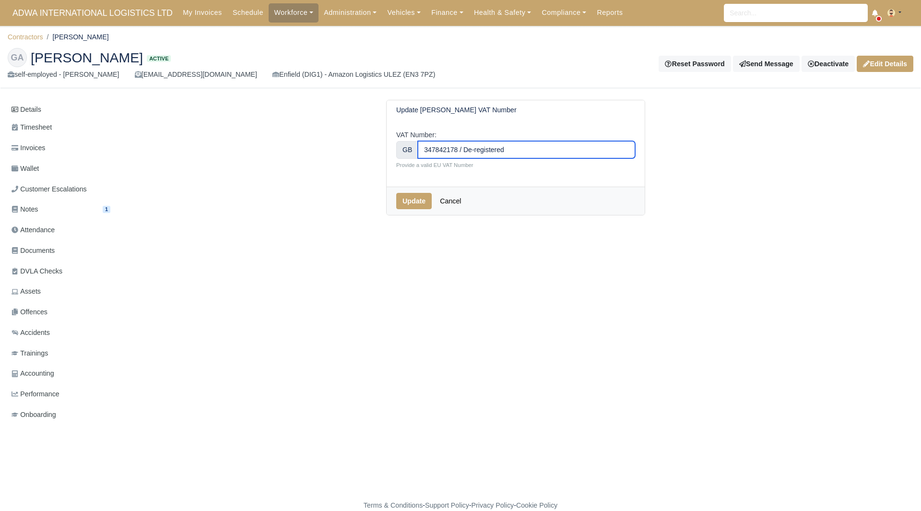
drag, startPoint x: 509, startPoint y: 152, endPoint x: 397, endPoint y: 156, distance: 112.7
click at [397, 156] on div "GB 347842178 / De-registered" at bounding box center [515, 149] width 239 height 17
click at [412, 206] on button "Update" at bounding box center [413, 201] width 35 height 16
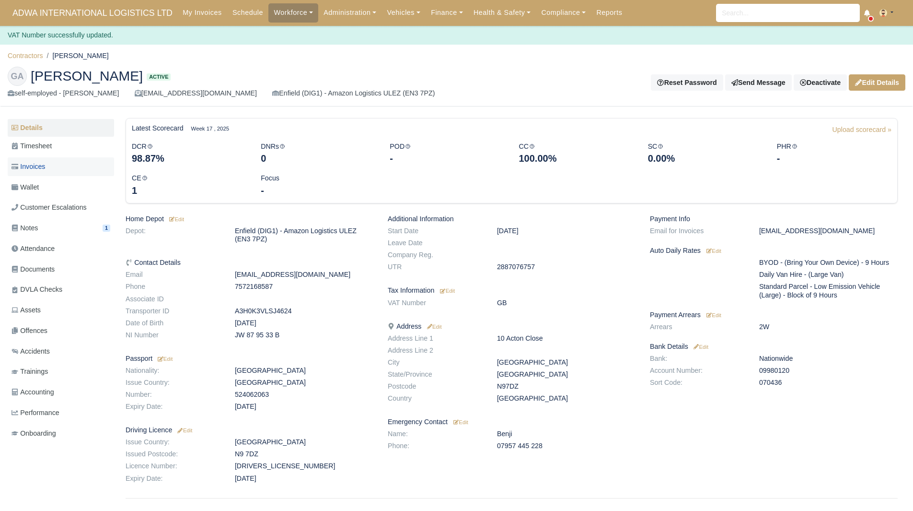
click at [29, 161] on span "Invoices" at bounding box center [29, 166] width 34 height 11
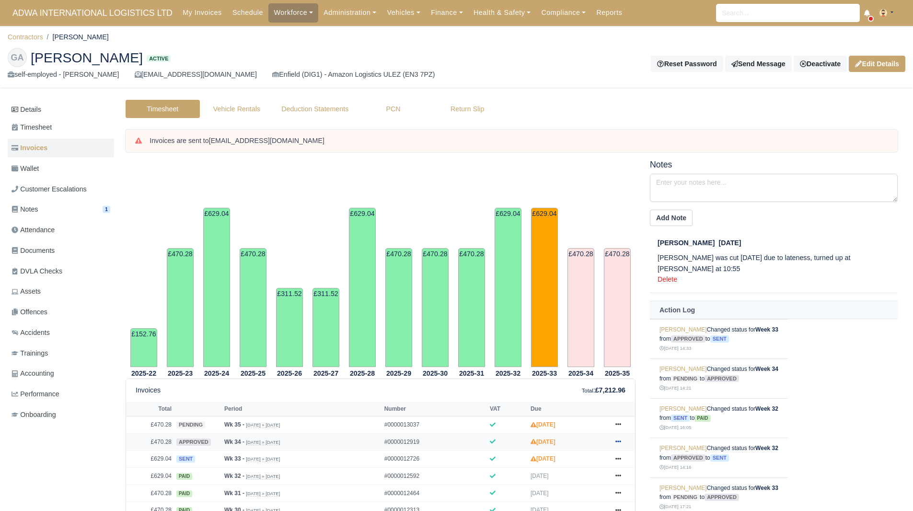
click at [618, 441] on icon at bounding box center [619, 441] width 6 height 6
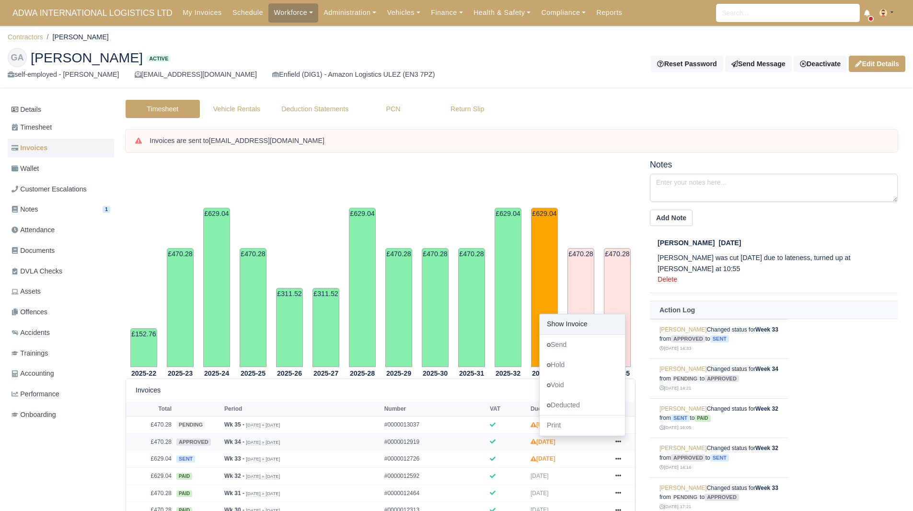
click at [584, 323] on link "Show Invoice" at bounding box center [582, 324] width 85 height 20
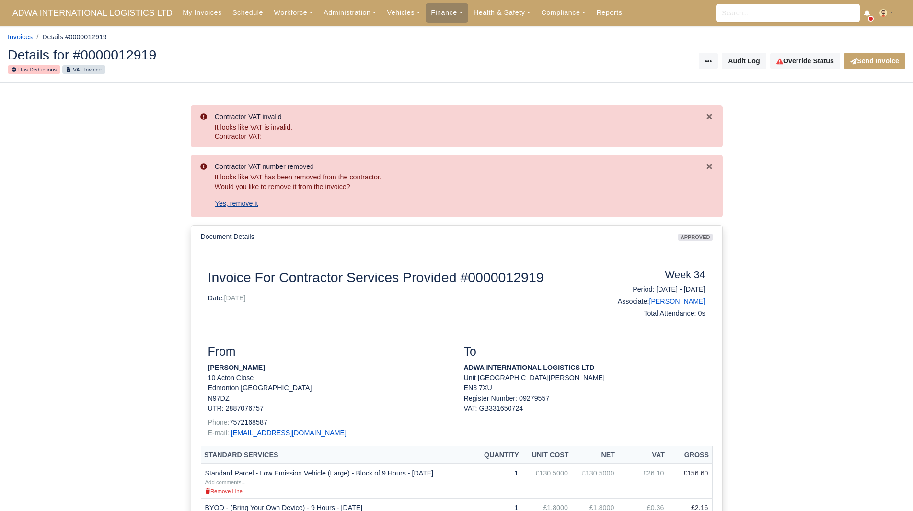
click at [243, 211] on button "Yes, remove it" at bounding box center [237, 203] width 44 height 16
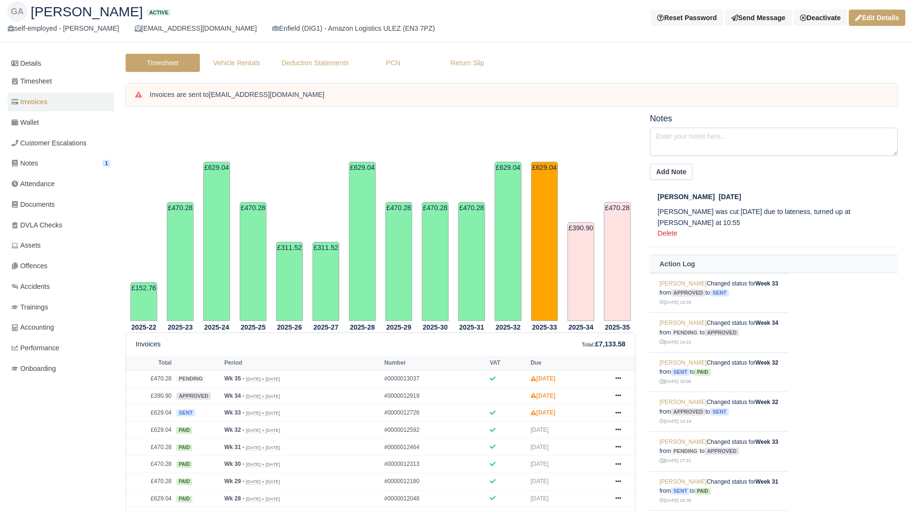
scroll to position [49, 0]
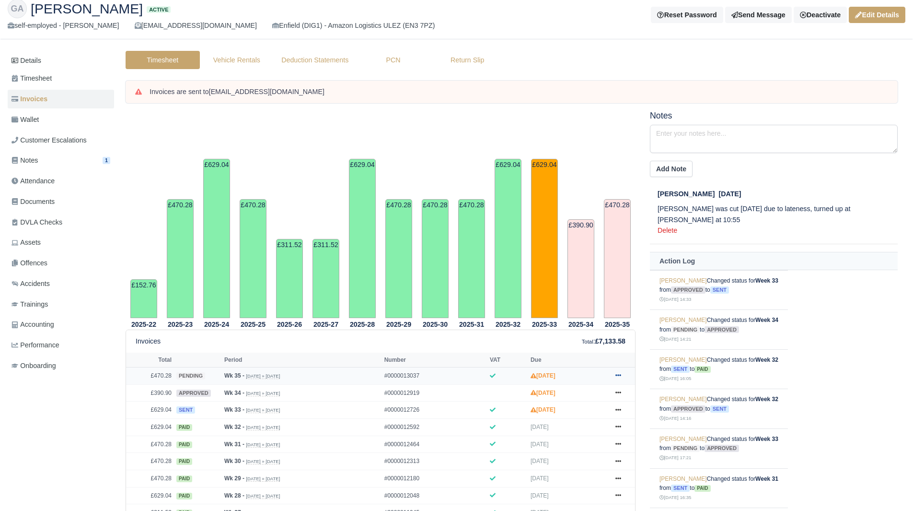
click at [614, 378] on link at bounding box center [618, 376] width 14 height 12
click at [597, 387] on link "Show Invoice" at bounding box center [582, 393] width 85 height 20
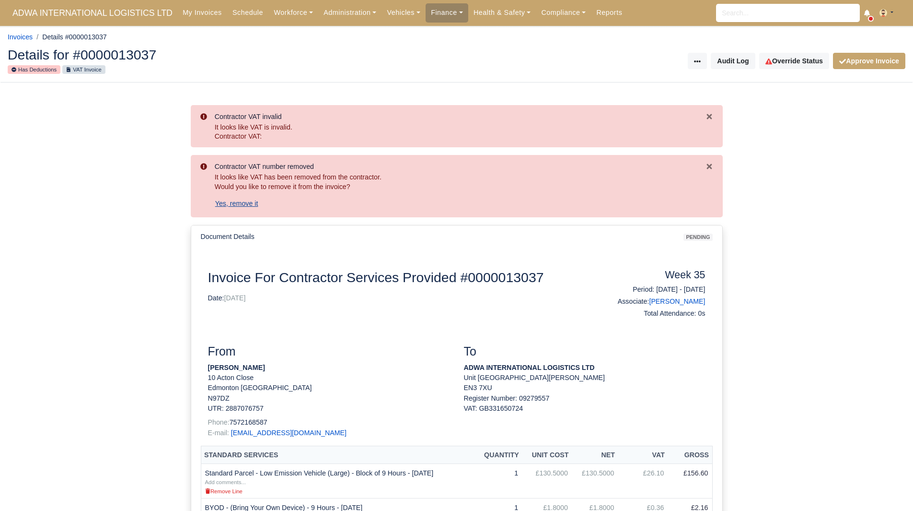
click at [250, 205] on button "Yes, remove it" at bounding box center [237, 203] width 44 height 16
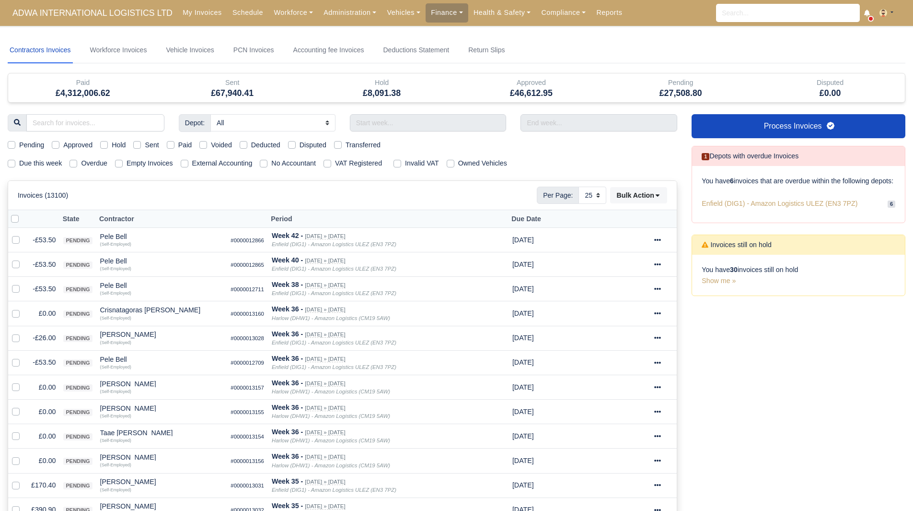
select select "25"
click at [21, 168] on label "Due this week" at bounding box center [40, 163] width 43 height 11
click at [15, 165] on input "Due this week" at bounding box center [12, 162] width 8 height 8
checkbox input "true"
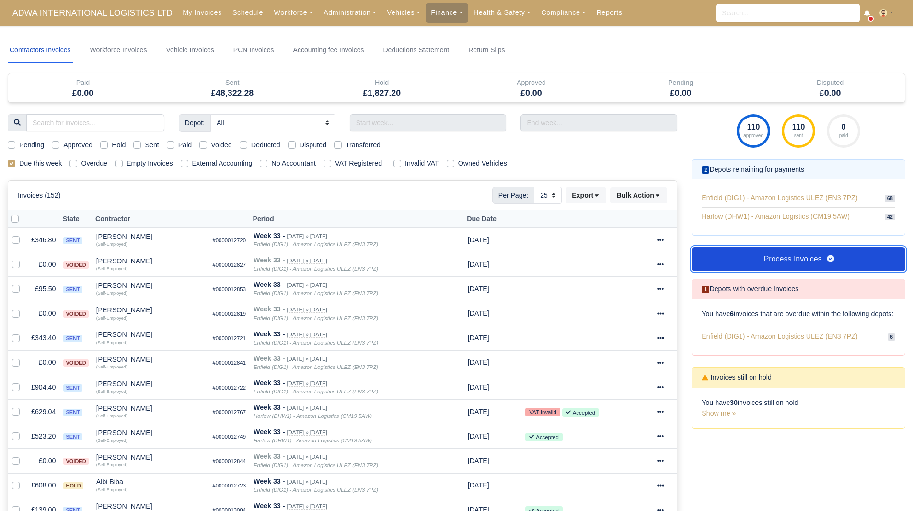
click at [796, 257] on link "Process Invoices" at bounding box center [799, 259] width 214 height 24
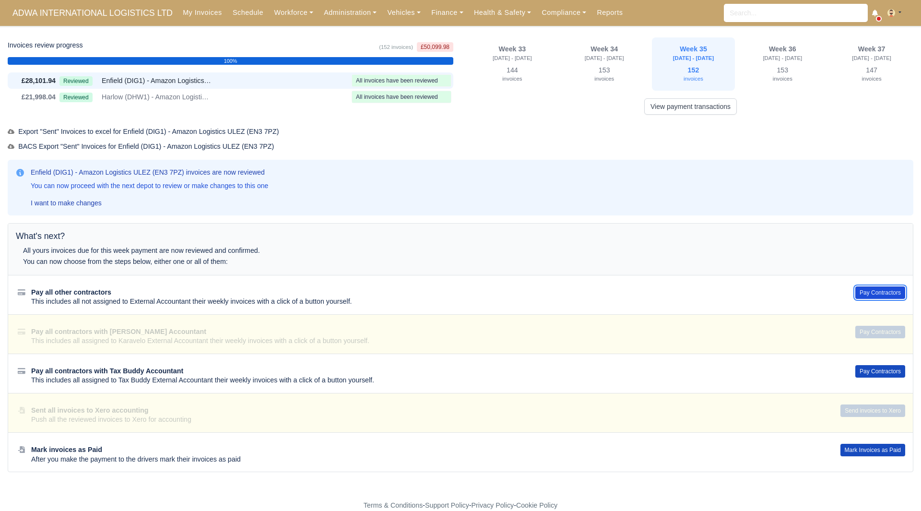
click at [867, 293] on button "Pay Contractors" at bounding box center [880, 292] width 50 height 12
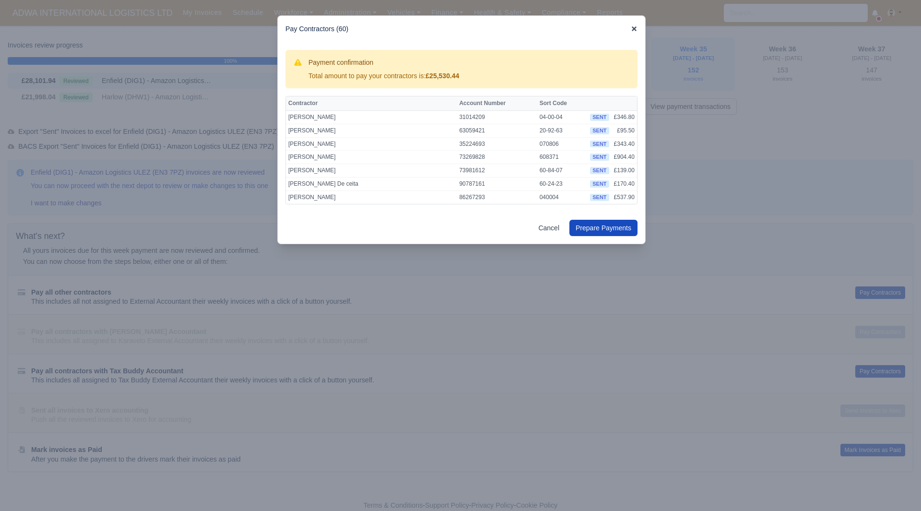
click at [632, 25] on icon at bounding box center [634, 28] width 7 height 7
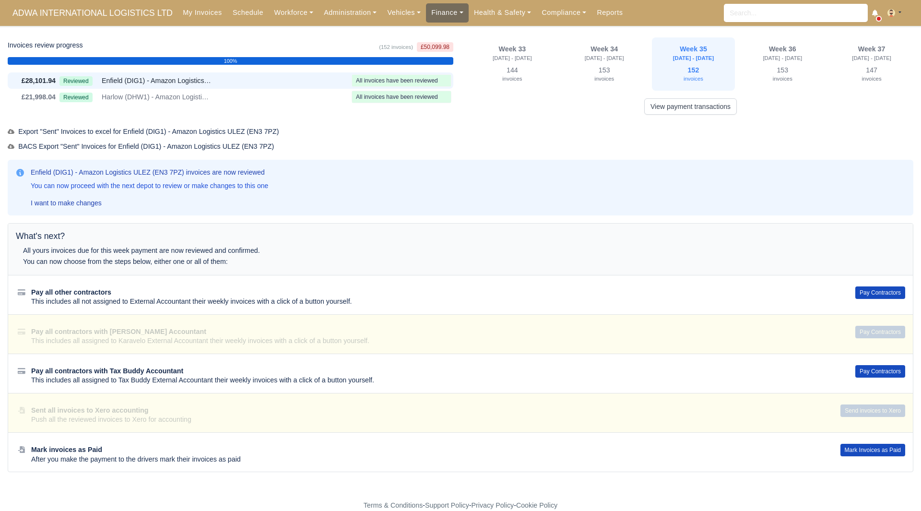
click at [427, 12] on link "Finance" at bounding box center [447, 12] width 43 height 19
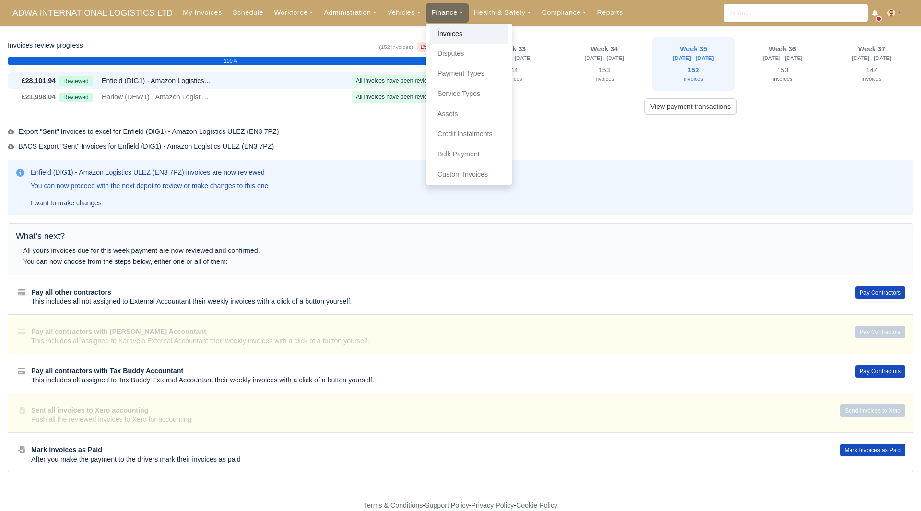
click at [442, 34] on link "Invoices" at bounding box center [469, 34] width 78 height 20
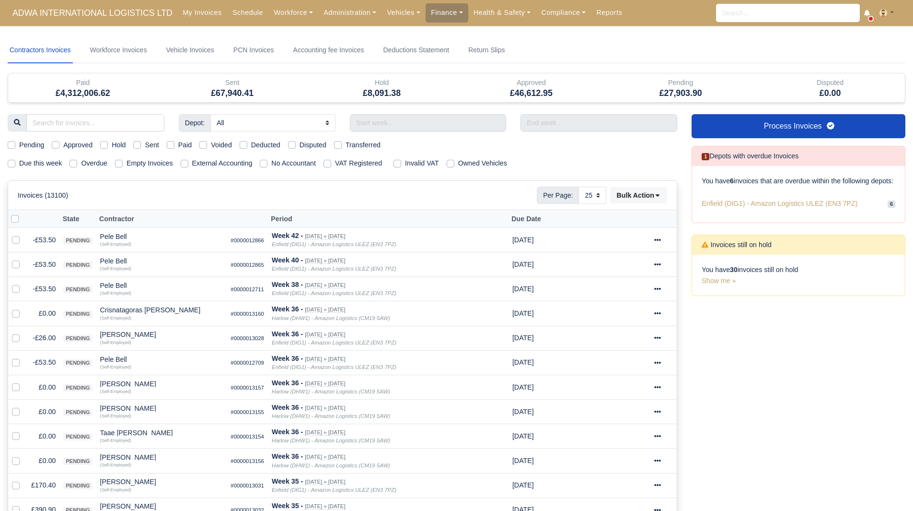
select select "25"
click at [22, 165] on label "Due this week" at bounding box center [40, 163] width 43 height 11
click at [15, 165] on input "Due this week" at bounding box center [12, 162] width 8 height 8
checkbox input "true"
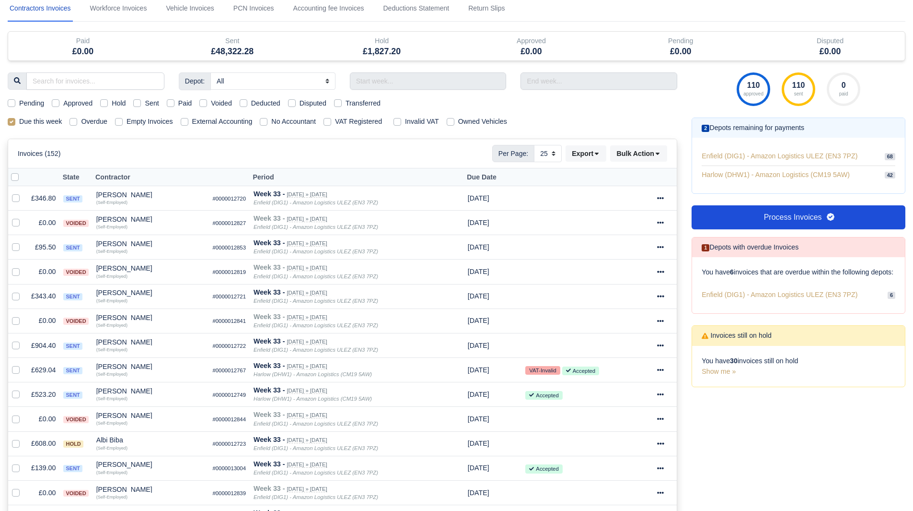
scroll to position [42, 0]
click at [770, 211] on link "Process Invoices" at bounding box center [799, 217] width 214 height 24
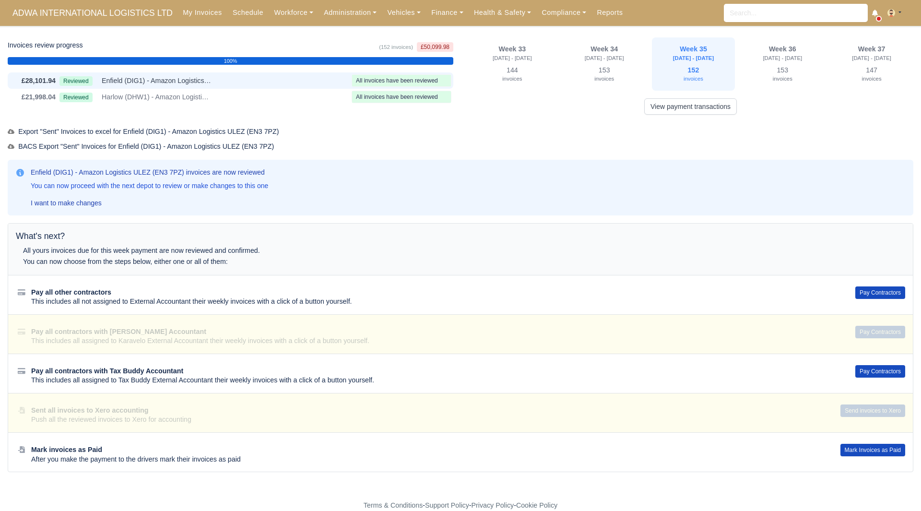
click at [244, 83] on div "Reviewed Enfield (DIG1) - Amazon Logistics ULEZ (EN3 7PZ)" at bounding box center [203, 80] width 288 height 11
click at [863, 297] on button "Pay Contractors" at bounding box center [880, 292] width 50 height 12
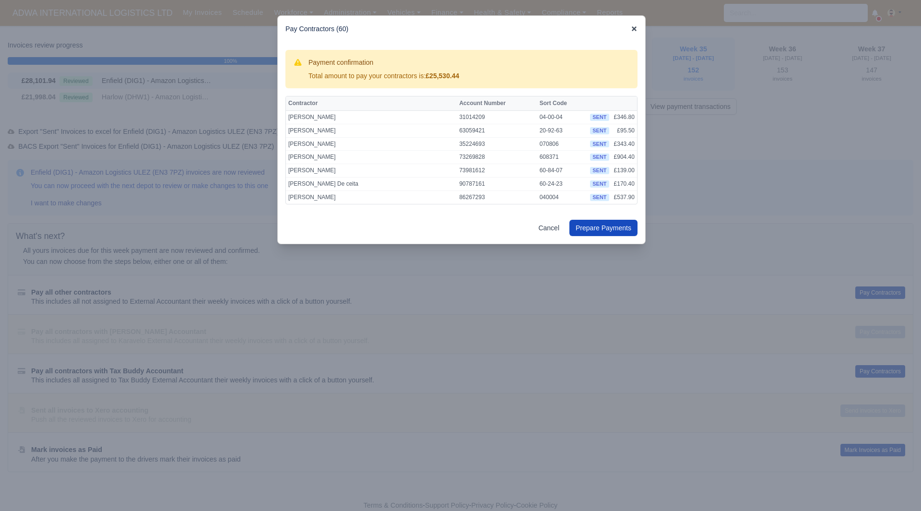
click at [634, 28] on icon at bounding box center [633, 28] width 5 height 5
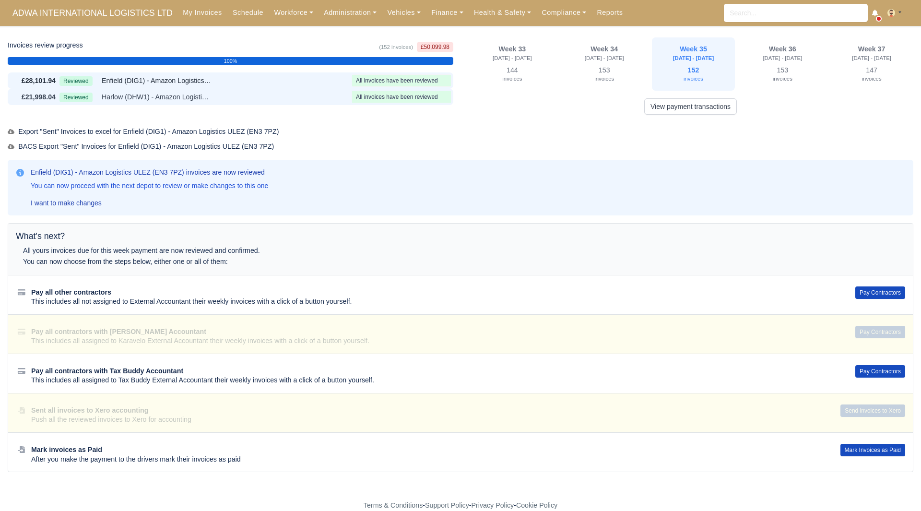
click at [226, 93] on div "Reviewed Harlow (DHW1) - Amazon Logistics (CM19 5AW)" at bounding box center [203, 97] width 288 height 11
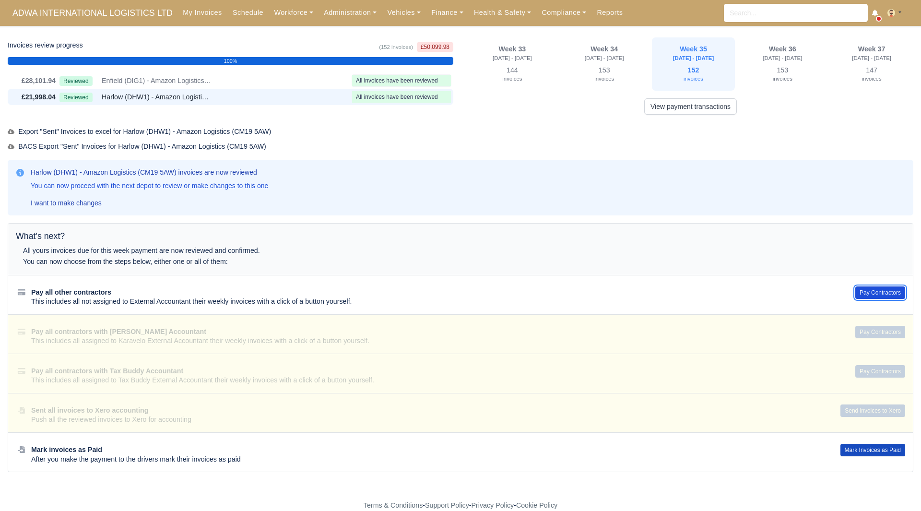
click at [880, 289] on button "Pay Contractors" at bounding box center [880, 292] width 50 height 12
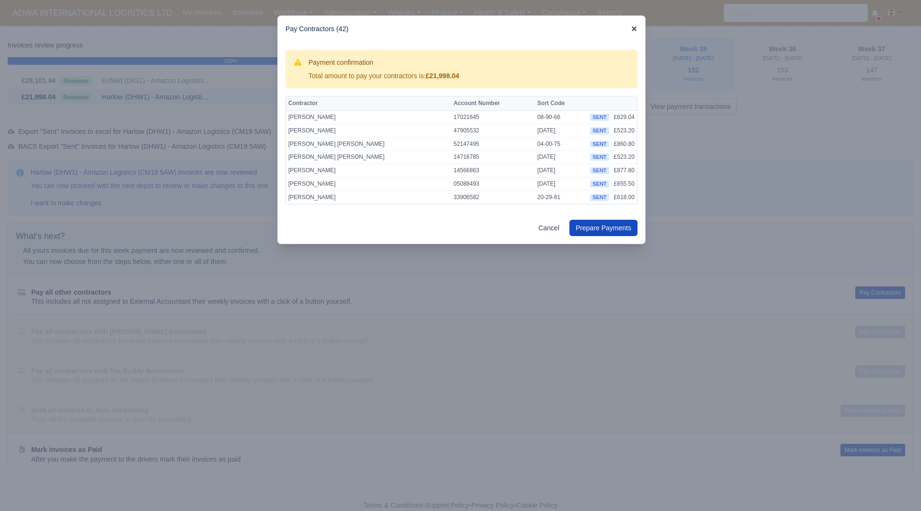
click at [632, 32] on icon at bounding box center [634, 28] width 7 height 7
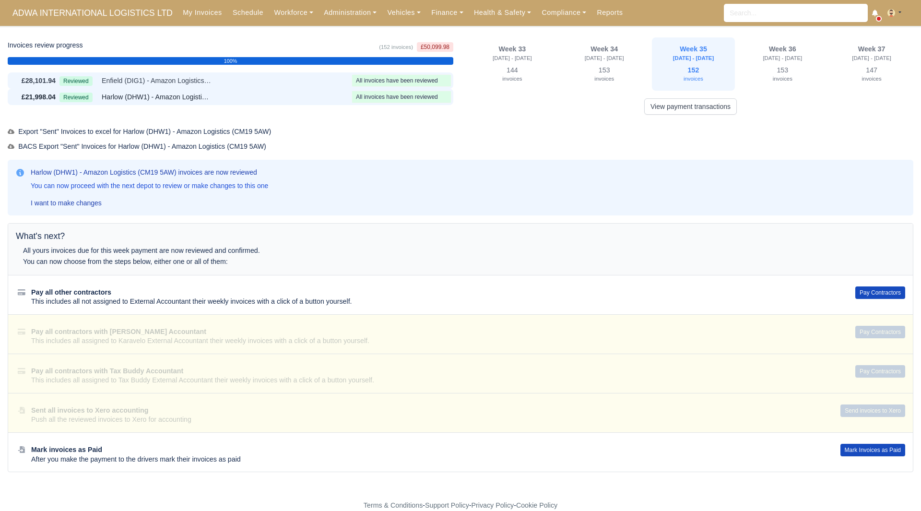
click at [297, 79] on div "Reviewed Enfield (DIG1) - Amazon Logistics ULEZ (EN3 7PZ)" at bounding box center [203, 80] width 288 height 11
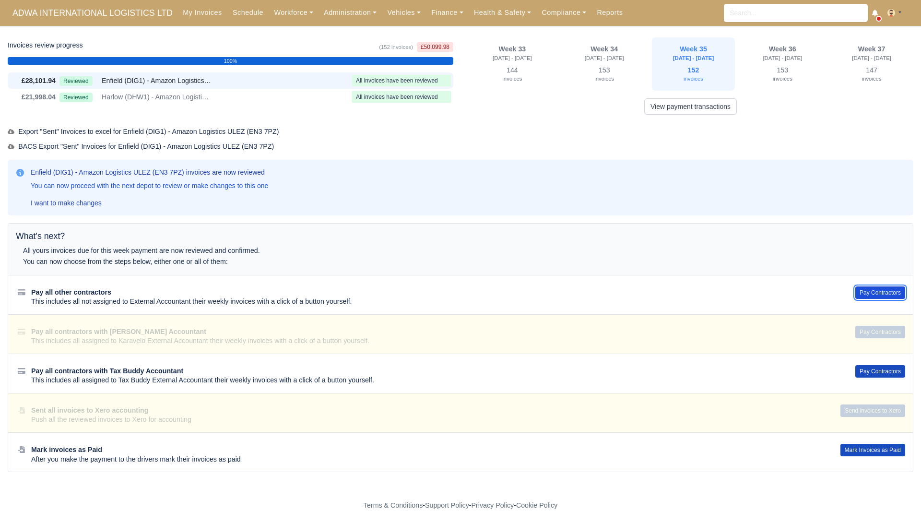
click at [892, 289] on button "Pay Contractors" at bounding box center [880, 292] width 50 height 12
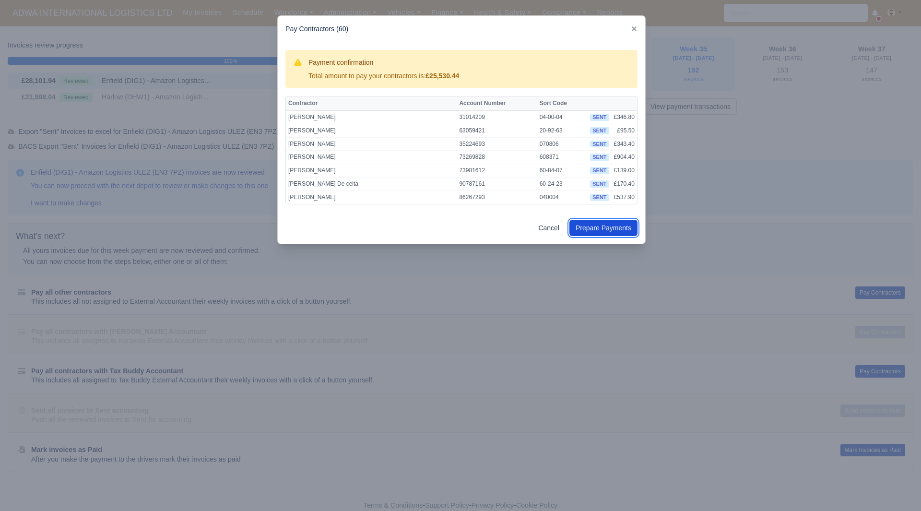
click at [596, 225] on button "Prepare Payments" at bounding box center [603, 228] width 68 height 16
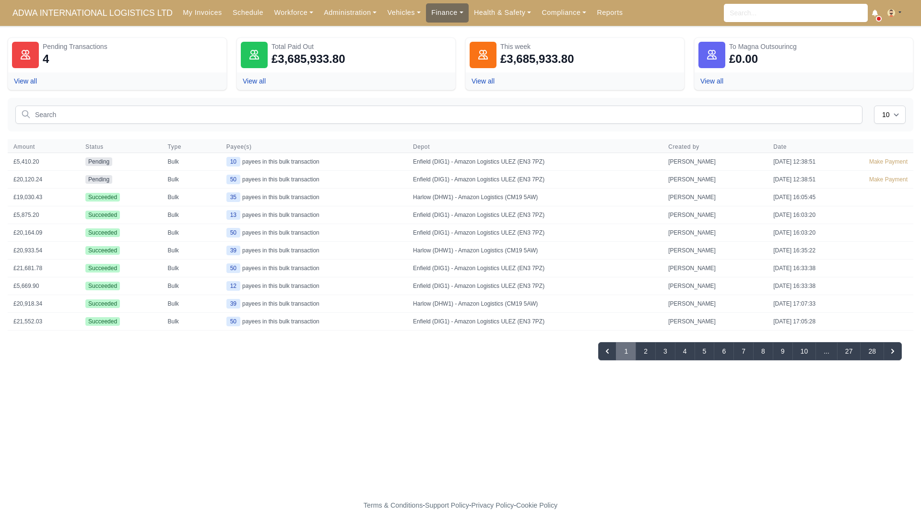
click at [441, 14] on link "Finance" at bounding box center [447, 12] width 43 height 19
click at [441, 30] on link "Invoices" at bounding box center [469, 34] width 78 height 20
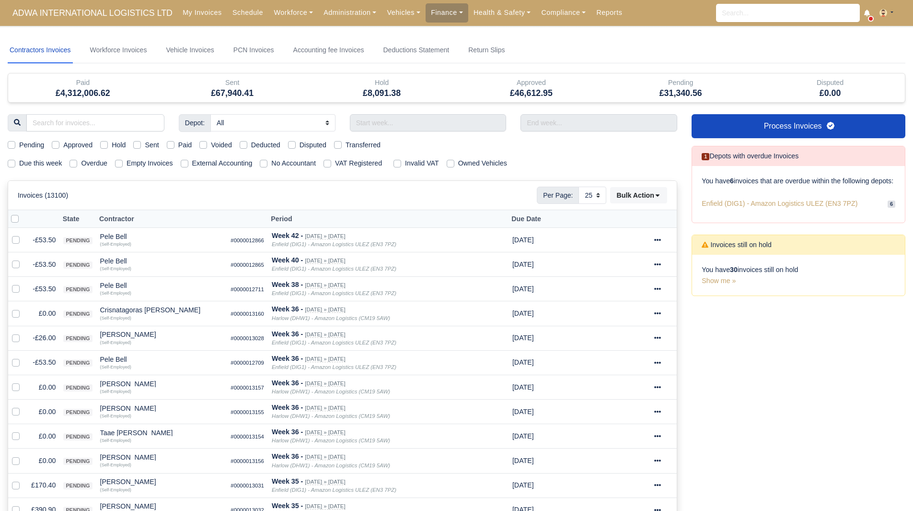
select select "25"
click at [802, 133] on link "Process Invoices" at bounding box center [799, 126] width 214 height 24
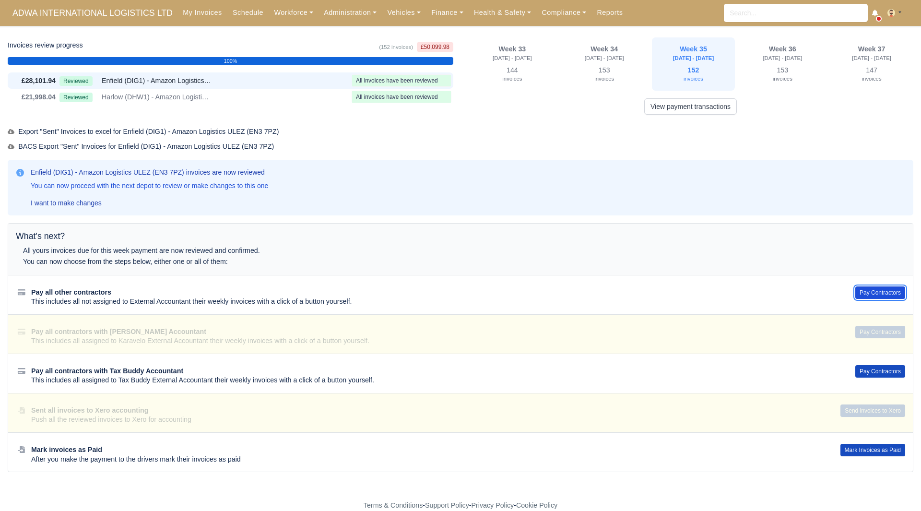
click at [878, 293] on button "Pay Contractors" at bounding box center [880, 292] width 50 height 12
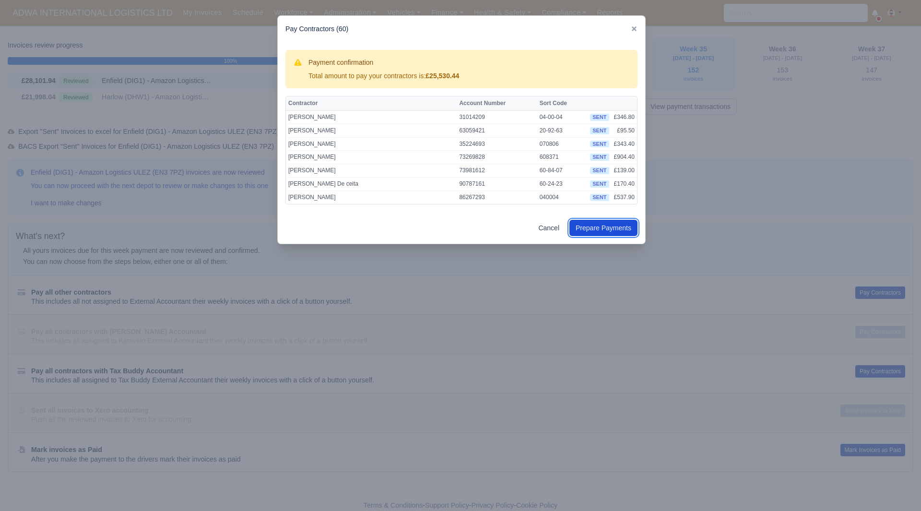
click at [612, 233] on link "Prepare Payments" at bounding box center [603, 228] width 68 height 16
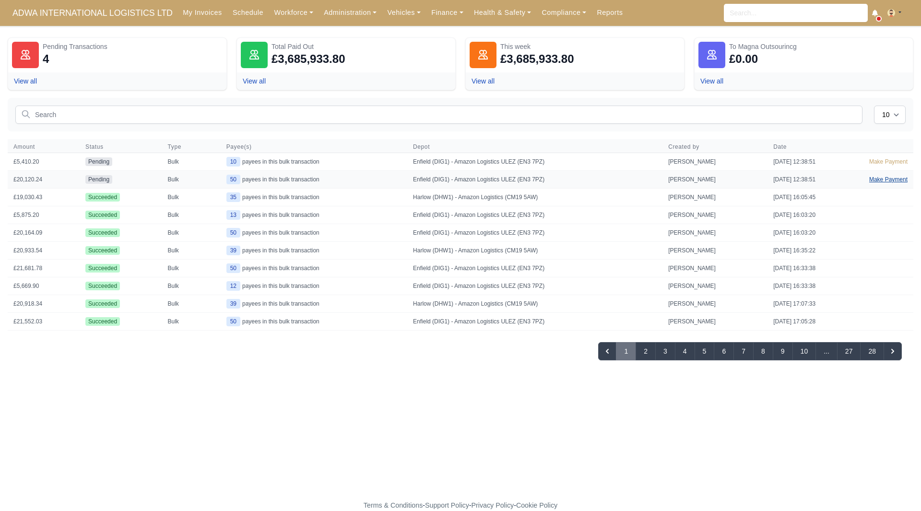
click at [886, 184] on link "Make Payment" at bounding box center [888, 179] width 50 height 17
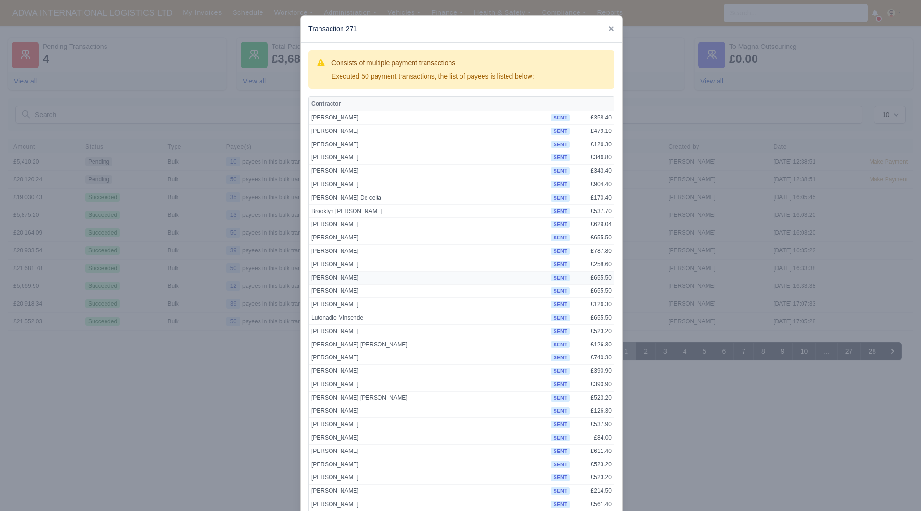
scroll to position [344, 0]
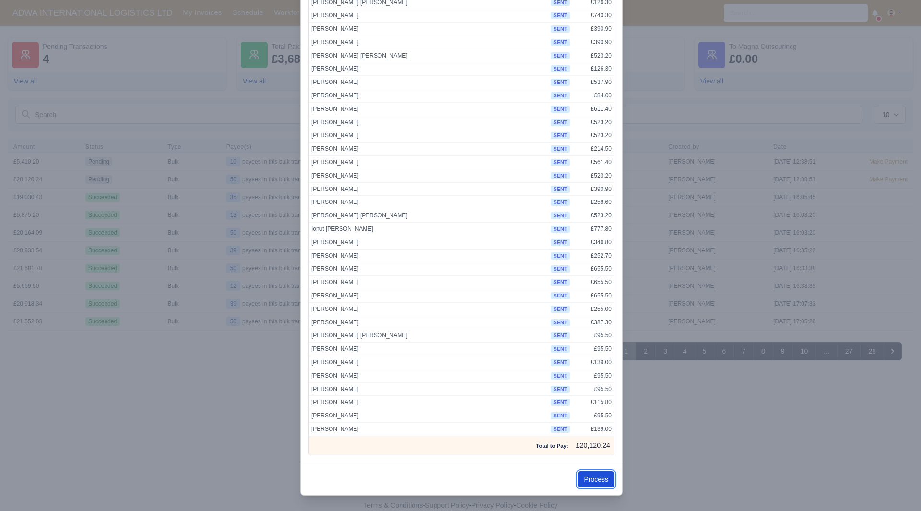
click at [594, 486] on button "Process" at bounding box center [595, 479] width 37 height 16
